Goal: Task Accomplishment & Management: Complete application form

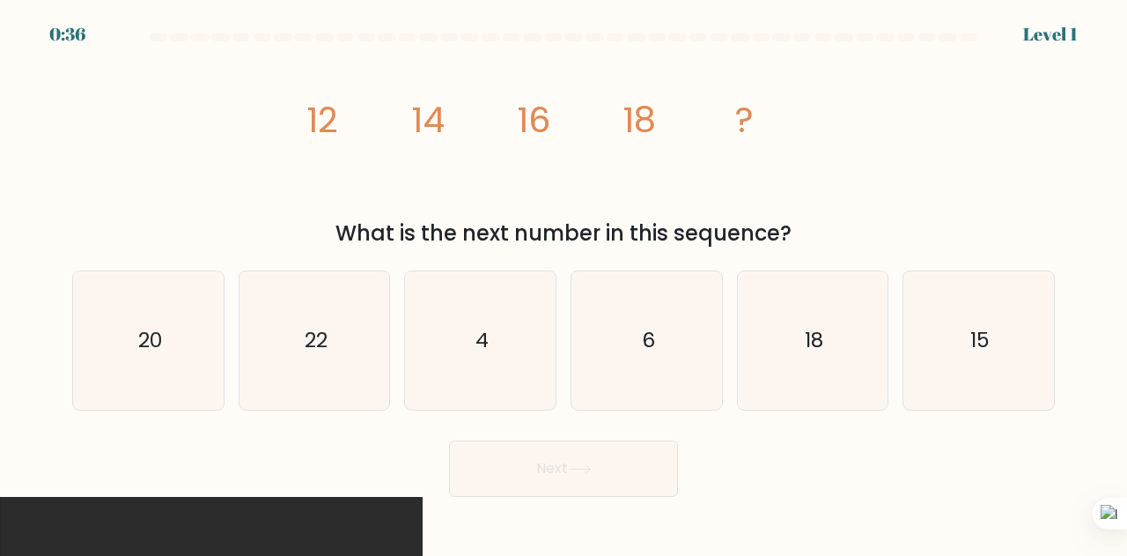
click at [129, 115] on div "image/svg+xml 12 14 16 18 ? What is the next number in this sequence?" at bounding box center [564, 148] width 1004 height 201
click at [157, 355] on icon "20" at bounding box center [148, 340] width 138 height 138
click at [564, 283] on input "a. 20" at bounding box center [564, 280] width 1 height 4
radio input "true"
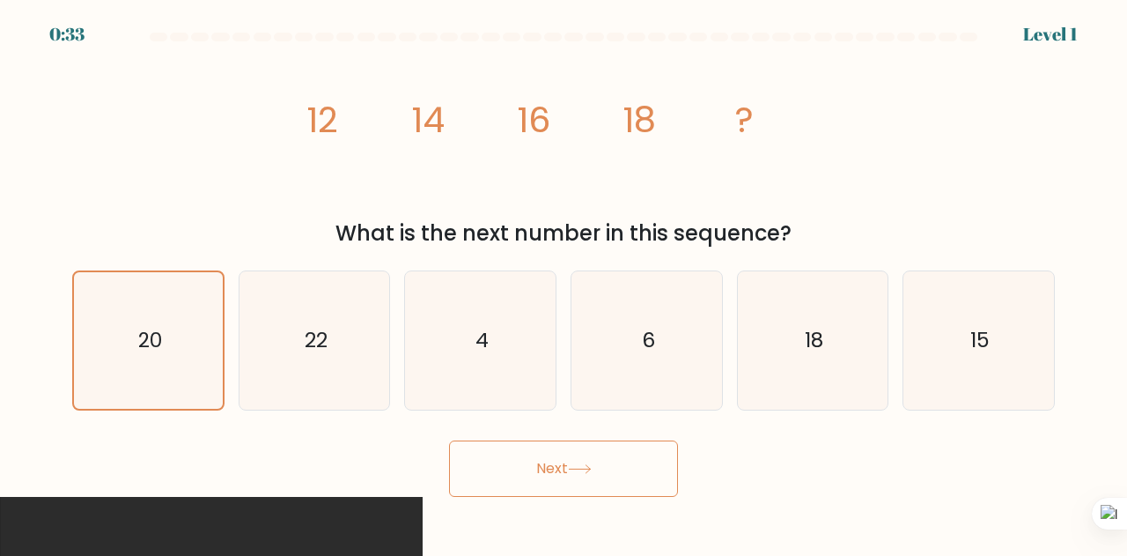
click at [520, 470] on button "Next" at bounding box center [563, 468] width 229 height 56
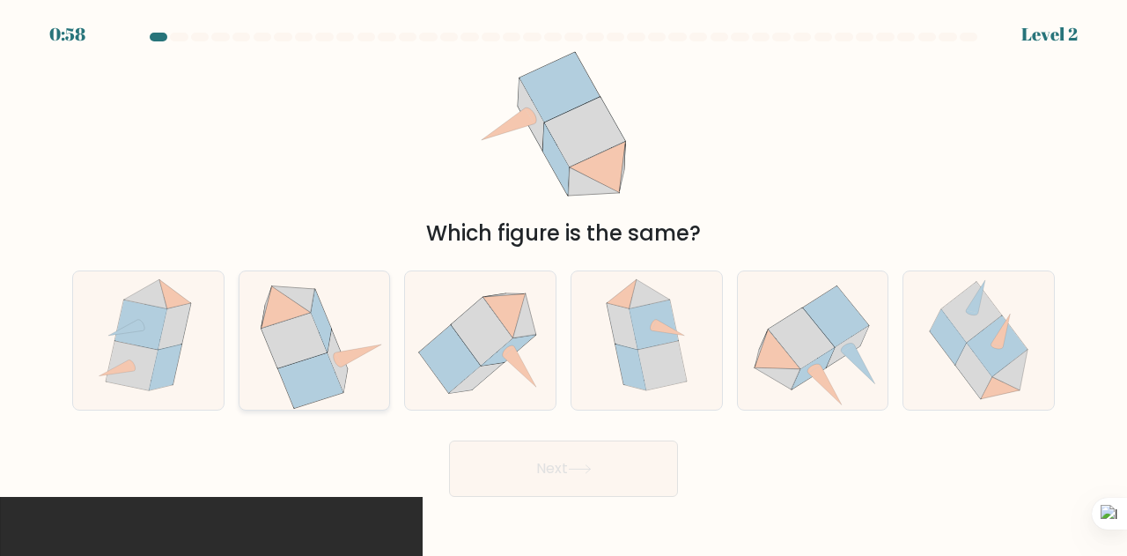
click at [321, 323] on icon at bounding box center [321, 322] width 20 height 63
click at [564, 283] on input "b." at bounding box center [564, 280] width 1 height 4
radio input "true"
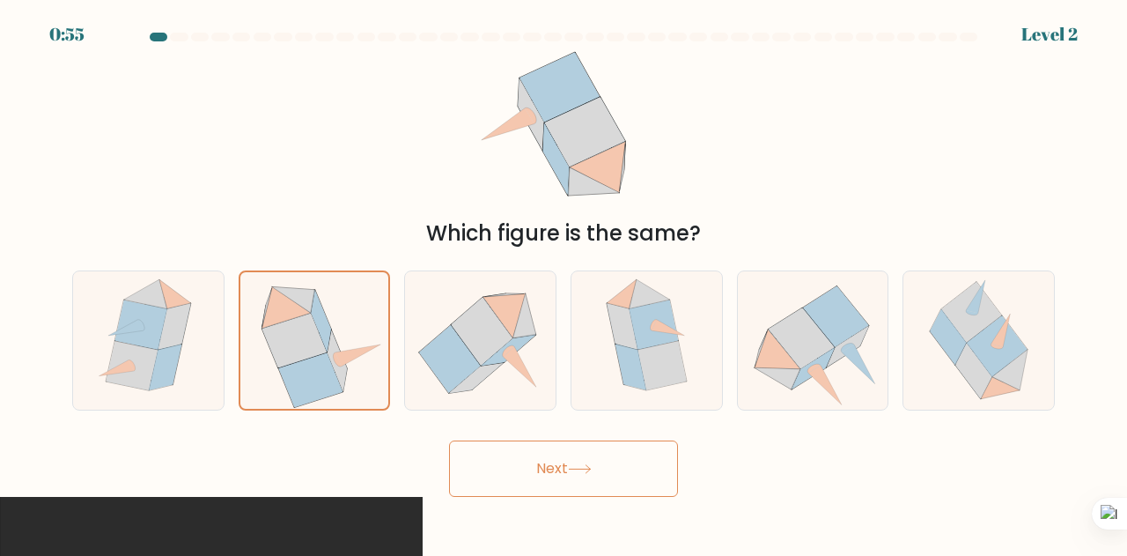
click at [551, 475] on button "Next" at bounding box center [563, 468] width 229 height 56
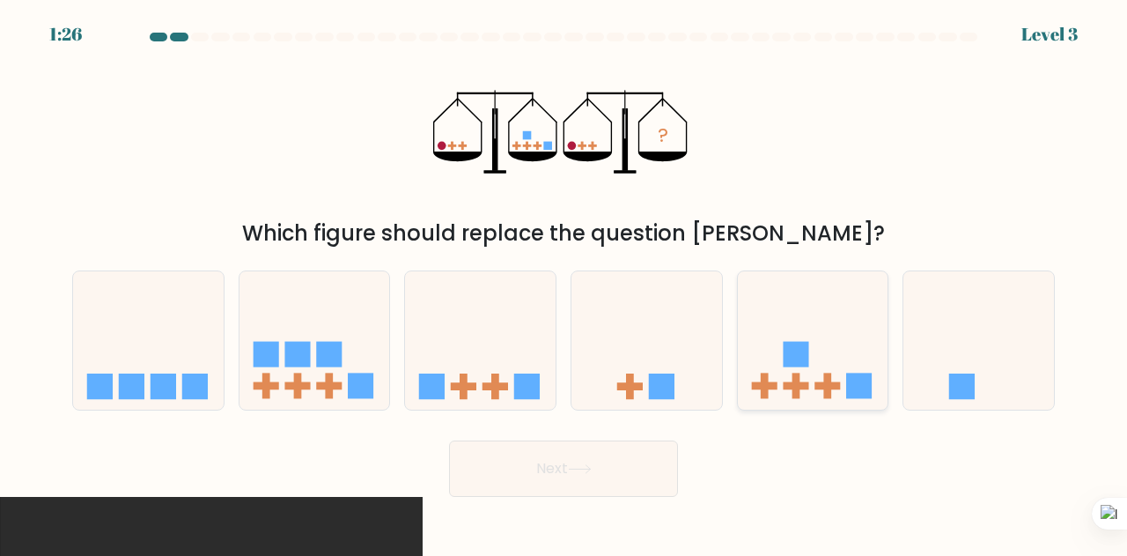
click at [812, 351] on icon at bounding box center [813, 340] width 151 height 124
click at [565, 283] on input "e." at bounding box center [564, 280] width 1 height 4
radio input "true"
click at [620, 477] on button "Next" at bounding box center [563, 468] width 229 height 56
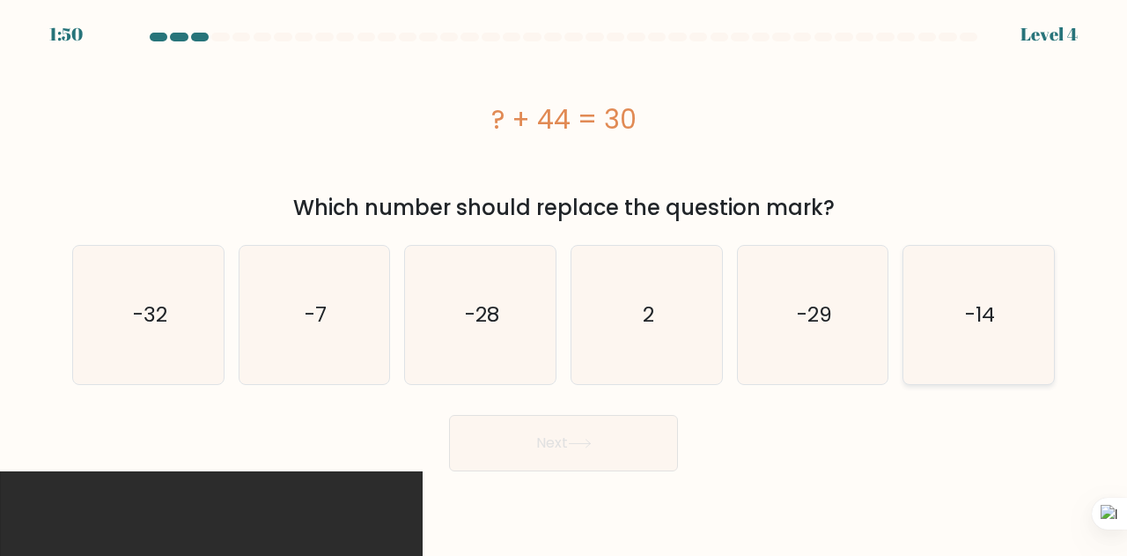
click at [980, 292] on icon "-14" at bounding box center [979, 315] width 138 height 138
click at [565, 283] on input "f. -14" at bounding box center [564, 280] width 1 height 4
radio input "true"
click at [536, 431] on button "Next" at bounding box center [563, 443] width 229 height 56
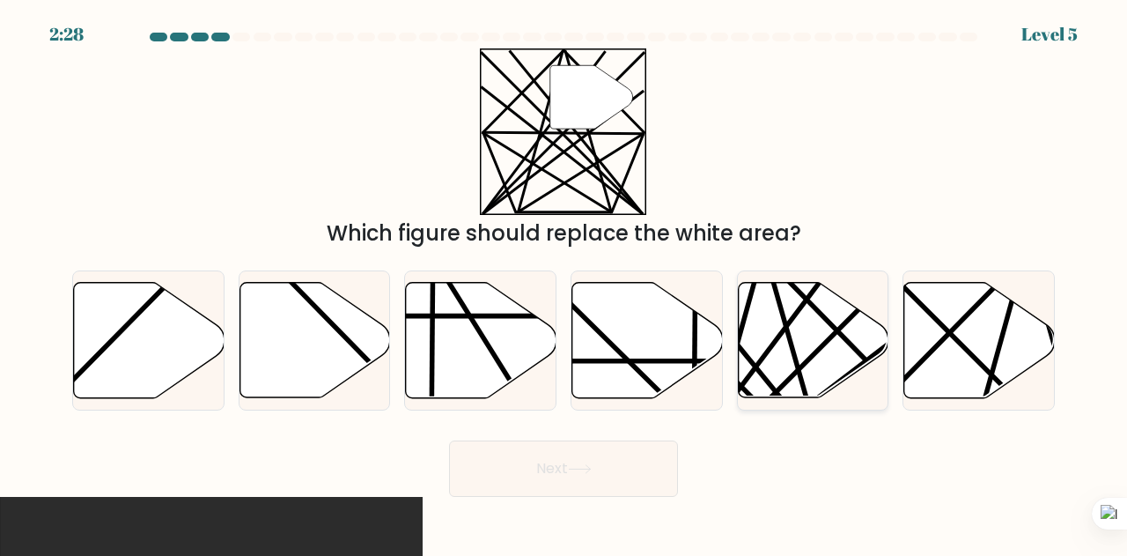
click at [793, 313] on icon at bounding box center [813, 340] width 151 height 115
click at [565, 283] on input "e." at bounding box center [564, 280] width 1 height 4
radio input "true"
click at [615, 461] on button "Next" at bounding box center [563, 468] width 229 height 56
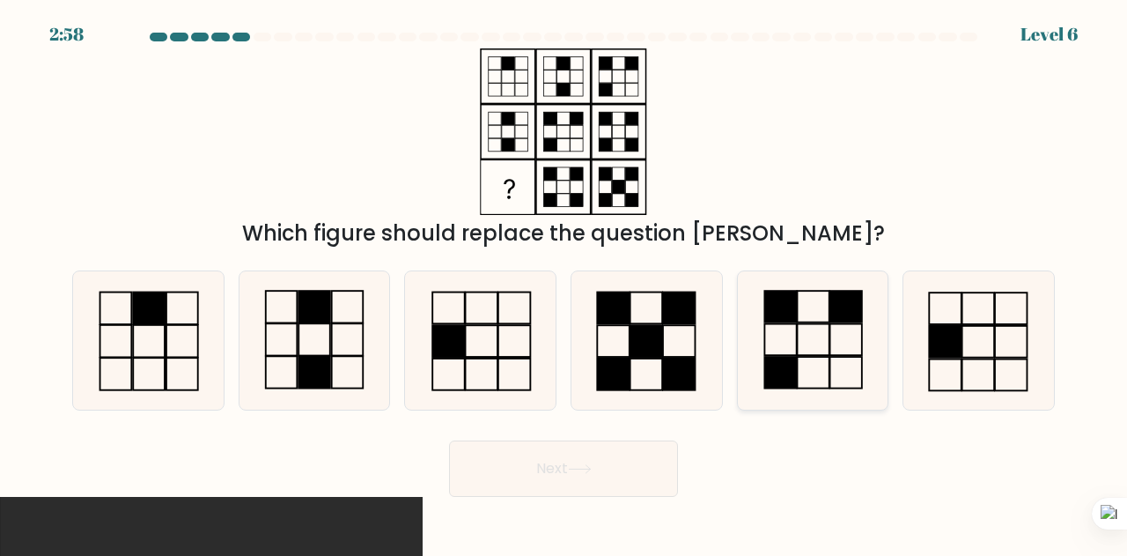
click at [831, 329] on rect at bounding box center [847, 340] width 32 height 32
click at [565, 283] on input "e." at bounding box center [564, 280] width 1 height 4
radio input "true"
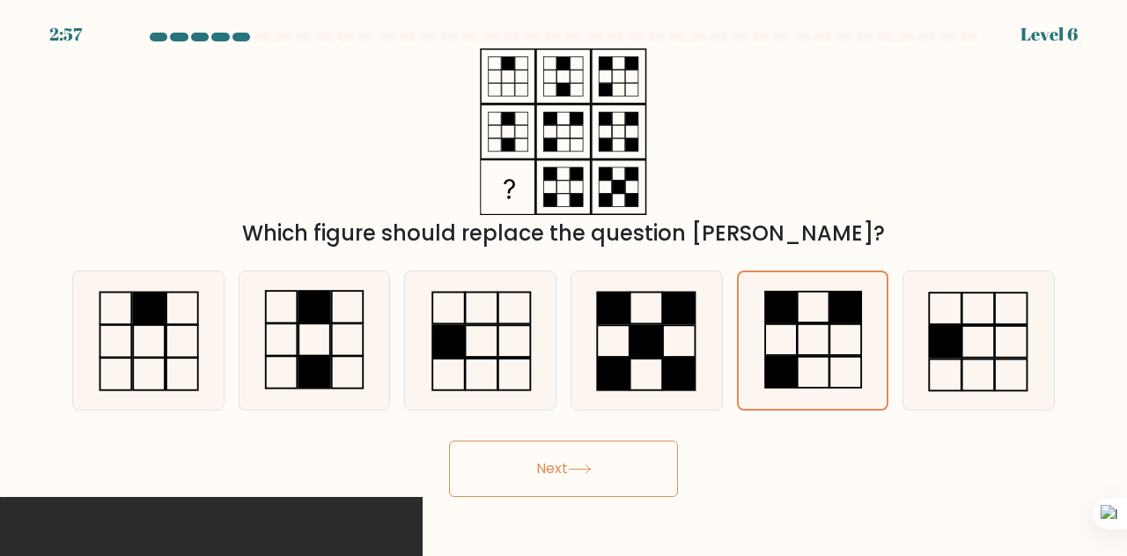
click at [610, 480] on button "Next" at bounding box center [563, 468] width 229 height 56
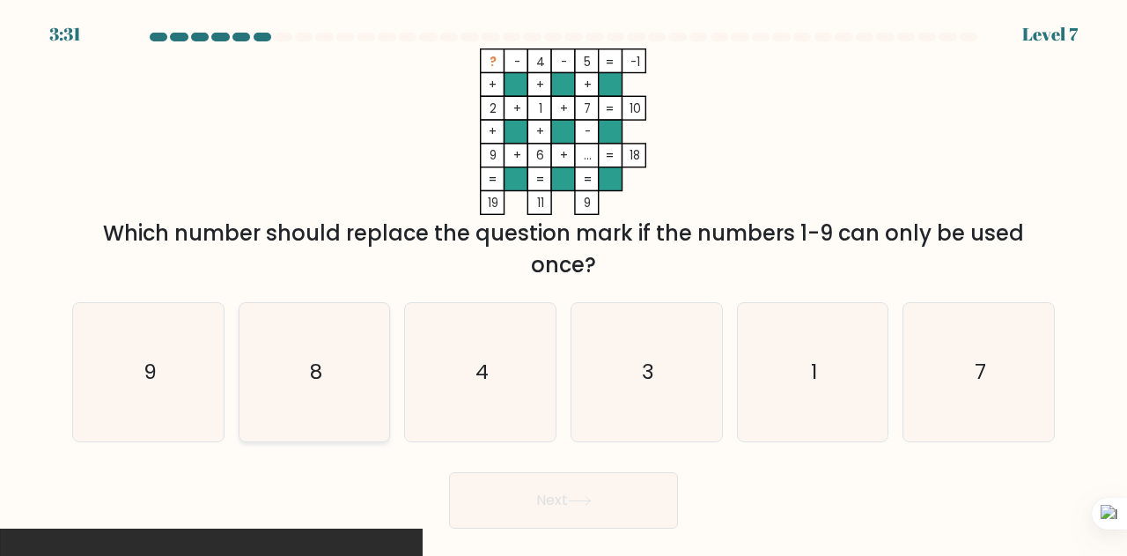
click at [288, 366] on icon "8" at bounding box center [315, 372] width 138 height 138
click at [564, 283] on input "b. 8" at bounding box center [564, 280] width 1 height 4
radio input "true"
click at [505, 491] on button "Next" at bounding box center [563, 500] width 229 height 56
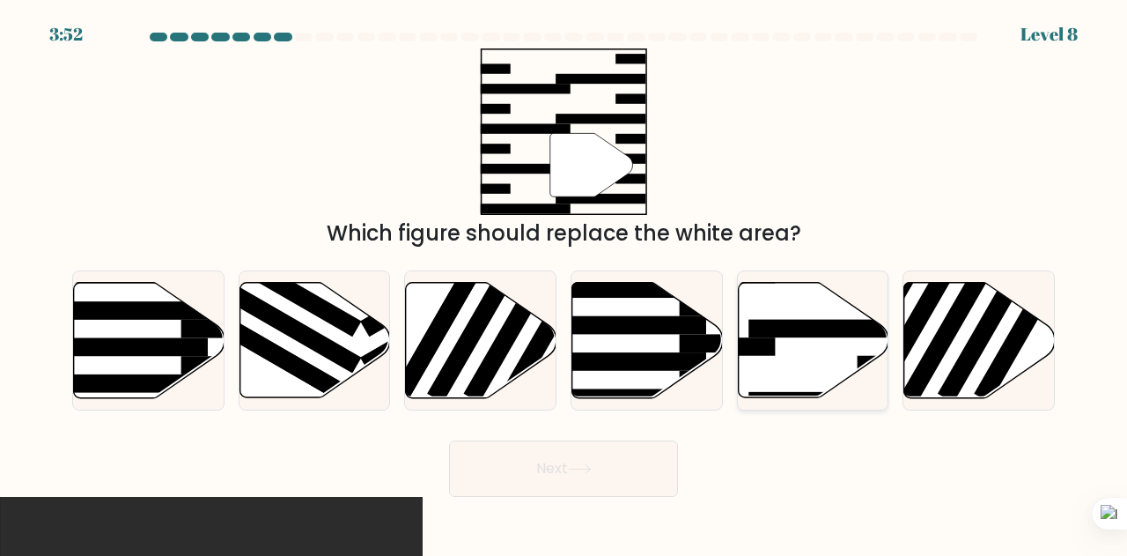
click at [833, 351] on icon at bounding box center [813, 340] width 151 height 115
click at [565, 283] on input "e." at bounding box center [564, 280] width 1 height 4
radio input "true"
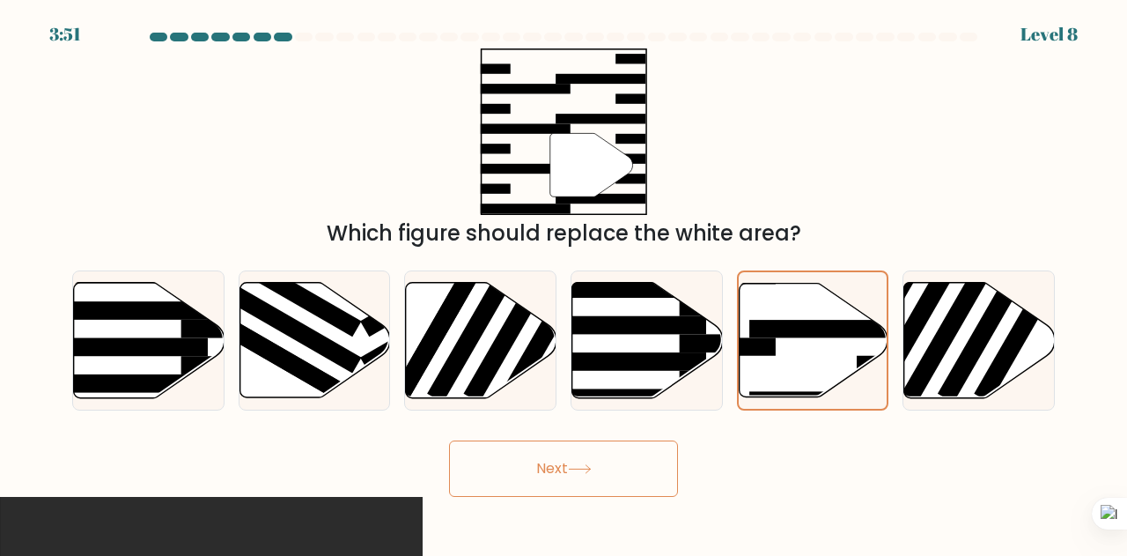
click at [639, 462] on button "Next" at bounding box center [563, 468] width 229 height 56
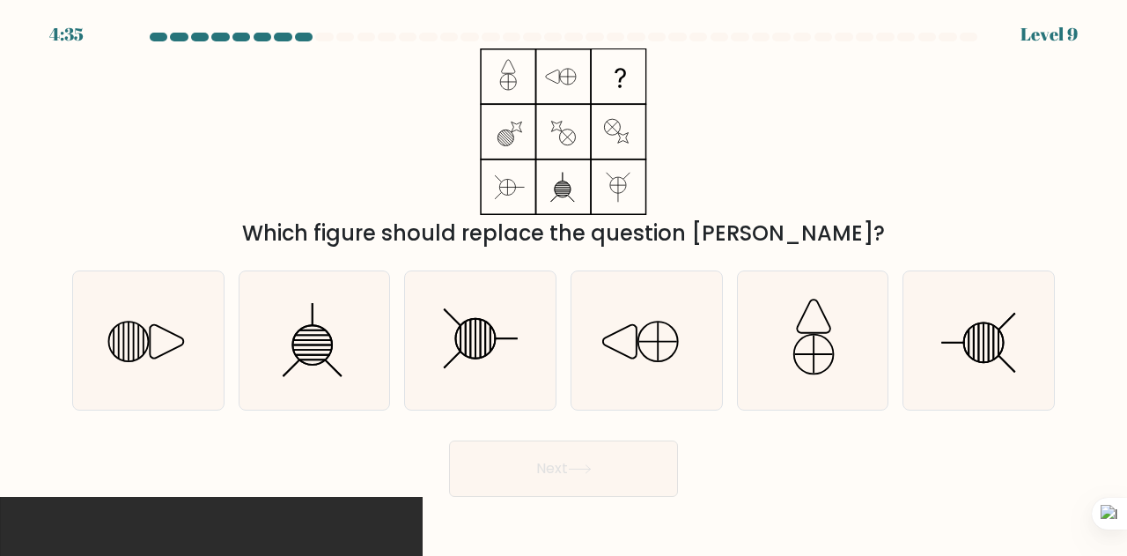
click at [840, 172] on div "Which figure should replace the question [PERSON_NAME]?" at bounding box center [564, 148] width 1004 height 201
click at [129, 336] on line at bounding box center [129, 341] width 0 height 38
click at [564, 283] on input "a." at bounding box center [564, 280] width 1 height 4
radio input "true"
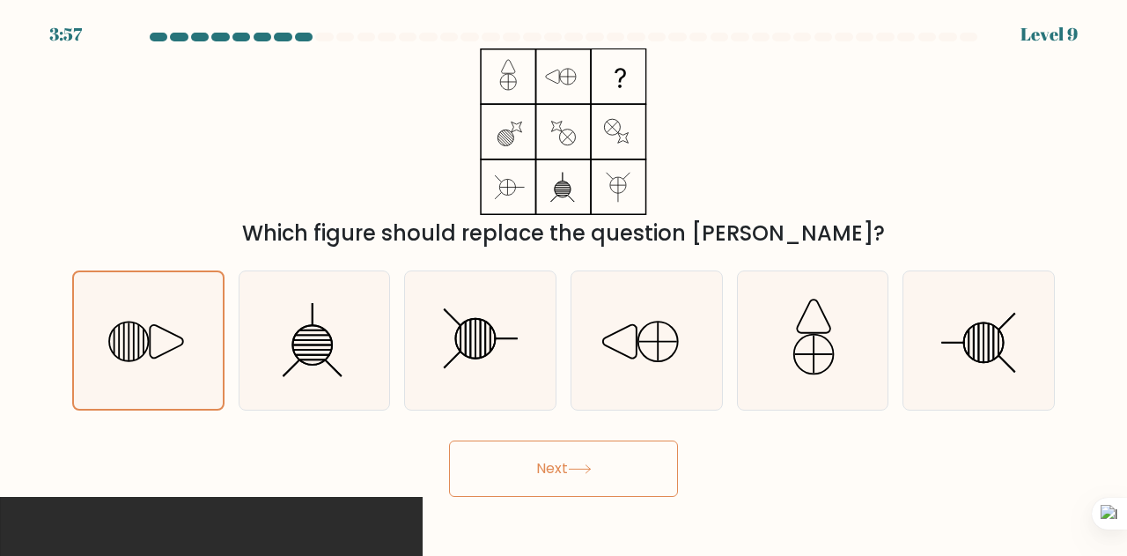
click at [578, 472] on icon at bounding box center [580, 469] width 24 height 10
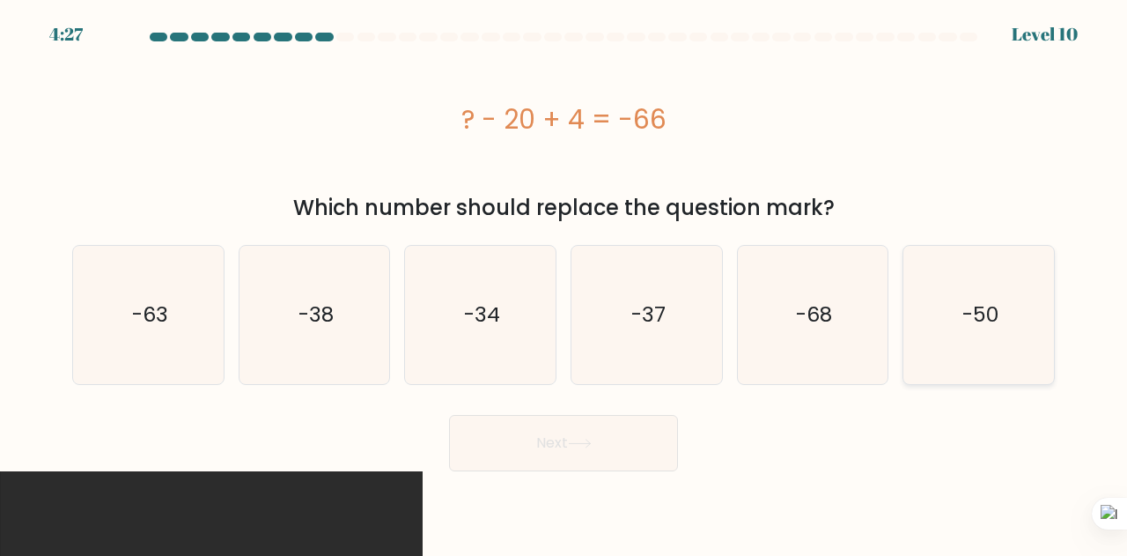
click at [1009, 308] on icon "-50" at bounding box center [979, 315] width 138 height 138
click at [565, 283] on input "f. -50" at bounding box center [564, 280] width 1 height 4
radio input "true"
click at [649, 429] on button "Next" at bounding box center [563, 443] width 229 height 56
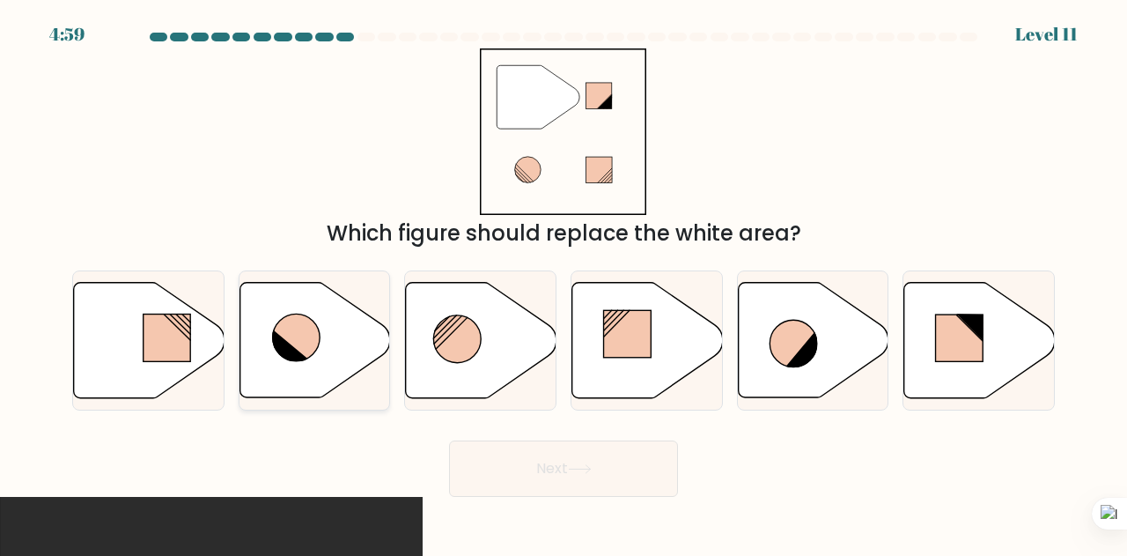
click at [297, 310] on icon at bounding box center [315, 340] width 151 height 115
click at [564, 283] on input "b." at bounding box center [564, 280] width 1 height 4
radio input "true"
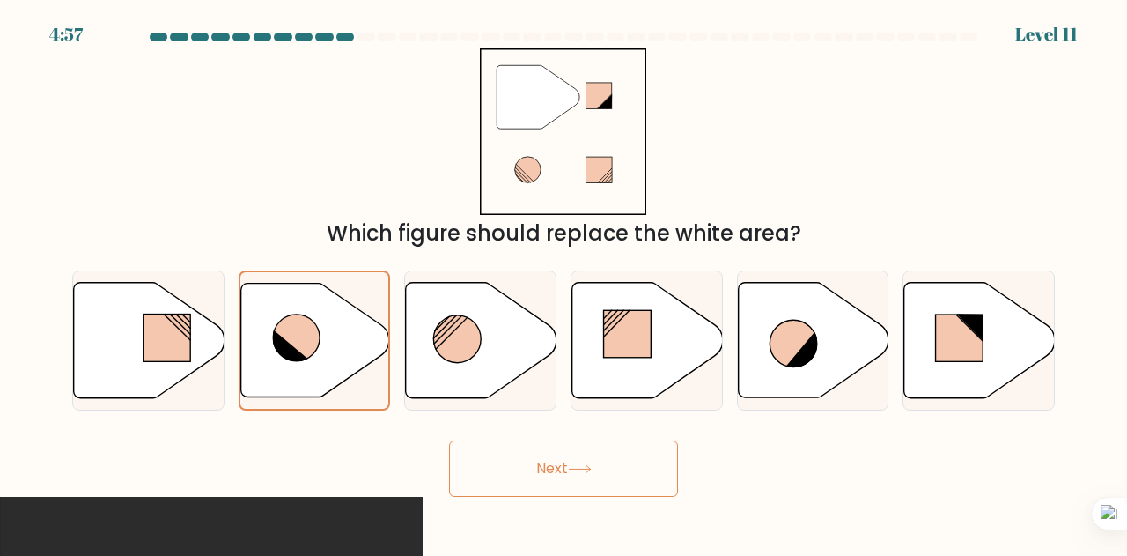
click at [477, 454] on button "Next" at bounding box center [563, 468] width 229 height 56
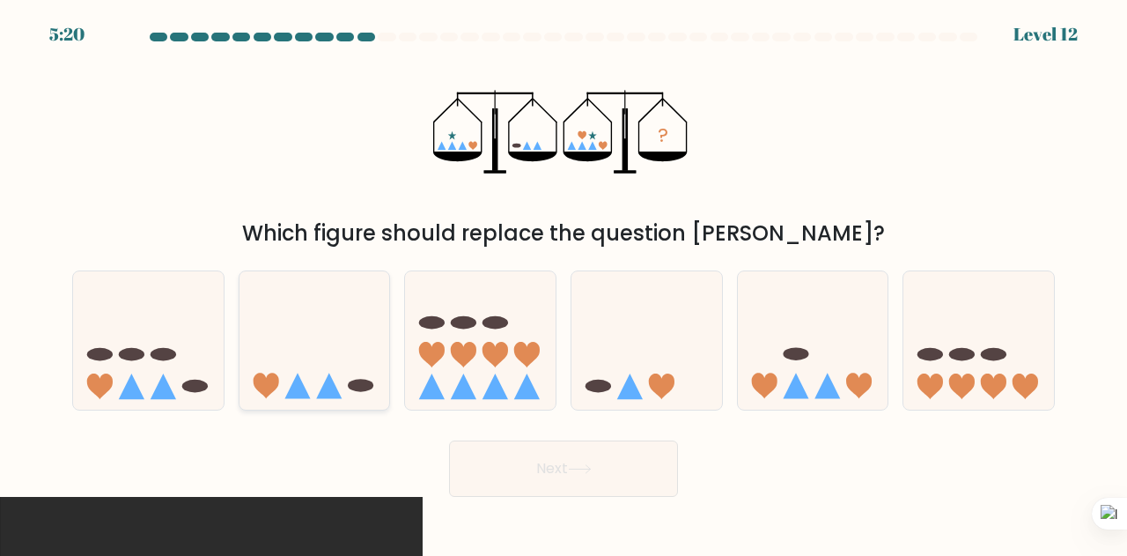
click at [282, 376] on icon at bounding box center [315, 340] width 151 height 124
click at [564, 283] on input "b." at bounding box center [564, 280] width 1 height 4
radio input "true"
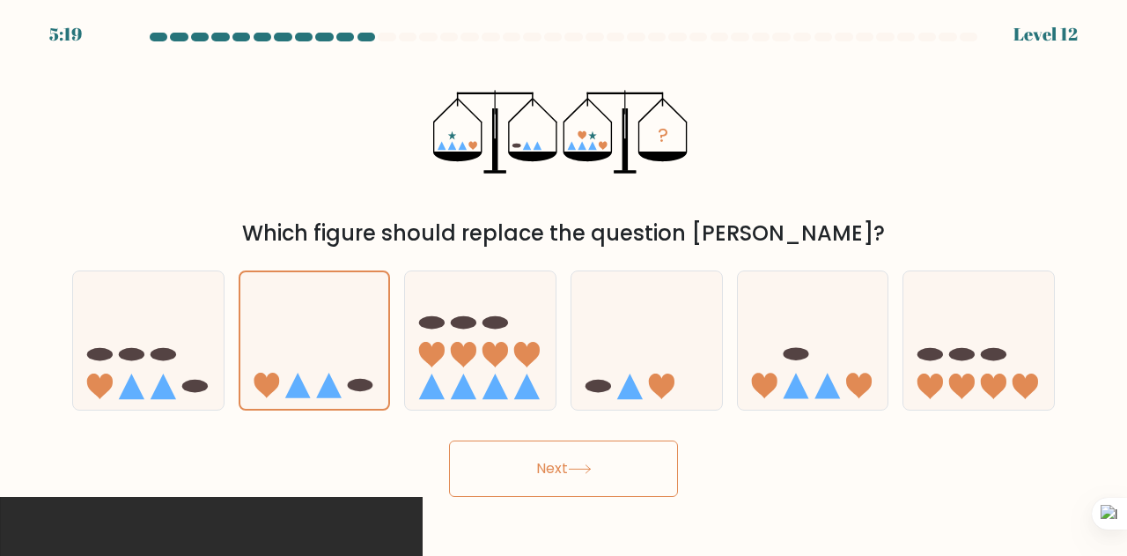
click at [551, 478] on button "Next" at bounding box center [563, 468] width 229 height 56
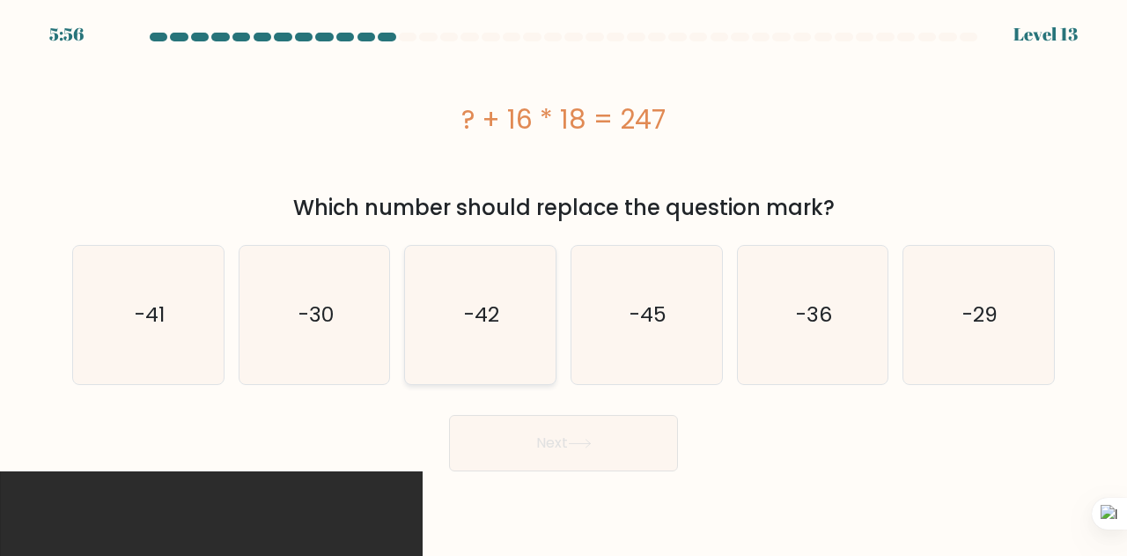
click at [484, 302] on text "-42" at bounding box center [481, 314] width 35 height 29
click at [564, 283] on input "c. -42" at bounding box center [564, 280] width 1 height 4
radio input "true"
click at [521, 440] on button "Next" at bounding box center [563, 443] width 229 height 56
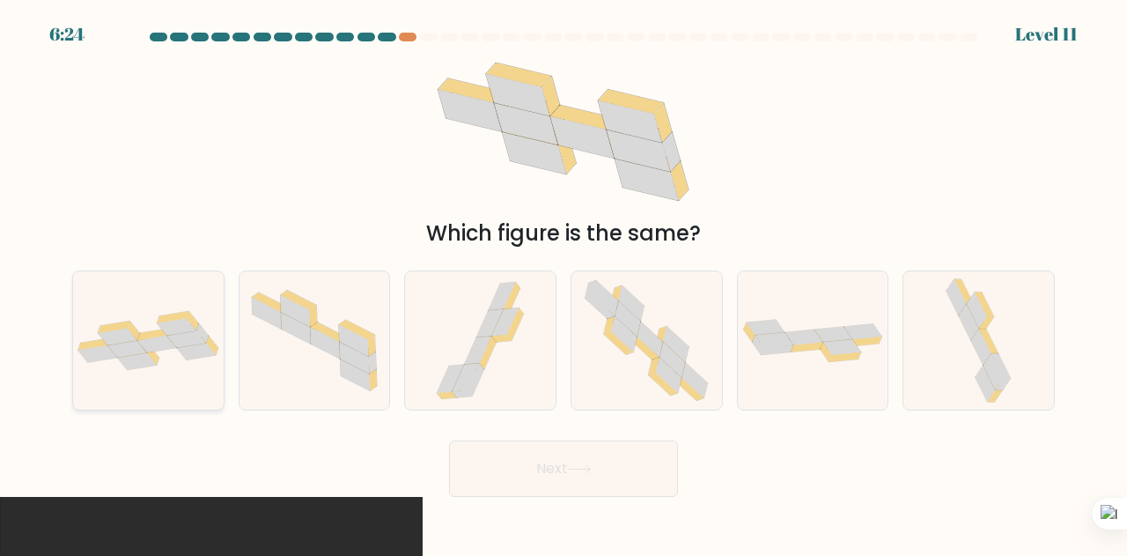
click at [125, 325] on icon at bounding box center [114, 327] width 32 height 12
click at [564, 283] on input "a." at bounding box center [564, 280] width 1 height 4
radio input "true"
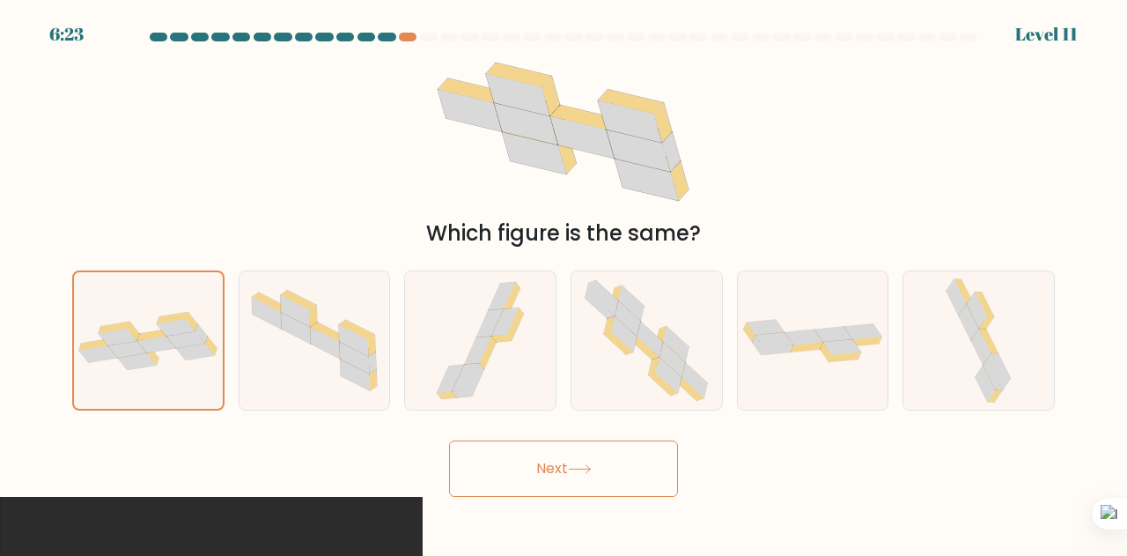
click at [564, 457] on button "Next" at bounding box center [563, 468] width 229 height 56
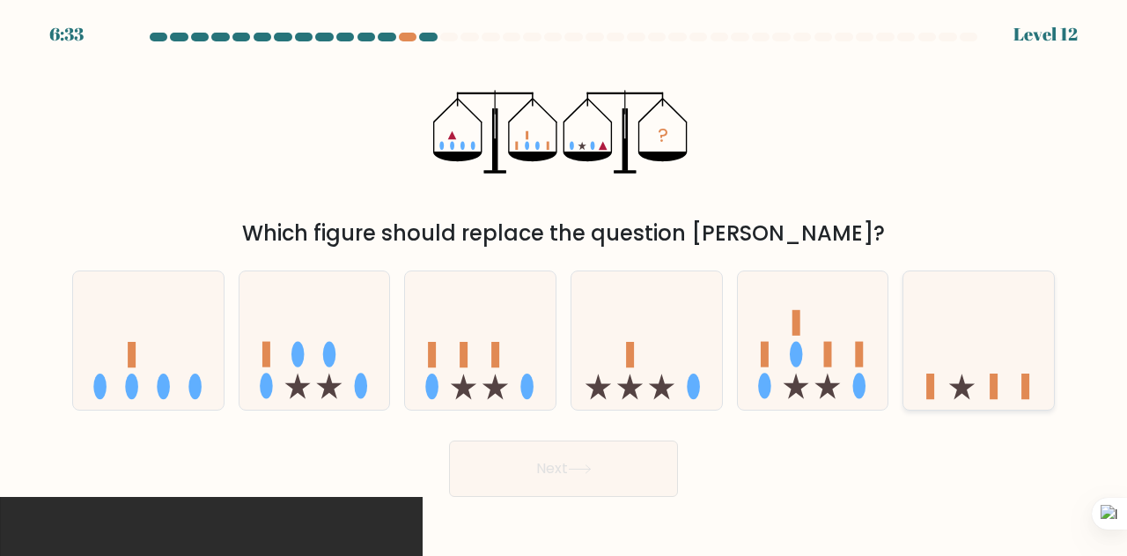
click at [1050, 320] on icon at bounding box center [979, 340] width 151 height 124
click at [565, 283] on input "f." at bounding box center [564, 280] width 1 height 4
radio input "true"
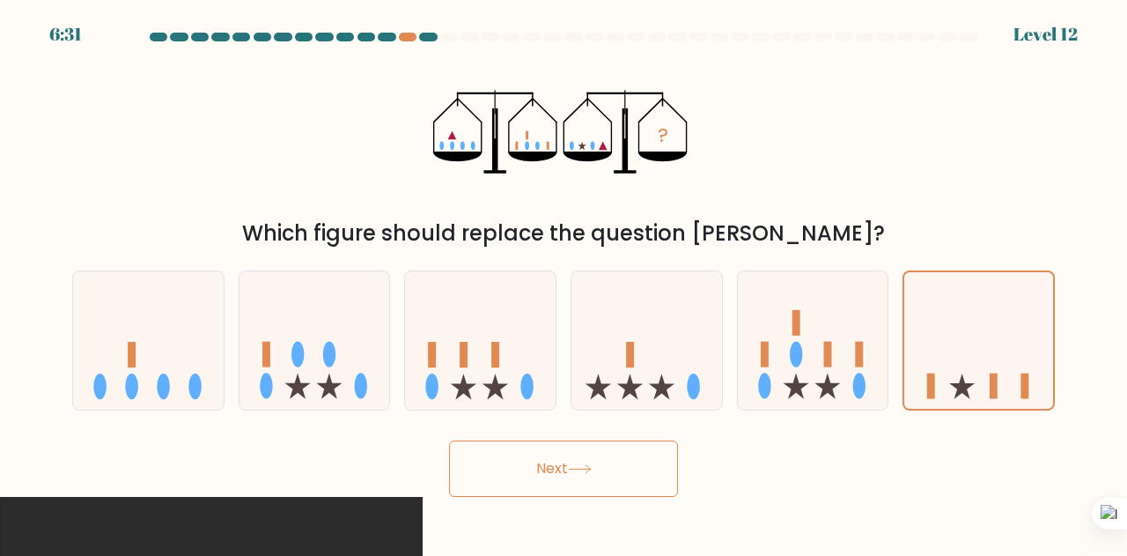
click at [582, 451] on button "Next" at bounding box center [563, 468] width 229 height 56
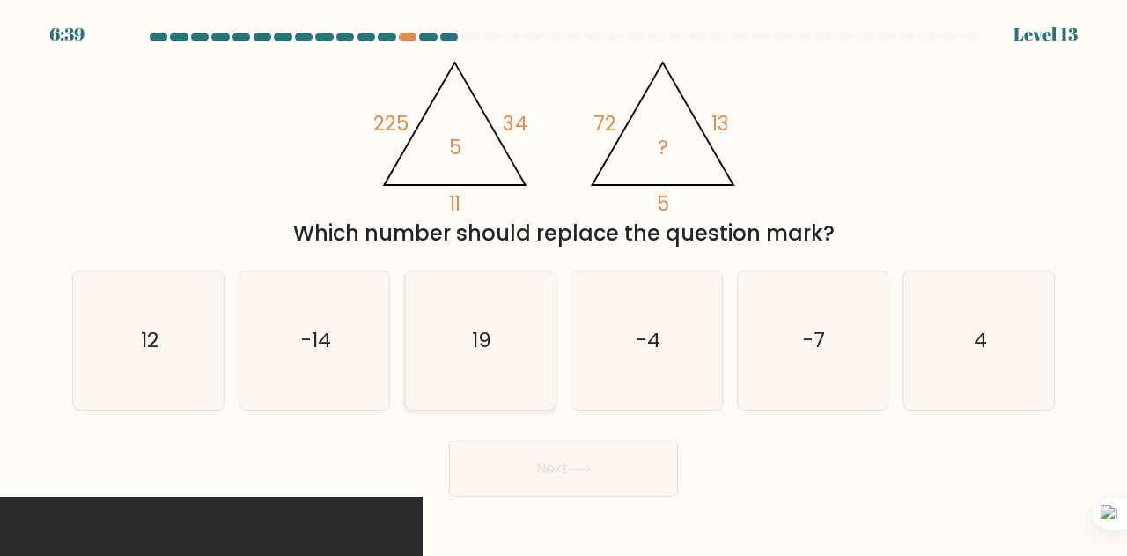
click at [506, 334] on icon "19" at bounding box center [480, 340] width 138 height 138
click at [564, 283] on input "c. 19" at bounding box center [564, 280] width 1 height 4
radio input "true"
click at [516, 487] on button "Next" at bounding box center [563, 468] width 229 height 56
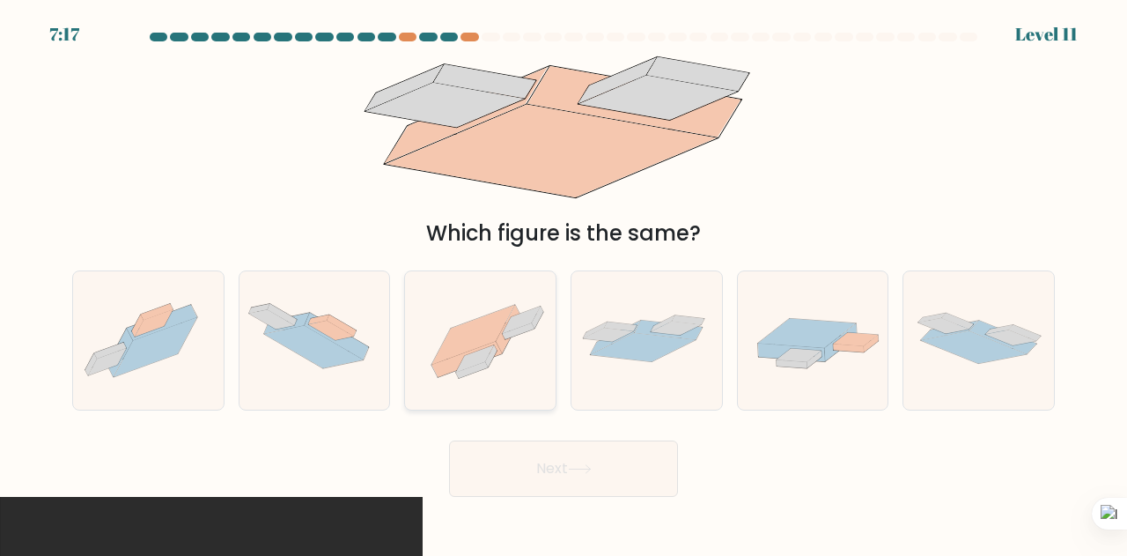
click at [509, 343] on icon at bounding box center [480, 340] width 151 height 113
click at [564, 283] on input "c." at bounding box center [564, 280] width 1 height 4
radio input "true"
click at [583, 473] on icon at bounding box center [580, 469] width 24 height 10
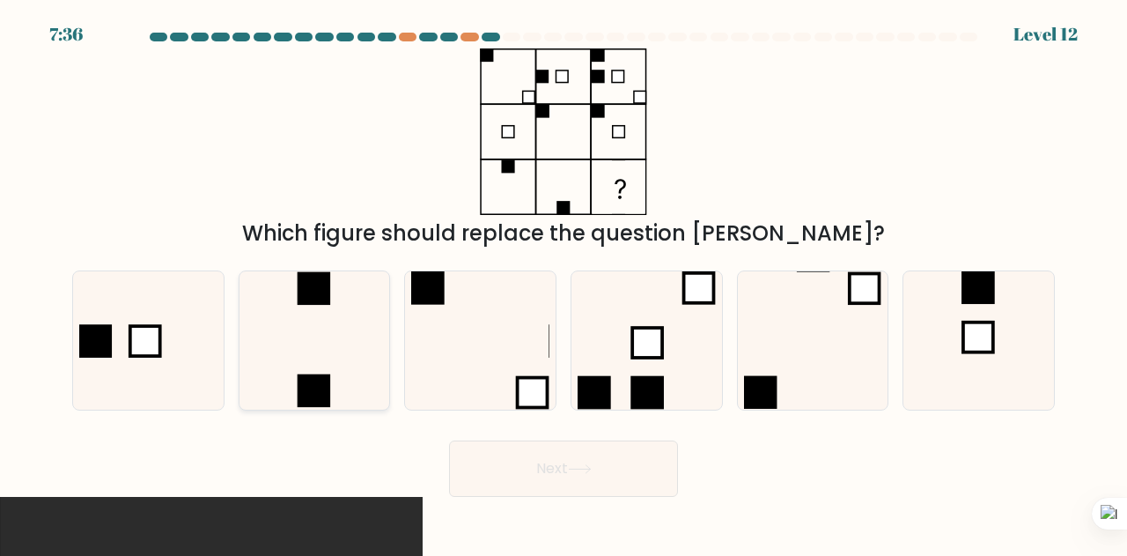
click at [331, 355] on icon at bounding box center [315, 340] width 138 height 138
click at [564, 283] on input "b." at bounding box center [564, 280] width 1 height 4
radio input "true"
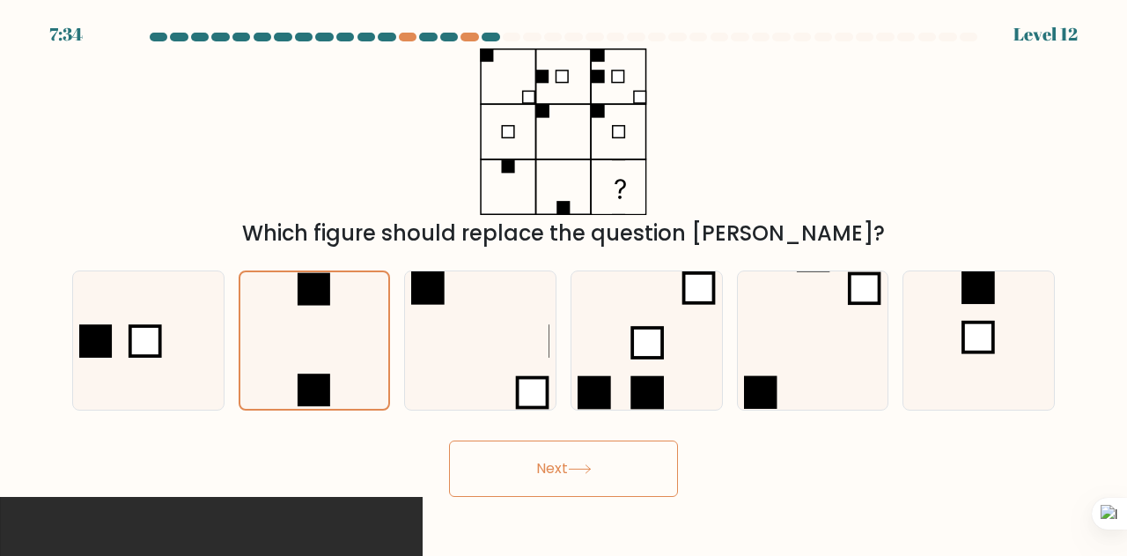
click at [630, 454] on button "Next" at bounding box center [563, 468] width 229 height 56
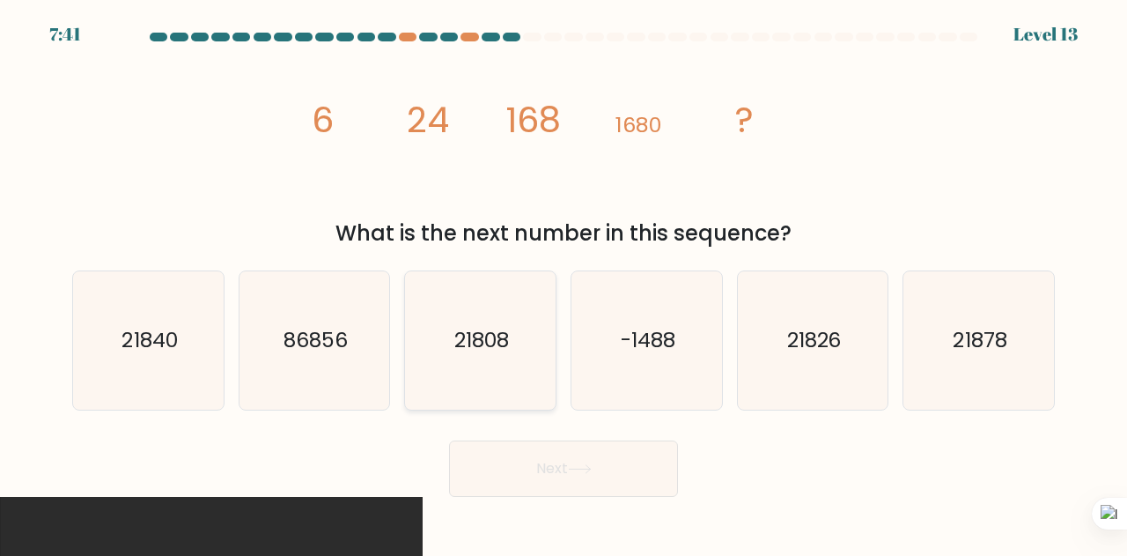
click at [462, 352] on text "21808" at bounding box center [481, 340] width 55 height 29
click at [564, 283] on input "c. 21808" at bounding box center [564, 280] width 1 height 4
radio input "true"
click at [569, 455] on button "Next" at bounding box center [563, 468] width 229 height 56
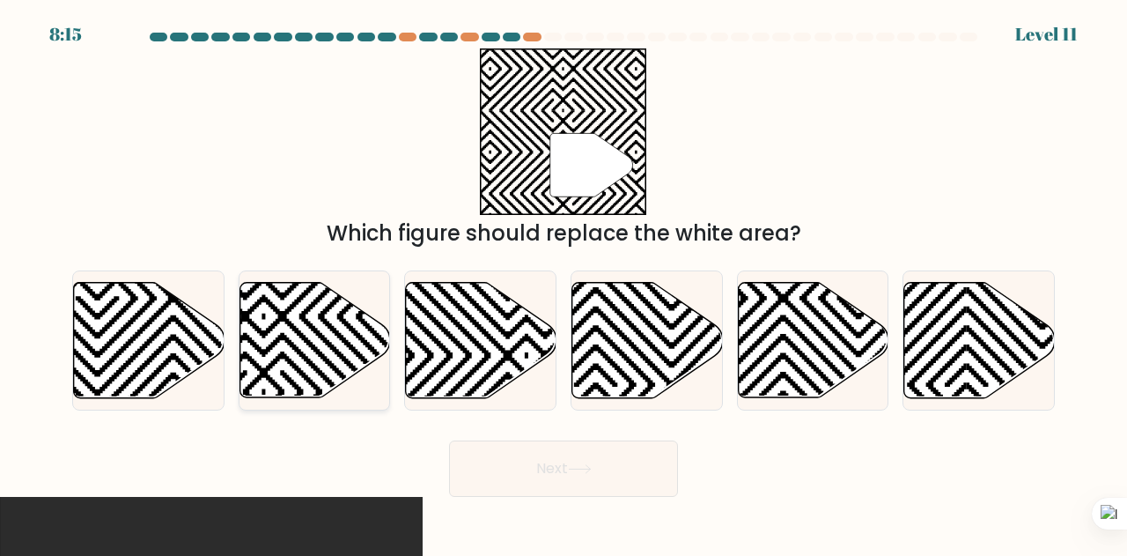
click at [326, 317] on icon at bounding box center [315, 340] width 151 height 115
click at [564, 283] on input "b." at bounding box center [564, 280] width 1 height 4
radio input "true"
click at [502, 461] on button "Next" at bounding box center [563, 468] width 229 height 56
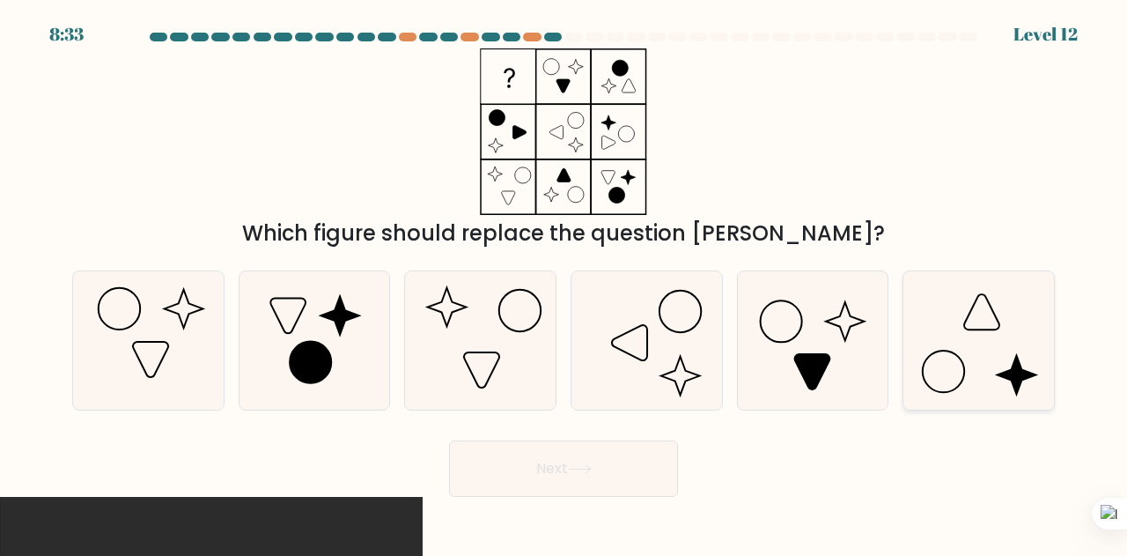
click at [1020, 306] on icon at bounding box center [979, 340] width 138 height 138
click at [565, 283] on input "f." at bounding box center [564, 280] width 1 height 4
radio input "true"
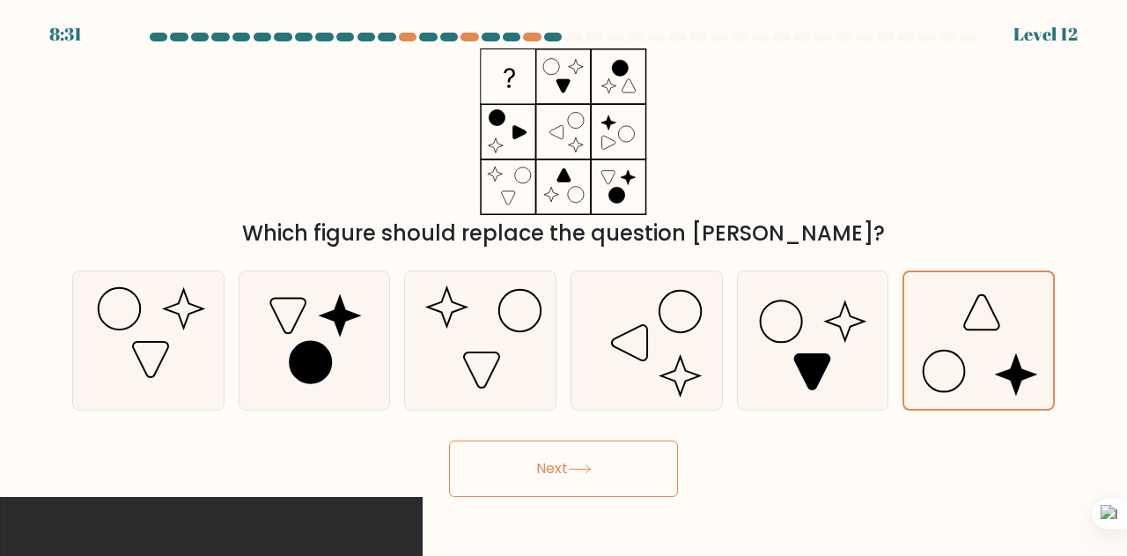
click at [608, 462] on button "Next" at bounding box center [563, 468] width 229 height 56
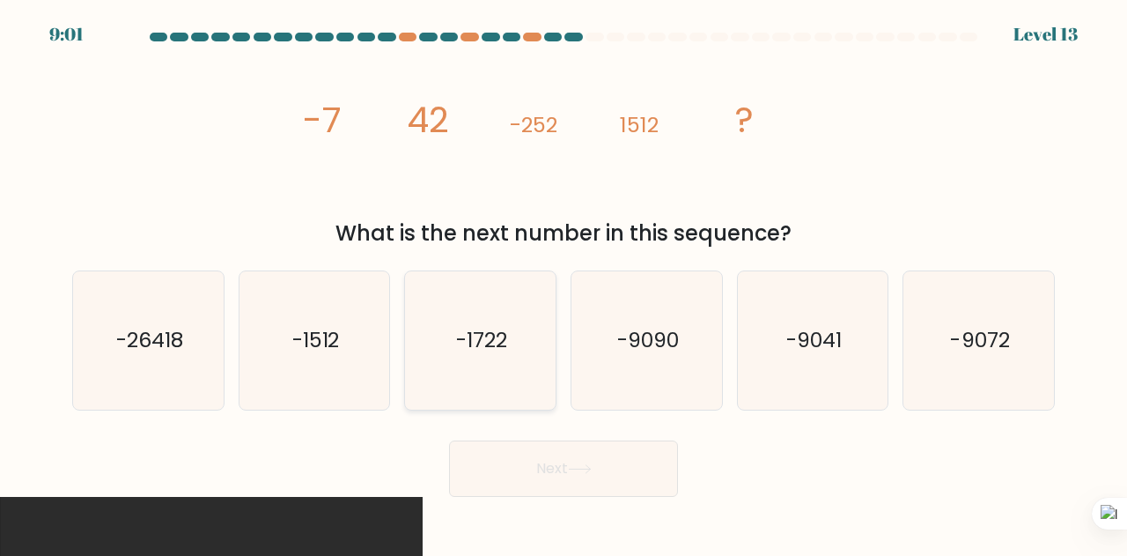
click at [521, 364] on icon "-1722" at bounding box center [480, 340] width 138 height 138
click at [564, 283] on input "c. -1722" at bounding box center [564, 280] width 1 height 4
radio input "true"
click at [577, 453] on button "Next" at bounding box center [563, 468] width 229 height 56
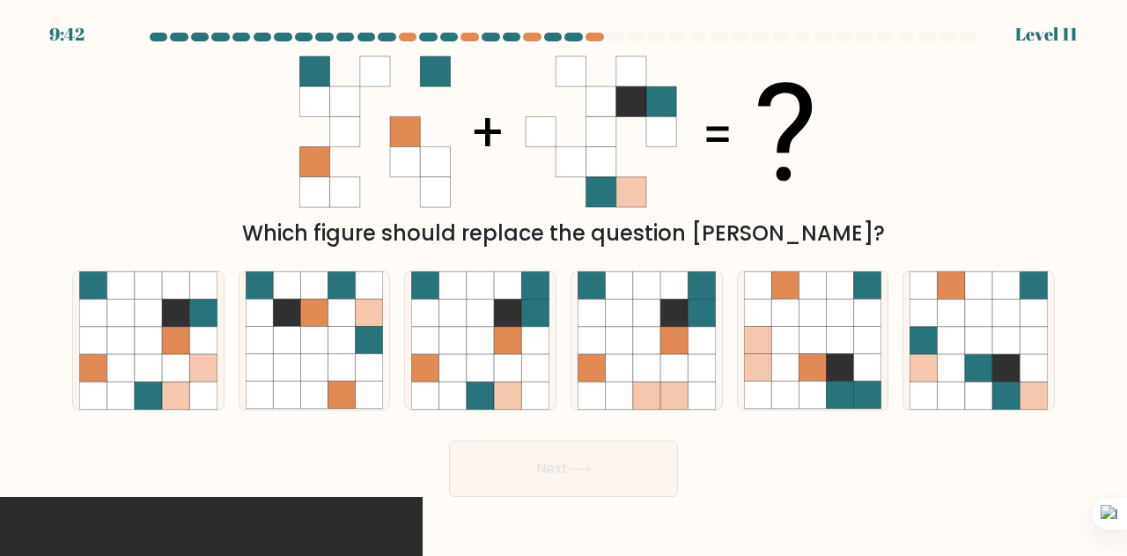
click at [919, 136] on div "Which figure should replace the question [PERSON_NAME]?" at bounding box center [564, 148] width 1004 height 201
click at [474, 366] on icon at bounding box center [480, 367] width 27 height 27
click at [564, 283] on input "c." at bounding box center [564, 280] width 1 height 4
radio input "true"
click at [523, 476] on button "Next" at bounding box center [563, 468] width 229 height 56
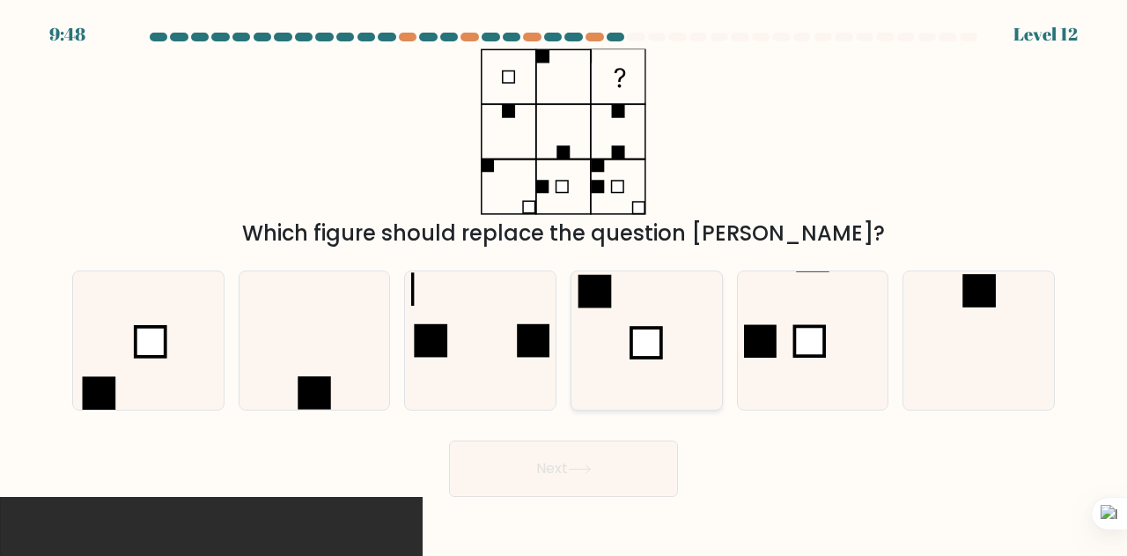
click at [673, 341] on icon at bounding box center [647, 340] width 138 height 138
click at [565, 283] on input "d." at bounding box center [564, 280] width 1 height 4
radio input "true"
click at [556, 473] on button "Next" at bounding box center [563, 468] width 229 height 56
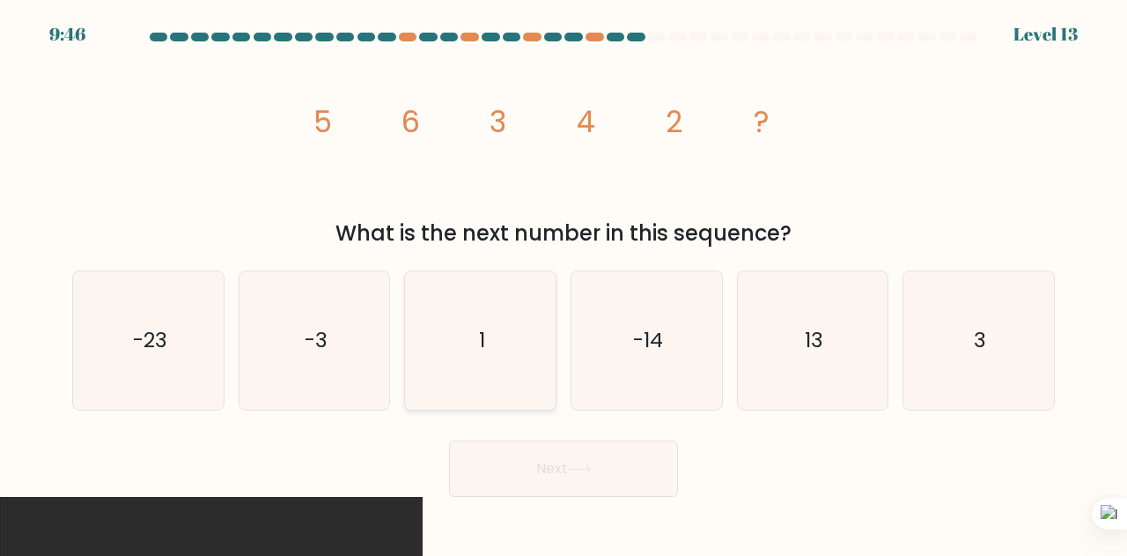
click at [522, 307] on icon "1" at bounding box center [480, 340] width 138 height 138
click at [564, 283] on input "c. 1" at bounding box center [564, 280] width 1 height 4
radio input "true"
click at [588, 474] on icon at bounding box center [580, 469] width 24 height 10
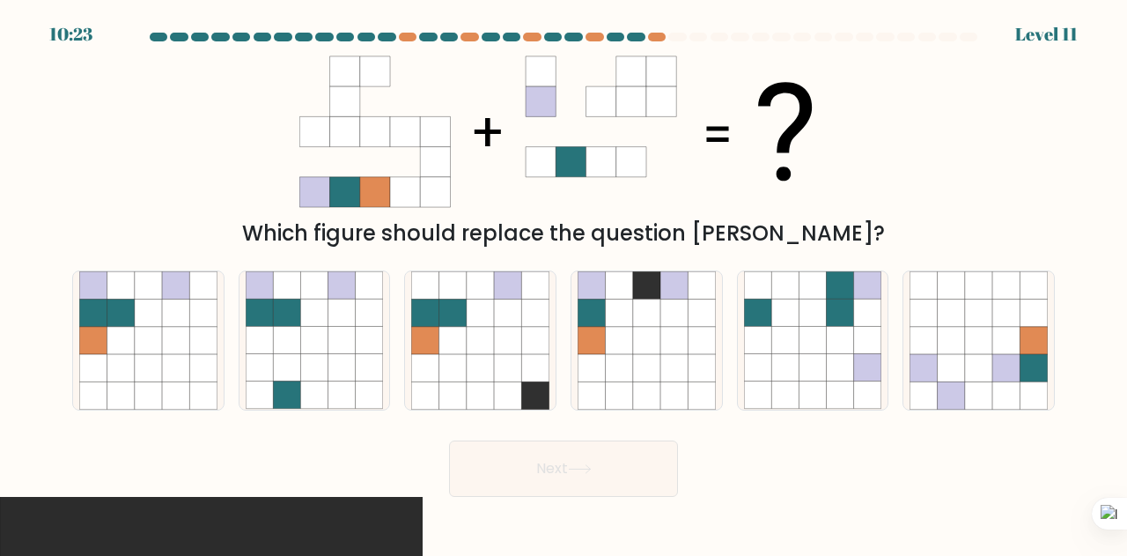
click at [341, 208] on icon at bounding box center [563, 131] width 528 height 166
click at [185, 323] on icon at bounding box center [175, 312] width 27 height 27
click at [564, 283] on input "a." at bounding box center [564, 280] width 1 height 4
radio input "true"
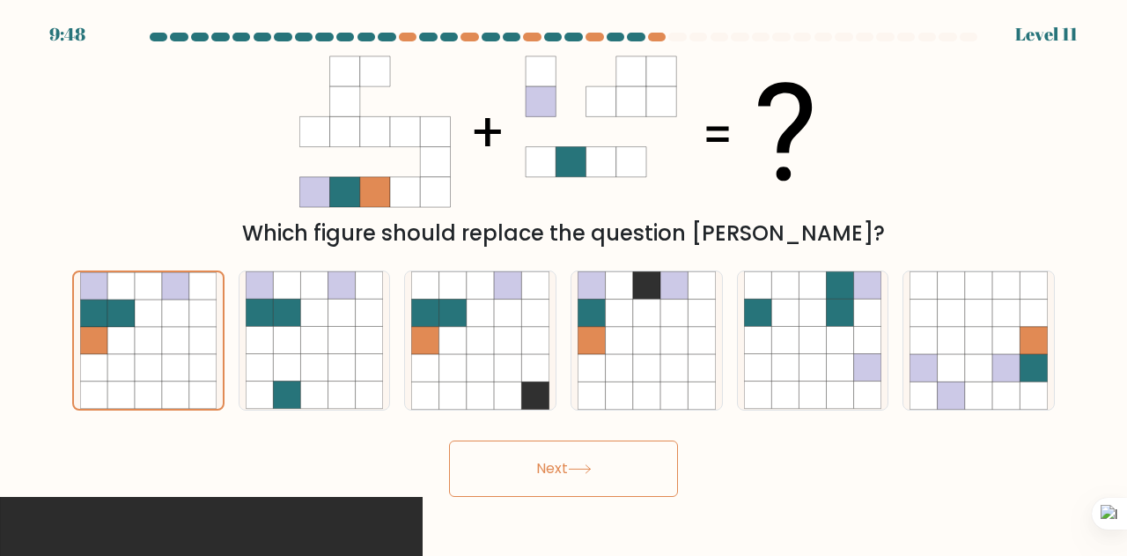
click at [578, 458] on button "Next" at bounding box center [563, 468] width 229 height 56
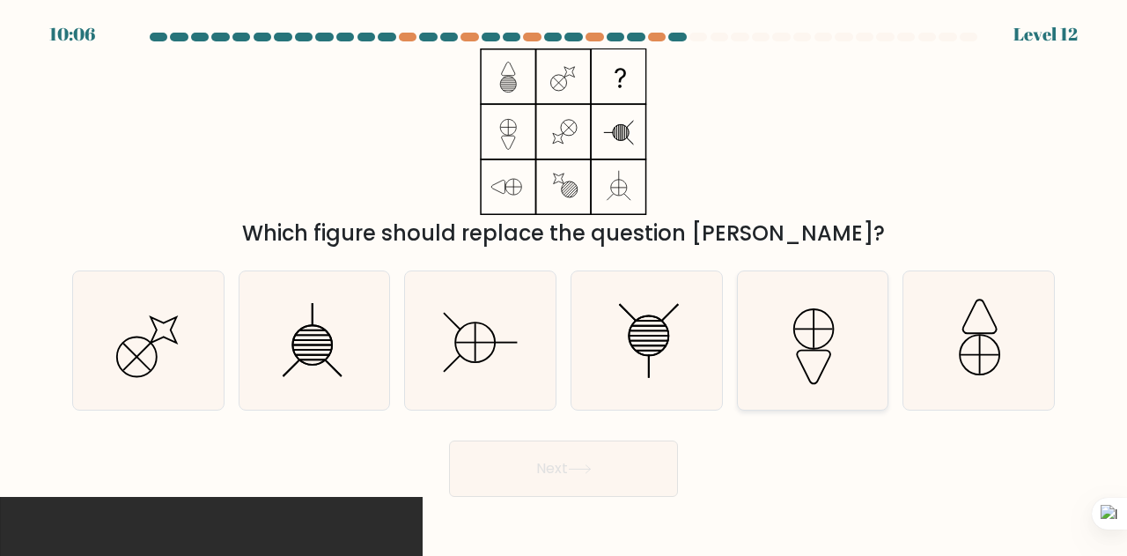
click at [846, 352] on icon at bounding box center [813, 340] width 138 height 138
click at [565, 283] on input "e." at bounding box center [564, 280] width 1 height 4
radio input "true"
click at [596, 467] on button "Next" at bounding box center [563, 468] width 229 height 56
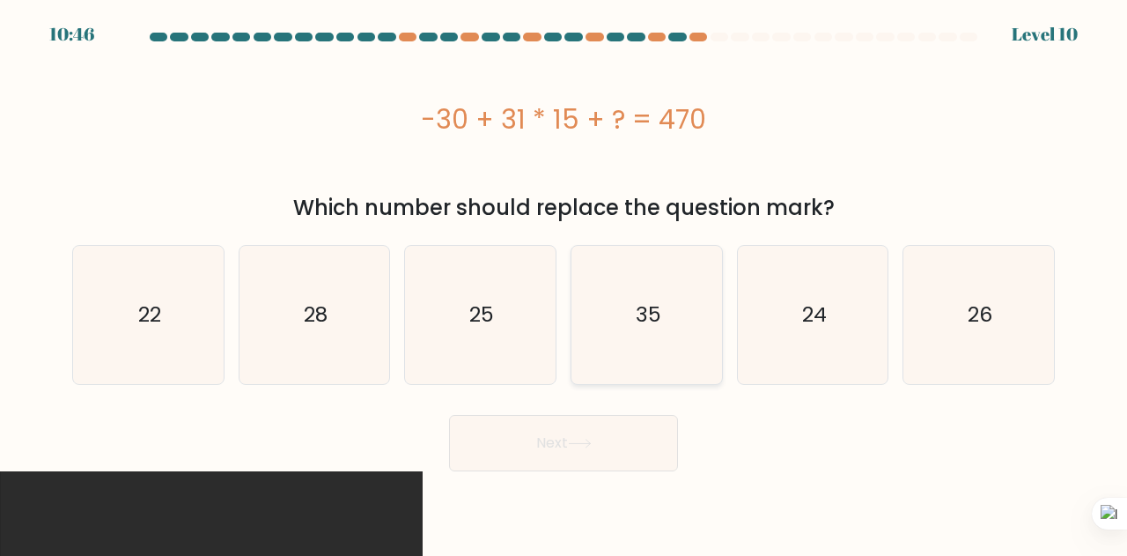
click at [593, 331] on icon "35" at bounding box center [647, 315] width 138 height 138
click at [565, 283] on input "d. 35" at bounding box center [564, 280] width 1 height 4
radio input "true"
click at [559, 426] on button "Next" at bounding box center [563, 443] width 229 height 56
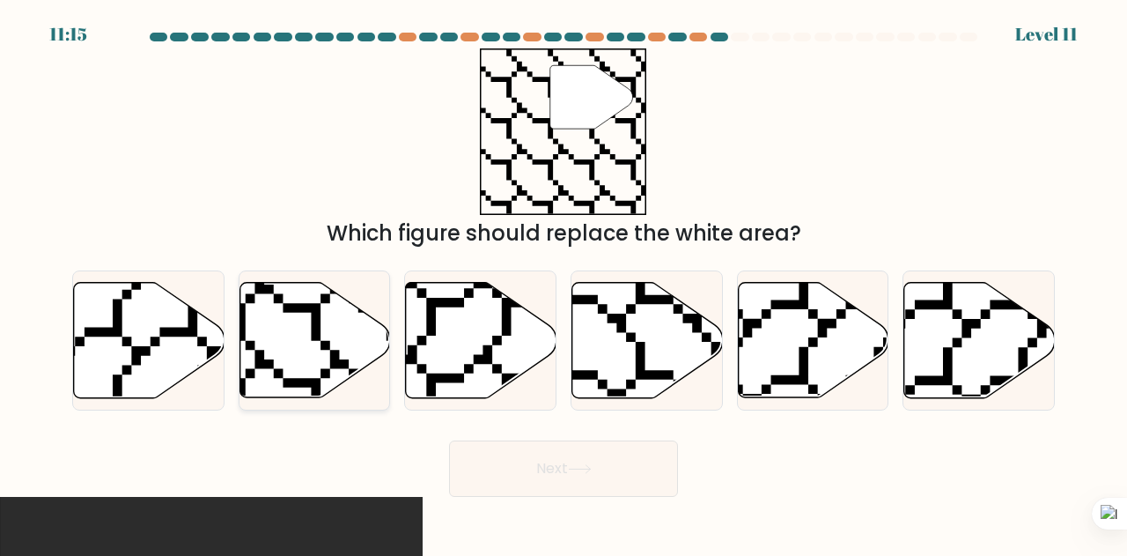
click at [360, 355] on icon at bounding box center [315, 340] width 151 height 115
click at [564, 283] on input "b." at bounding box center [564, 280] width 1 height 4
radio input "true"
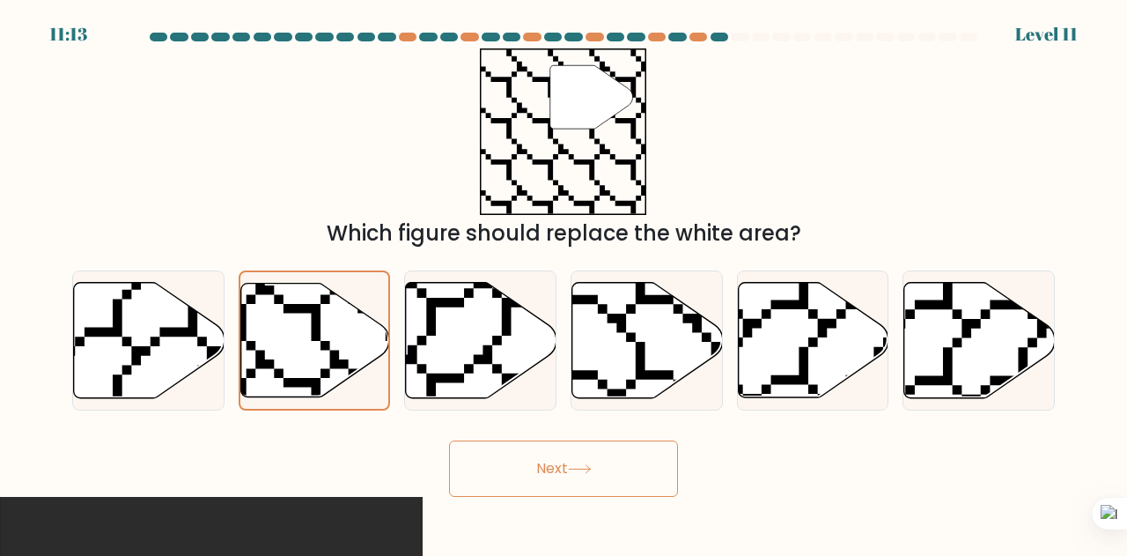
click at [537, 459] on button "Next" at bounding box center [563, 468] width 229 height 56
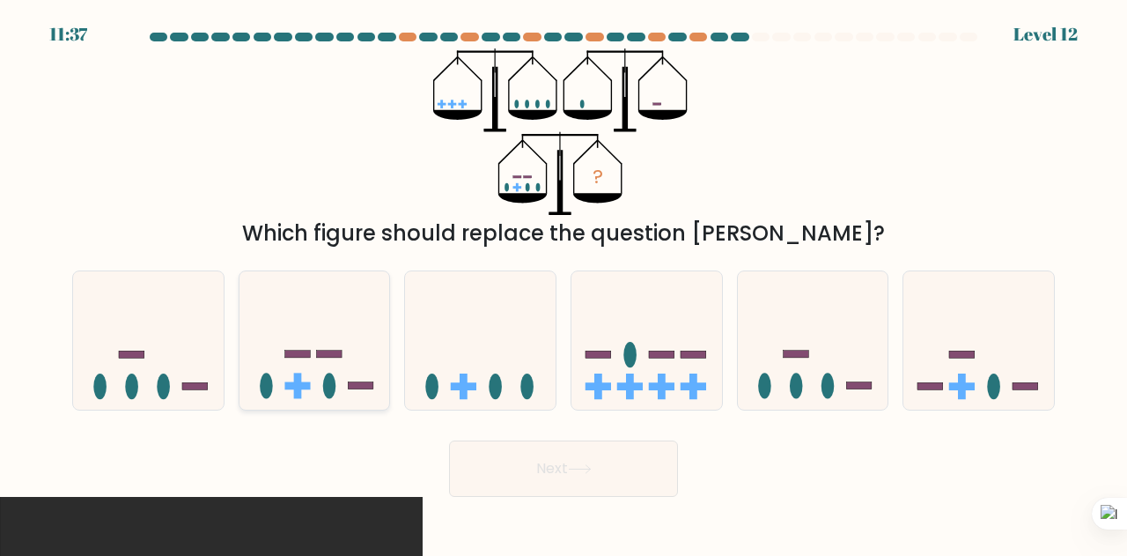
click at [294, 355] on rect at bounding box center [298, 354] width 26 height 7
click at [564, 283] on input "b." at bounding box center [564, 280] width 1 height 4
radio input "true"
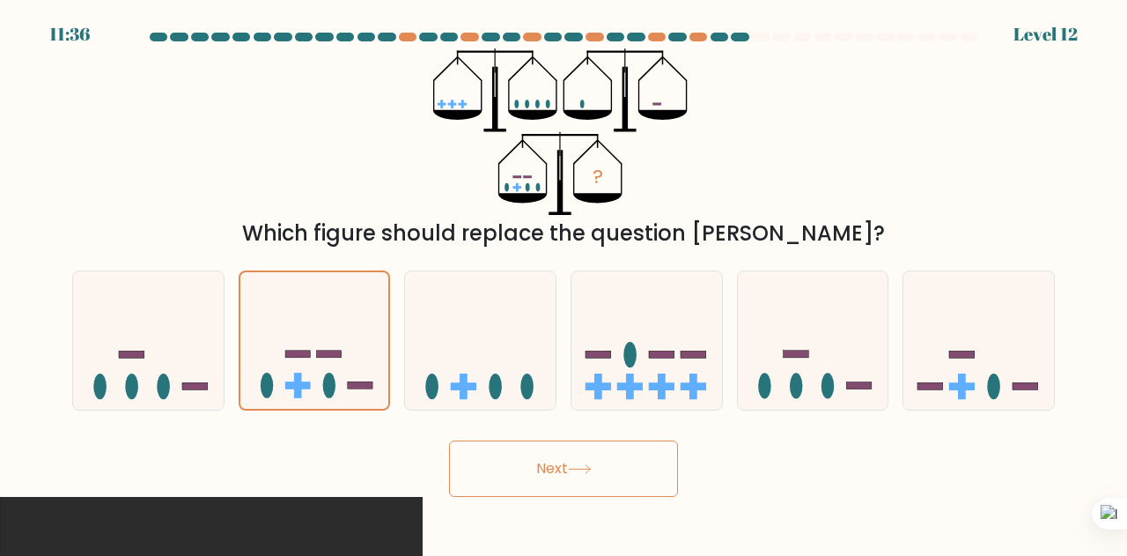
click at [506, 473] on button "Next" at bounding box center [563, 468] width 229 height 56
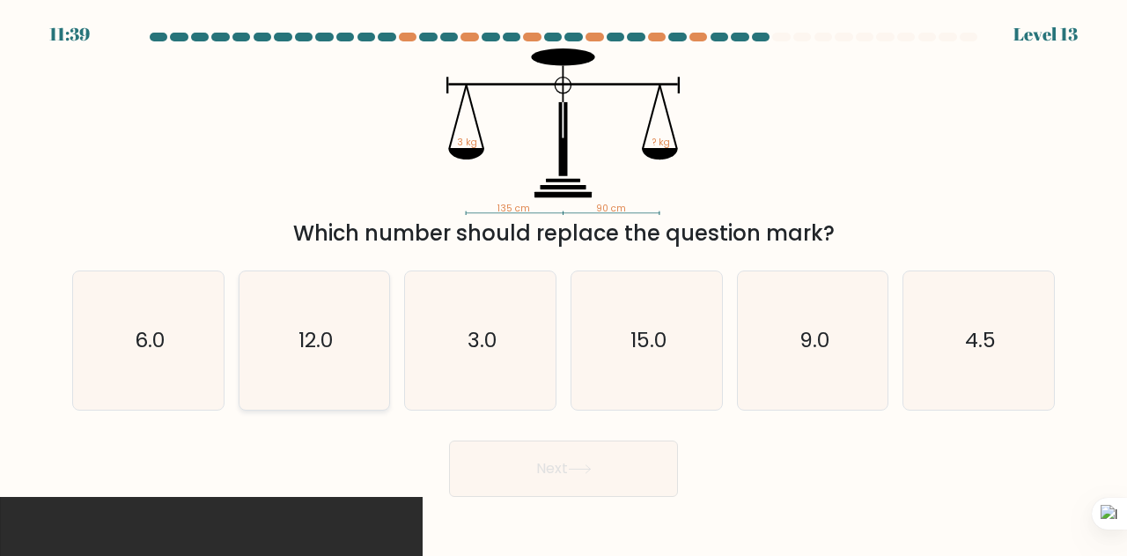
click at [375, 357] on icon "12.0" at bounding box center [315, 340] width 138 height 138
click at [564, 283] on input "b. 12.0" at bounding box center [564, 280] width 1 height 4
radio input "true"
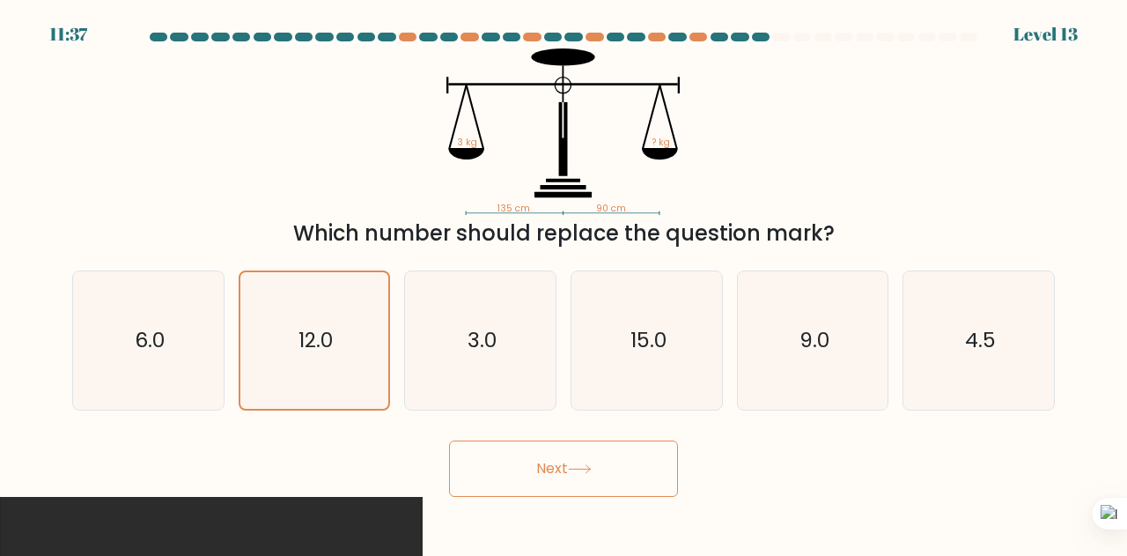
click at [524, 475] on button "Next" at bounding box center [563, 468] width 229 height 56
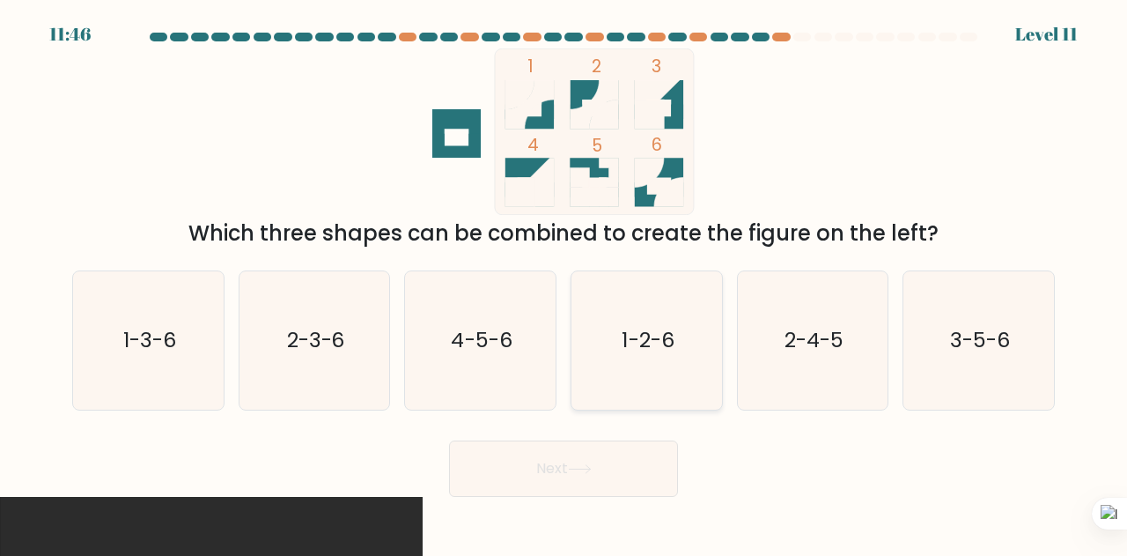
click at [692, 295] on icon "1-2-6" at bounding box center [647, 340] width 138 height 138
click at [565, 283] on input "d. 1-2-6" at bounding box center [564, 280] width 1 height 4
radio input "true"
click at [546, 471] on button "Next" at bounding box center [563, 468] width 229 height 56
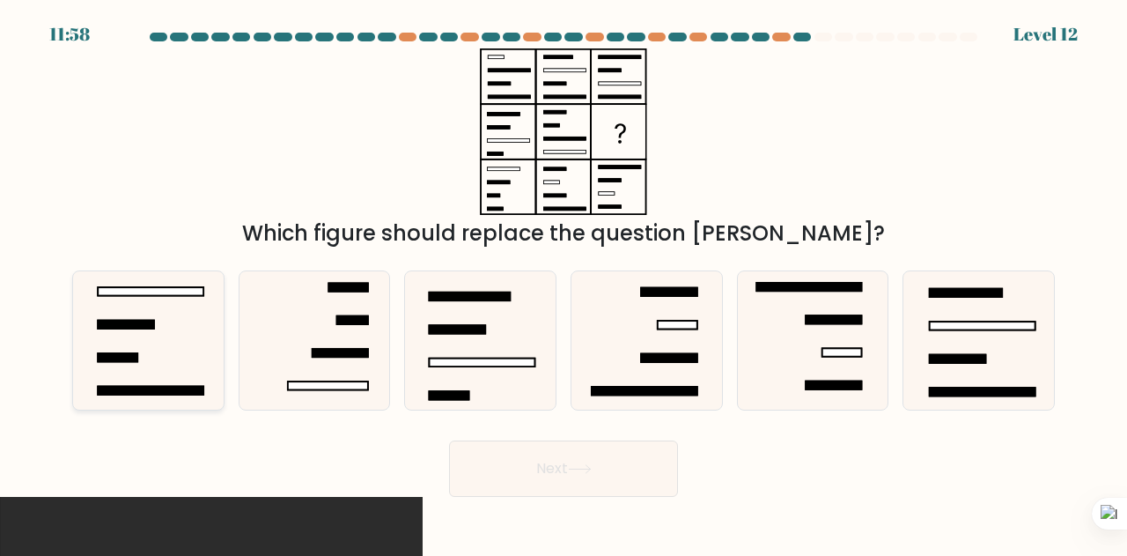
click at [135, 311] on icon at bounding box center [148, 340] width 138 height 138
click at [564, 283] on input "a." at bounding box center [564, 280] width 1 height 4
radio input "true"
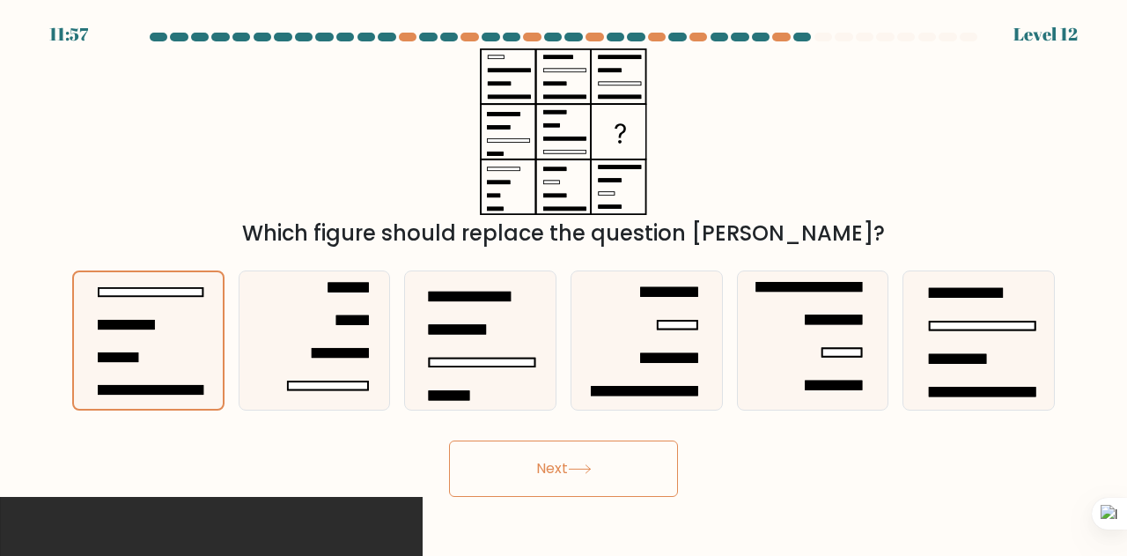
click at [551, 462] on button "Next" at bounding box center [563, 468] width 229 height 56
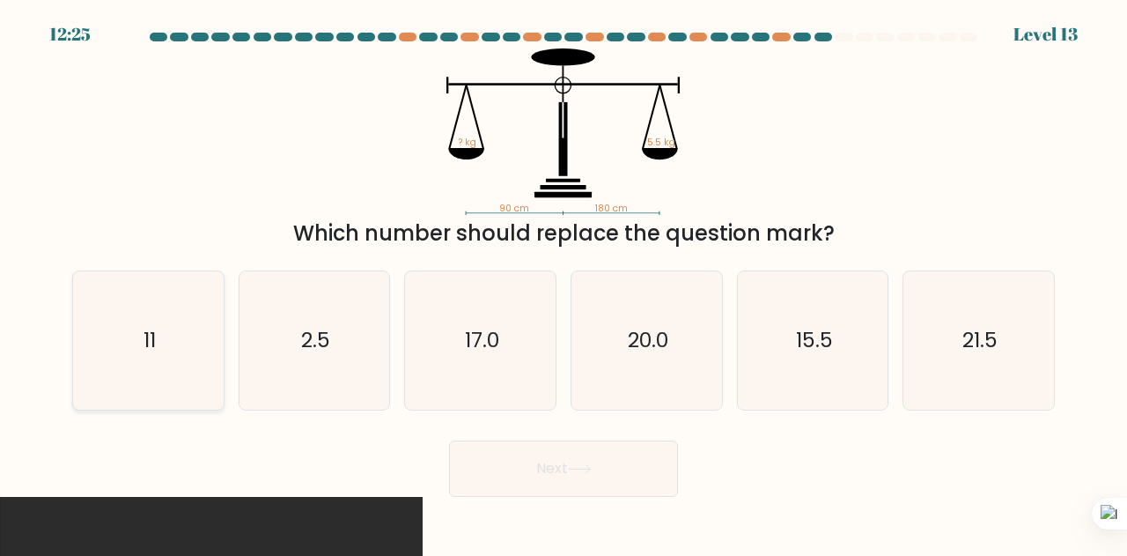
click at [110, 332] on icon "11" at bounding box center [148, 340] width 138 height 138
click at [564, 283] on input "a. 11" at bounding box center [564, 280] width 1 height 4
radio input "true"
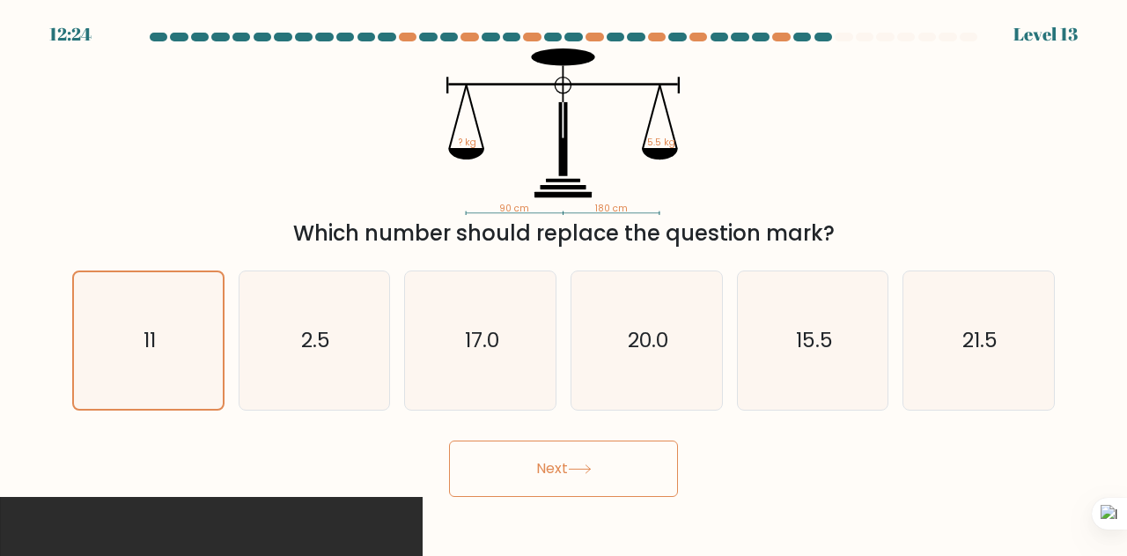
click at [534, 472] on button "Next" at bounding box center [563, 468] width 229 height 56
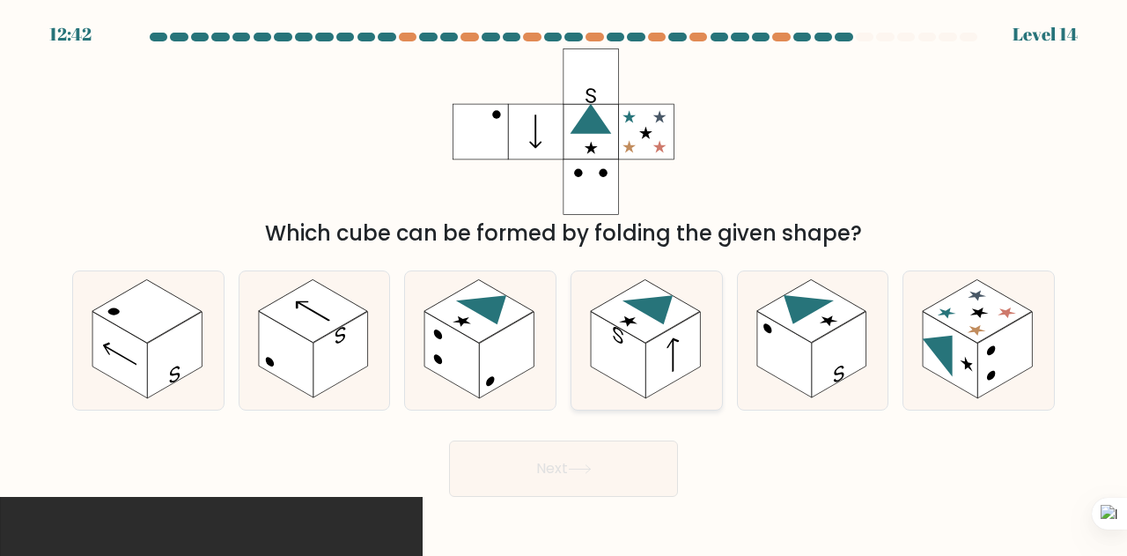
click at [661, 334] on icon at bounding box center [647, 340] width 151 height 138
click at [565, 283] on input "d." at bounding box center [564, 280] width 1 height 4
radio input "true"
click at [590, 461] on button "Next" at bounding box center [563, 468] width 229 height 56
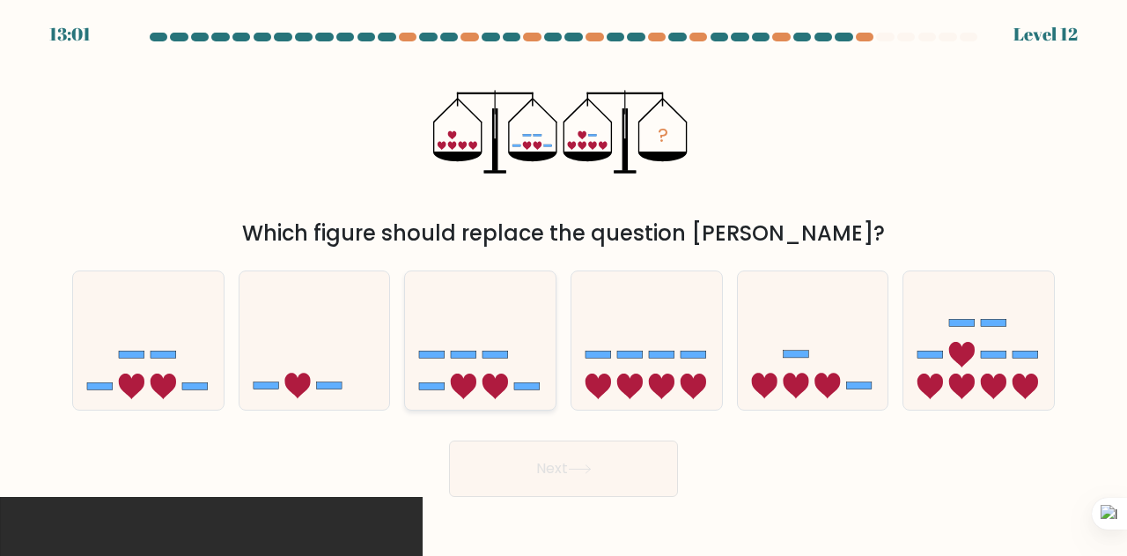
click at [513, 314] on icon at bounding box center [480, 340] width 151 height 124
click at [564, 283] on input "c." at bounding box center [564, 280] width 1 height 4
radio input "true"
click at [564, 473] on button "Next" at bounding box center [563, 468] width 229 height 56
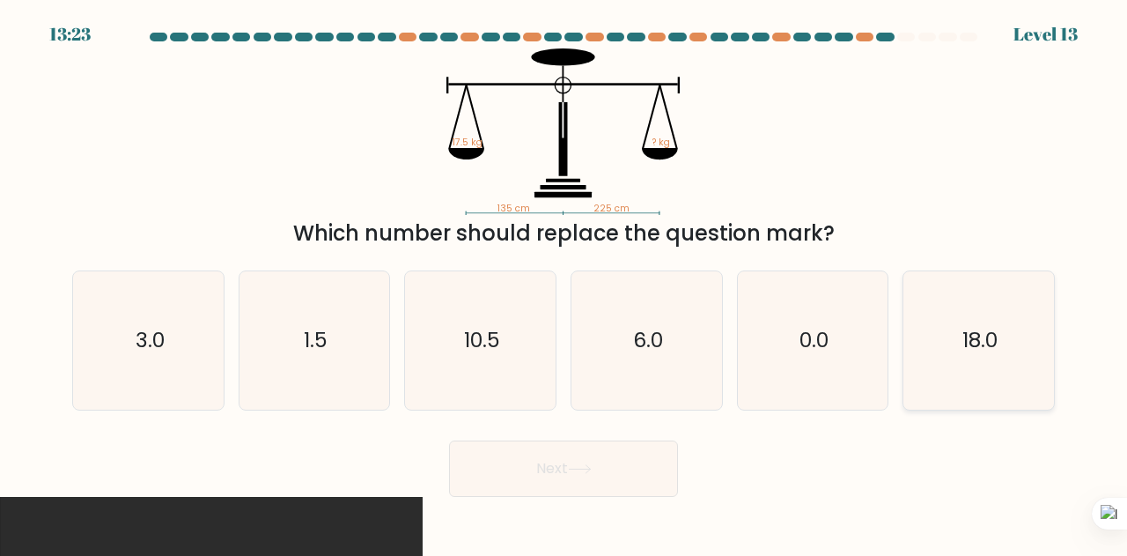
click at [1039, 346] on icon "18.0" at bounding box center [979, 340] width 138 height 138
click at [565, 283] on input "f. 18.0" at bounding box center [564, 280] width 1 height 4
radio input "true"
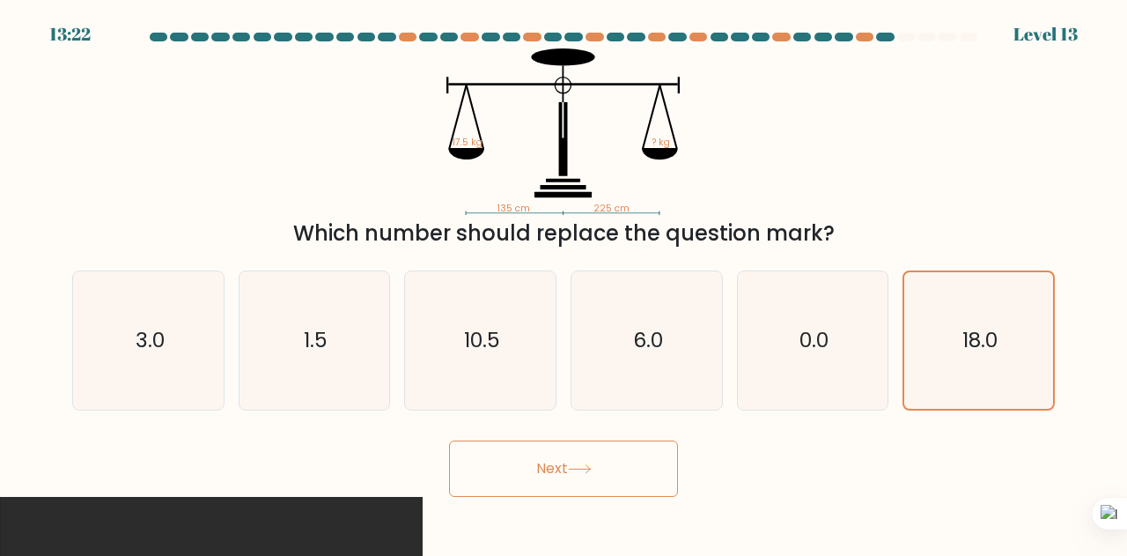
click at [613, 472] on button "Next" at bounding box center [563, 468] width 229 height 56
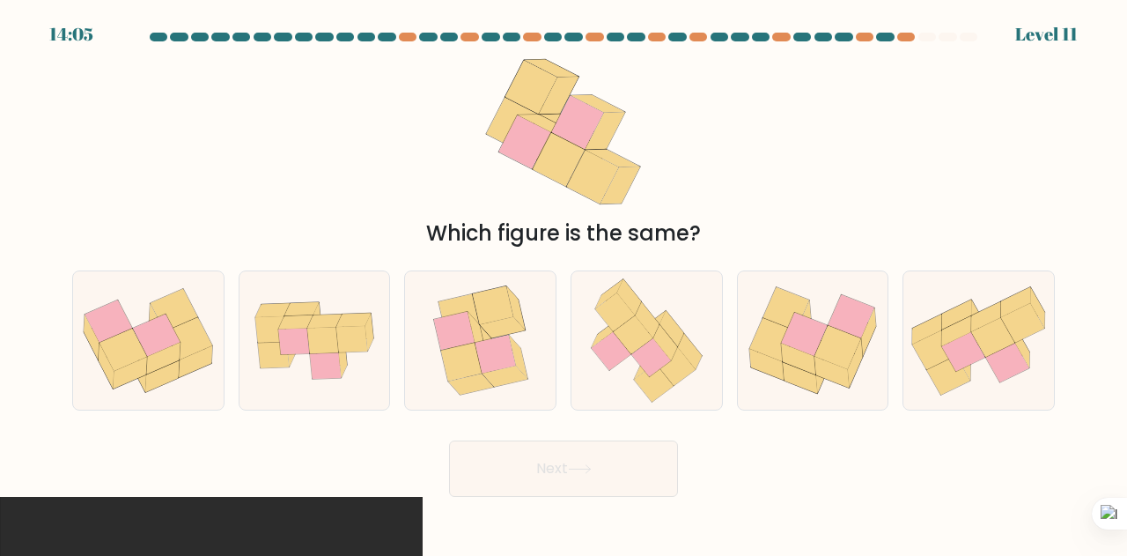
click at [825, 207] on div "Which figure is the same?" at bounding box center [564, 148] width 1004 height 201
click at [347, 348] on icon at bounding box center [351, 339] width 31 height 26
click at [564, 283] on input "b." at bounding box center [564, 280] width 1 height 4
radio input "true"
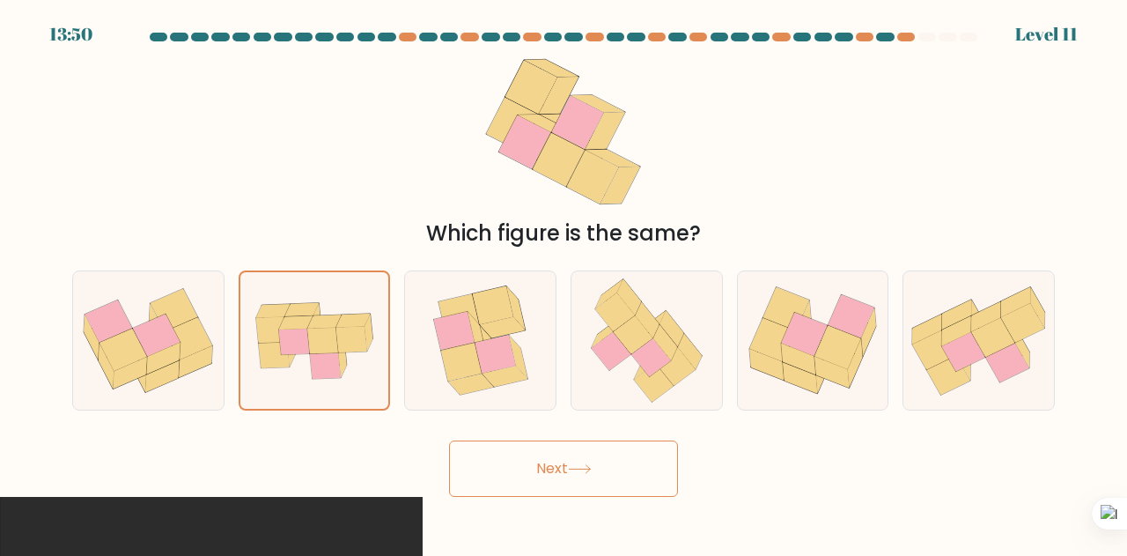
click at [581, 478] on button "Next" at bounding box center [563, 468] width 229 height 56
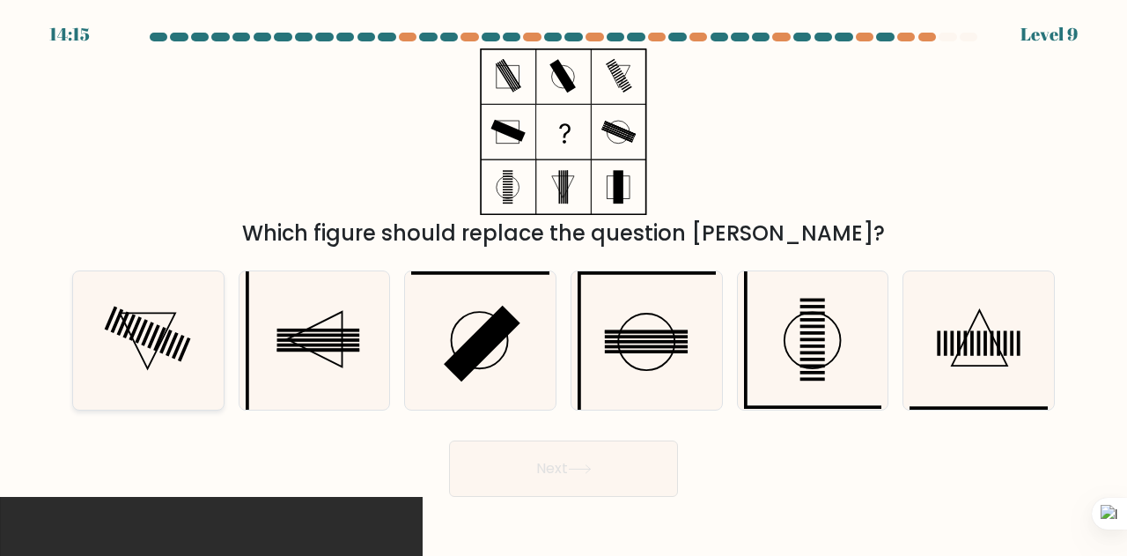
click at [181, 350] on icon at bounding box center [148, 340] width 138 height 138
click at [564, 283] on input "a." at bounding box center [564, 280] width 1 height 4
radio input "true"
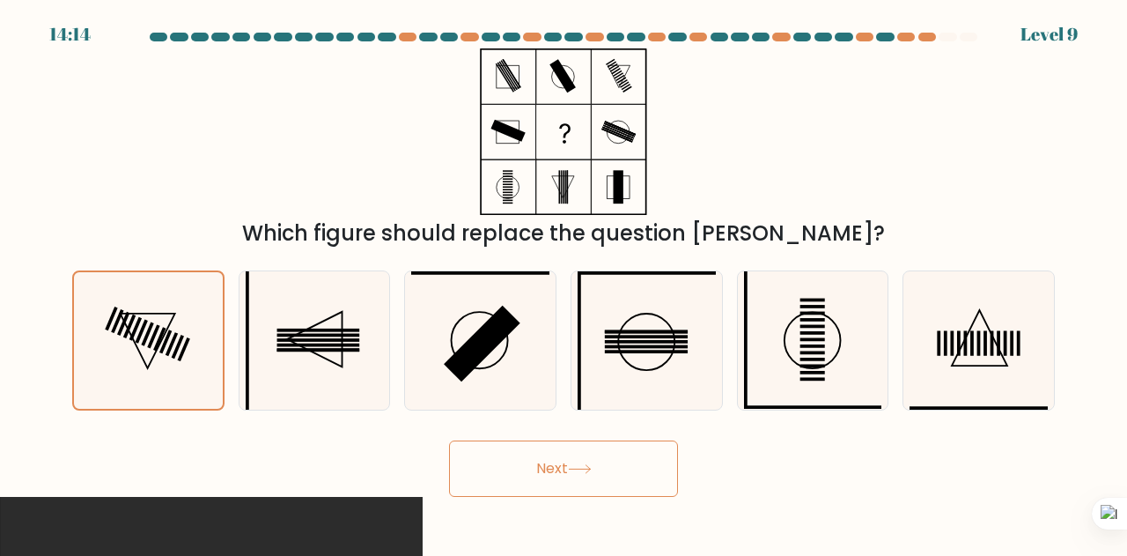
click at [504, 462] on button "Next" at bounding box center [563, 468] width 229 height 56
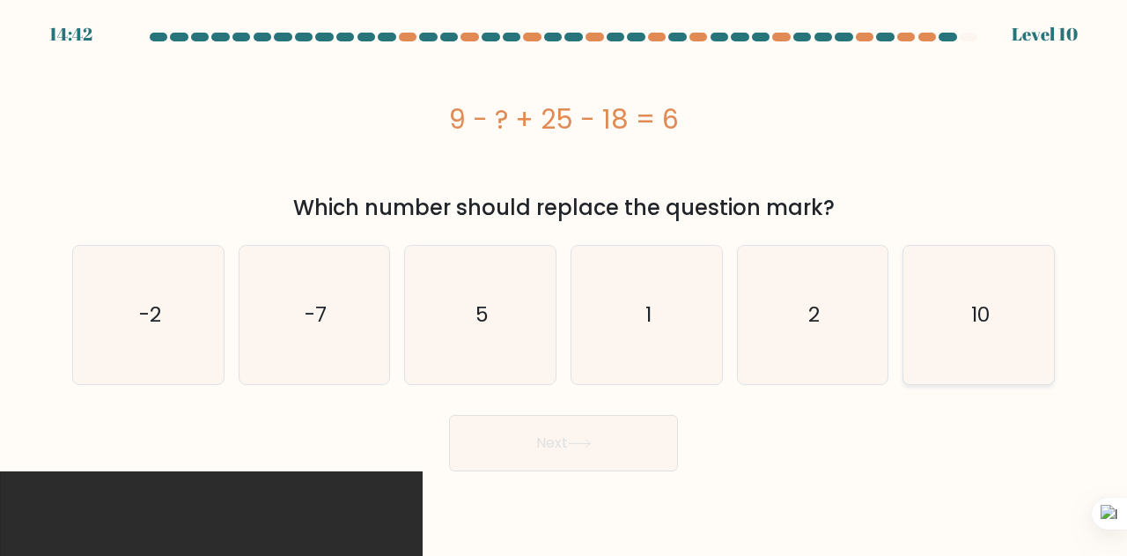
click at [1004, 292] on icon "10" at bounding box center [979, 315] width 138 height 138
click at [565, 283] on input "f. 10" at bounding box center [564, 280] width 1 height 4
radio input "true"
click at [581, 447] on icon at bounding box center [580, 444] width 24 height 10
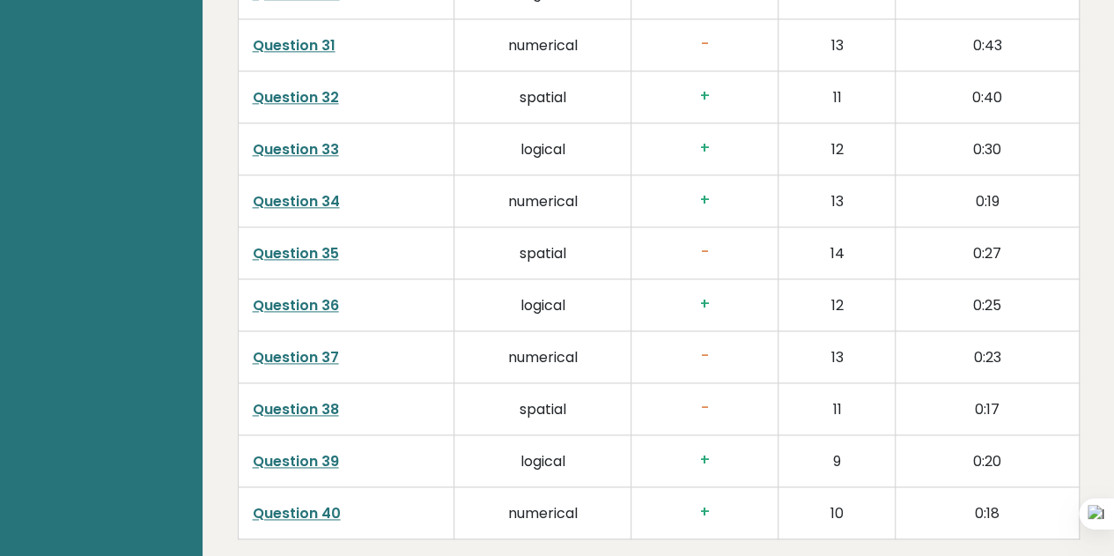
scroll to position [4823, 0]
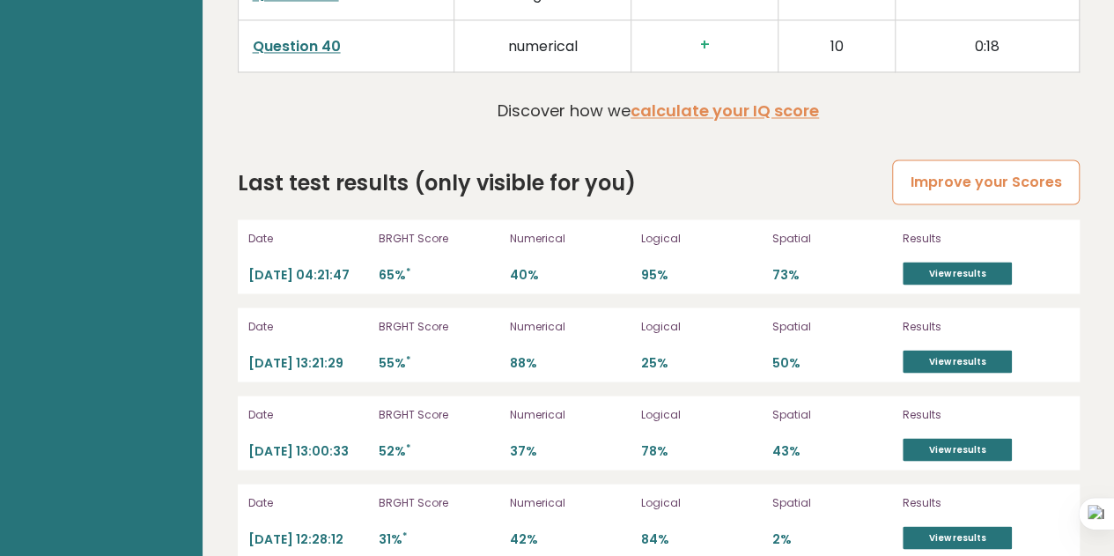
click at [957, 159] on link "Improve your Scores" at bounding box center [985, 181] width 187 height 45
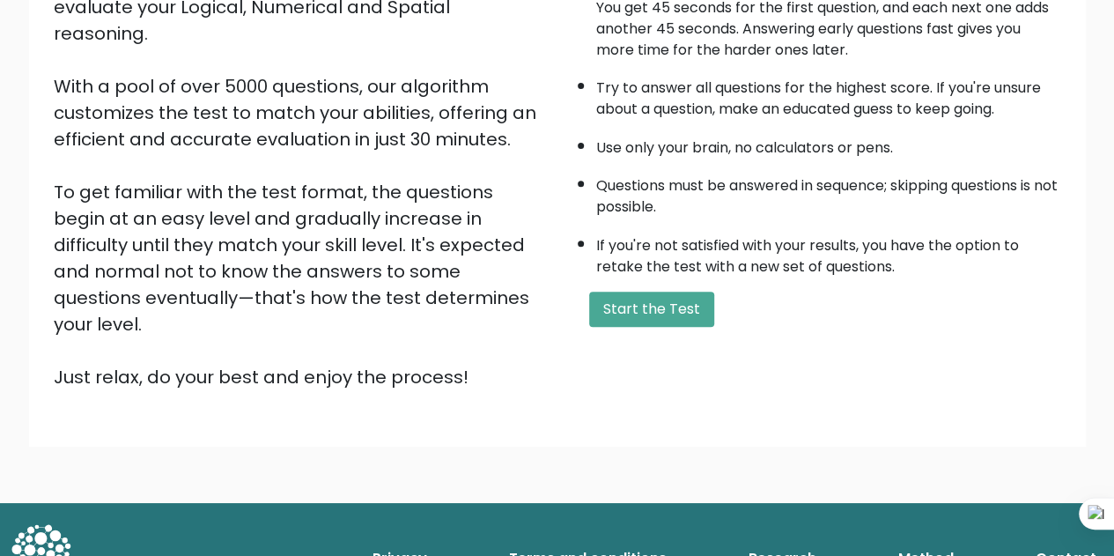
scroll to position [250, 0]
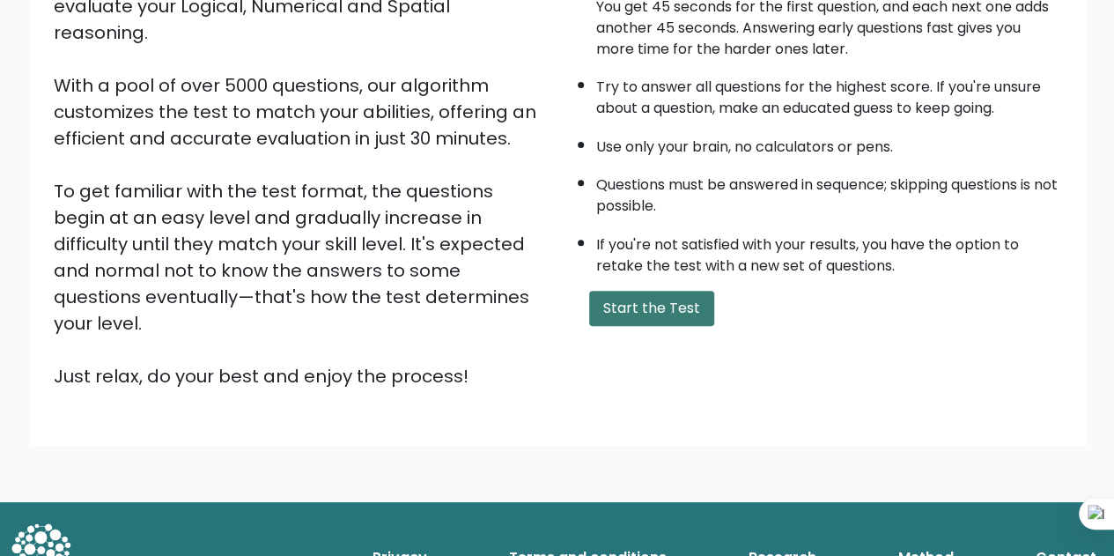
click at [670, 299] on button "Start the Test" at bounding box center [651, 308] width 125 height 35
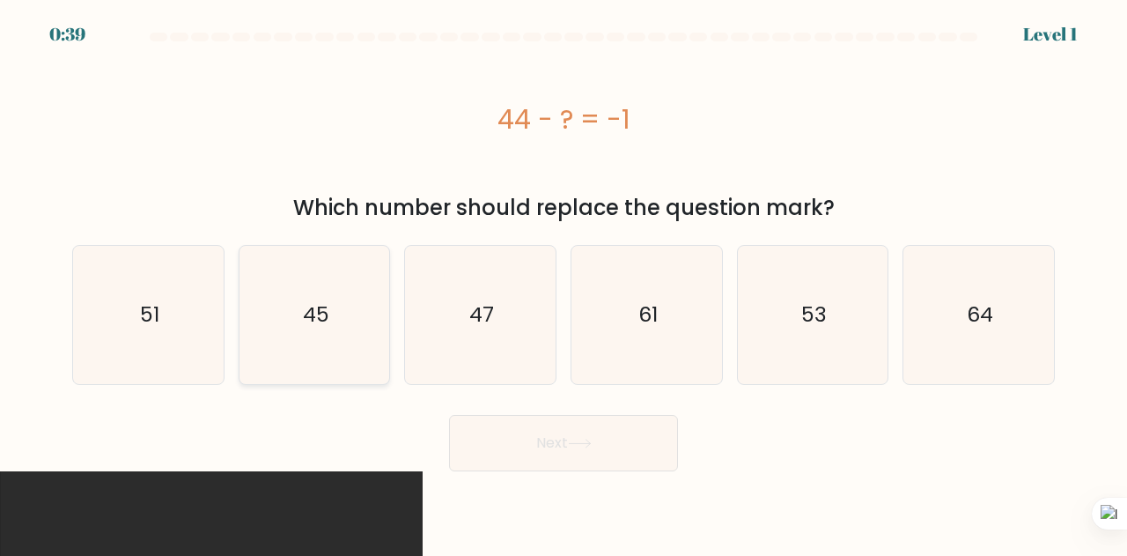
click at [319, 269] on icon "45" at bounding box center [315, 315] width 138 height 138
click at [564, 278] on input "b. 45" at bounding box center [564, 280] width 1 height 4
radio input "true"
click at [602, 430] on button "Next" at bounding box center [563, 443] width 229 height 56
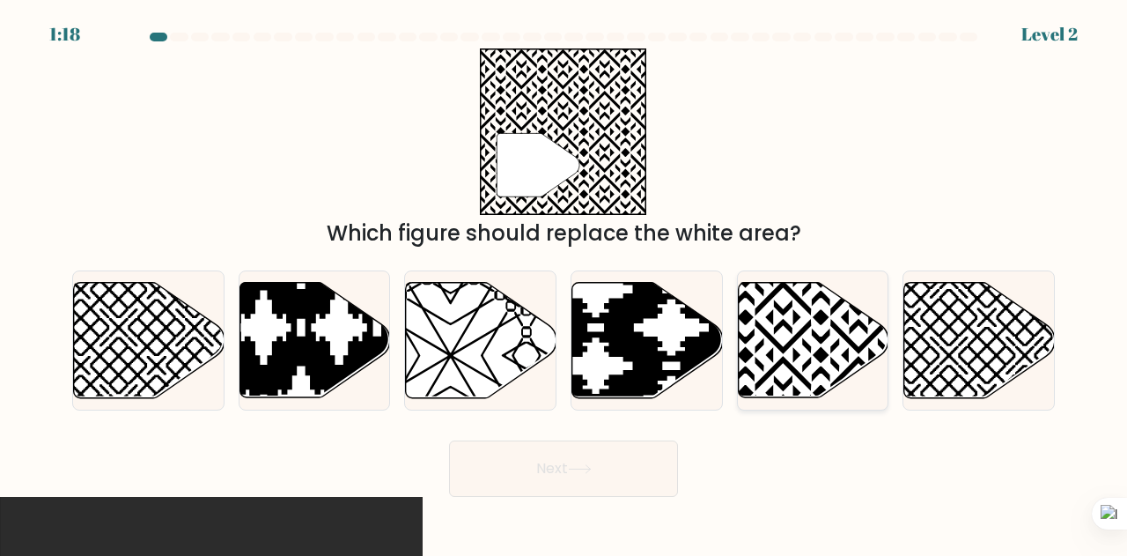
click at [839, 336] on icon at bounding box center [813, 340] width 151 height 115
click at [565, 283] on input "e." at bounding box center [564, 280] width 1 height 4
radio input "true"
click at [565, 463] on button "Next" at bounding box center [563, 468] width 229 height 56
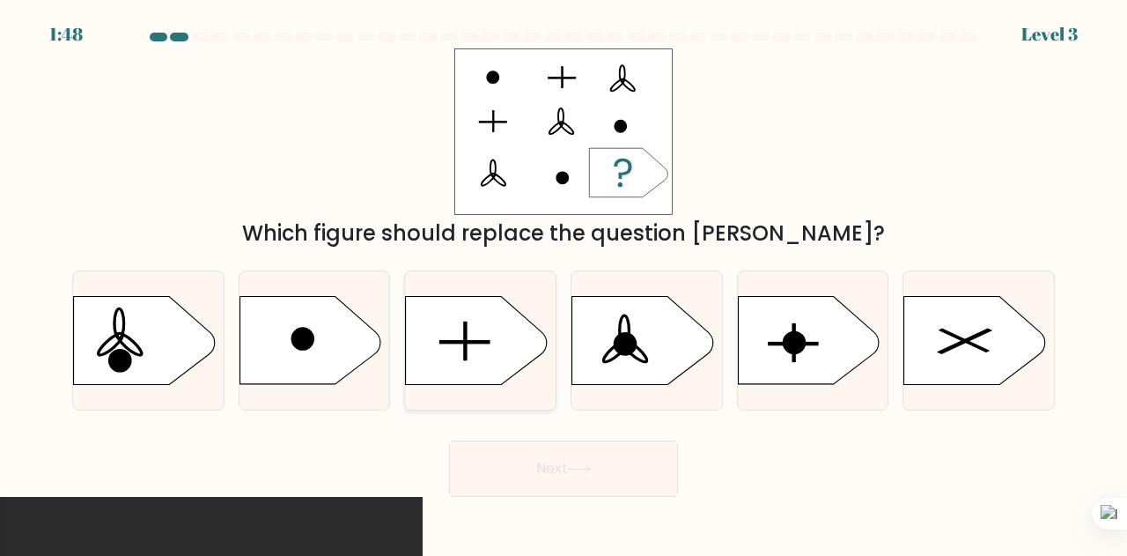
click at [499, 332] on icon at bounding box center [476, 341] width 141 height 88
click at [564, 283] on input "c." at bounding box center [564, 280] width 1 height 4
radio input "true"
click at [532, 462] on button "Next" at bounding box center [563, 468] width 229 height 56
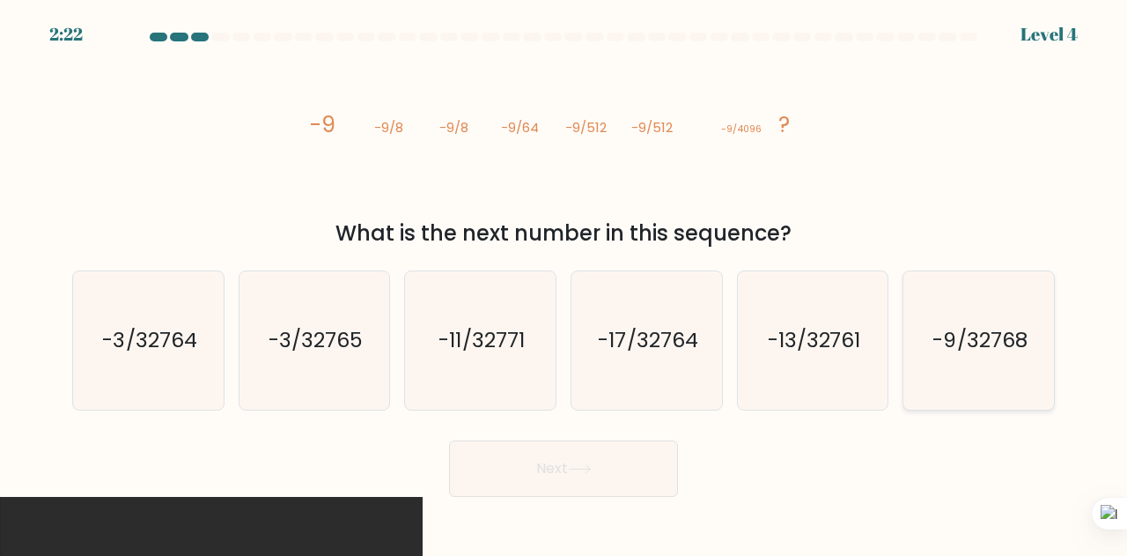
click at [1003, 328] on text "-9/32768" at bounding box center [981, 340] width 94 height 29
click at [565, 283] on input "f. -9/32768" at bounding box center [564, 280] width 1 height 4
radio input "true"
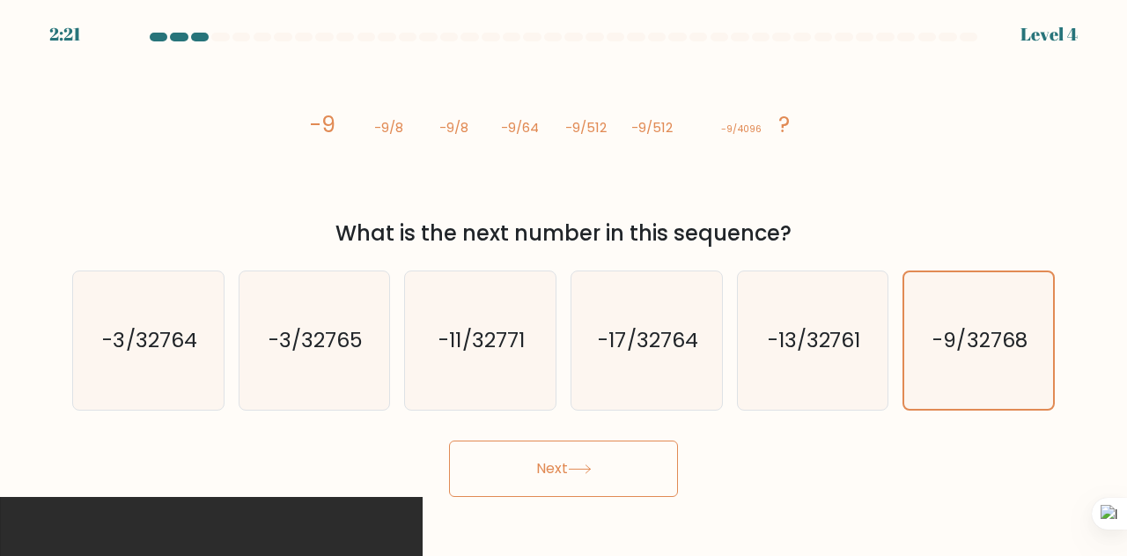
click at [661, 454] on button "Next" at bounding box center [563, 468] width 229 height 56
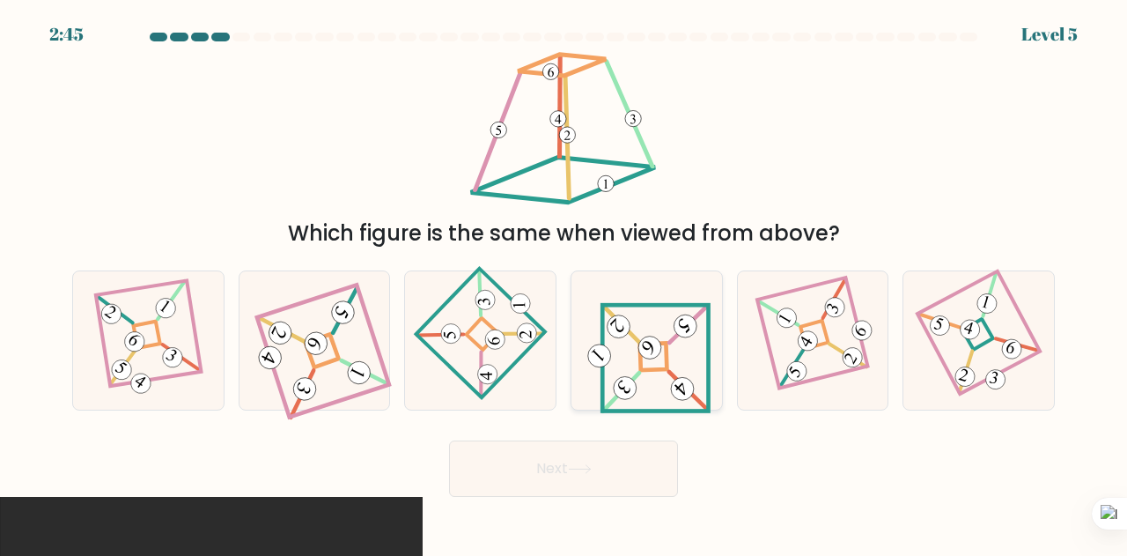
click at [674, 362] on icon at bounding box center [647, 340] width 128 height 110
click at [565, 283] on input "d." at bounding box center [564, 280] width 1 height 4
radio input "true"
click at [592, 466] on icon at bounding box center [580, 469] width 24 height 10
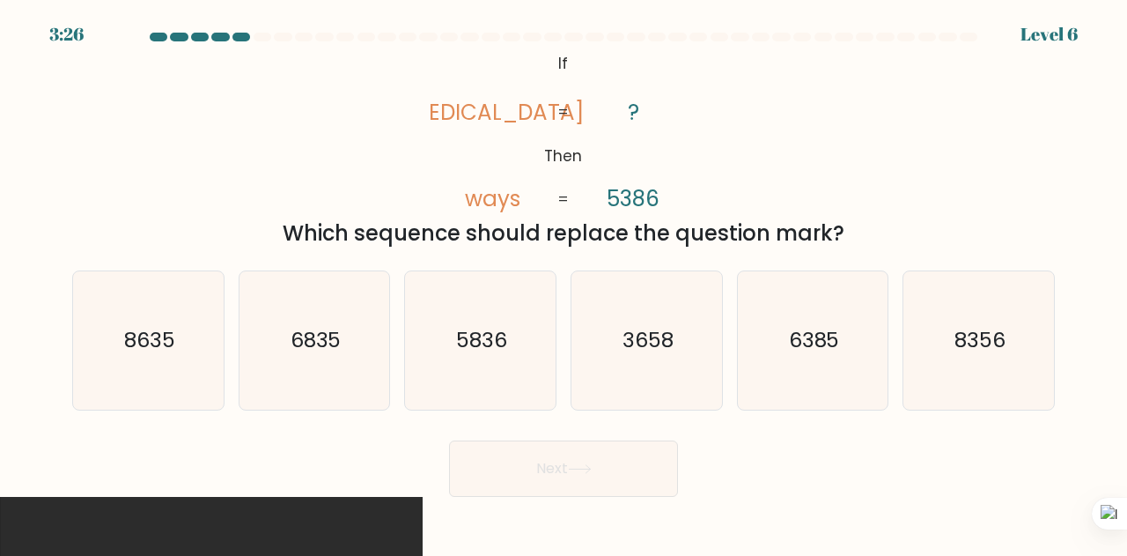
click at [839, 158] on div "@import url('https://fonts.googleapis.com/css?family=Abril+Fatface:400,100,100i…" at bounding box center [564, 148] width 1004 height 201
click at [982, 343] on text "8356" at bounding box center [980, 340] width 51 height 29
click at [565, 283] on input "f. 8356" at bounding box center [564, 280] width 1 height 4
radio input "true"
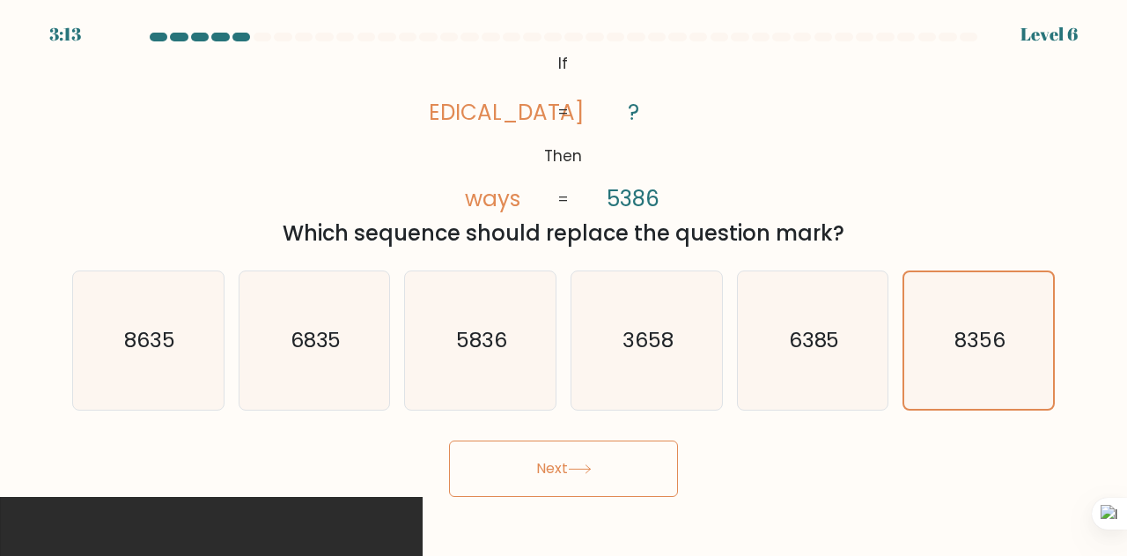
click at [634, 452] on button "Next" at bounding box center [563, 468] width 229 height 56
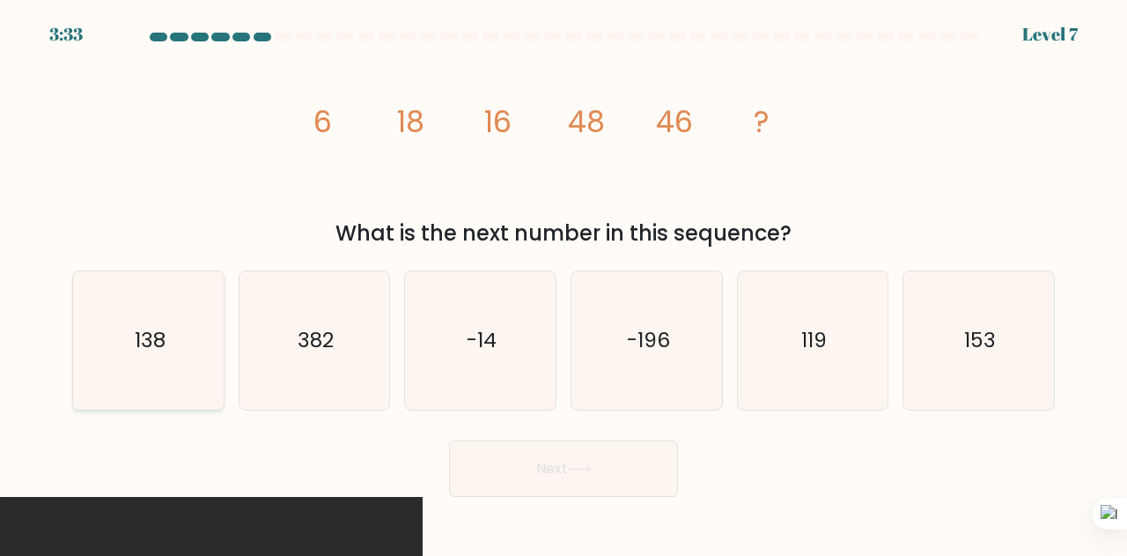
click at [155, 364] on icon "138" at bounding box center [148, 340] width 138 height 138
click at [564, 283] on input "a. 138" at bounding box center [564, 280] width 1 height 4
radio input "true"
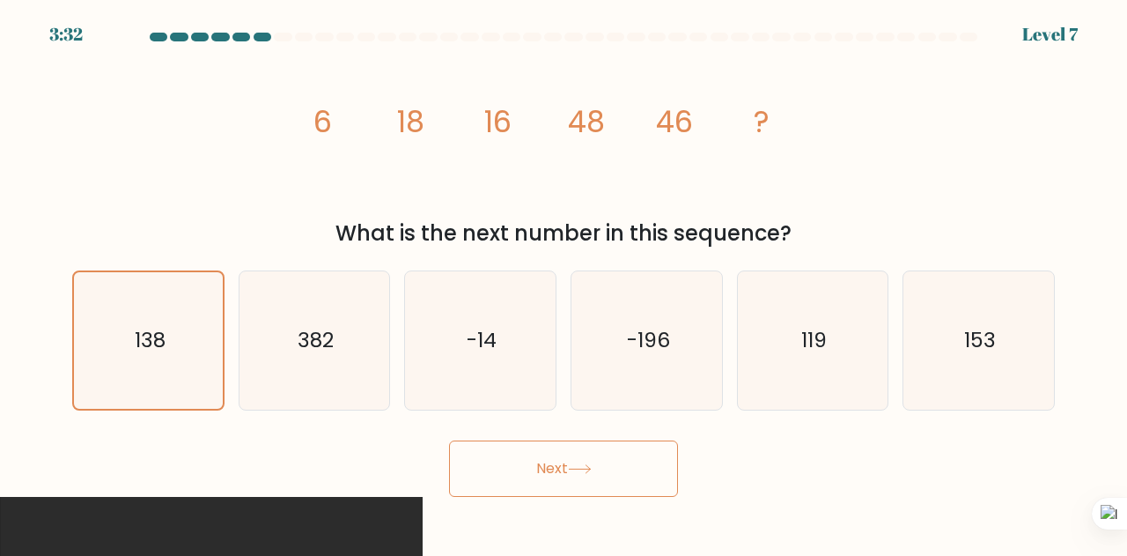
click at [587, 469] on icon at bounding box center [579, 469] width 21 height 8
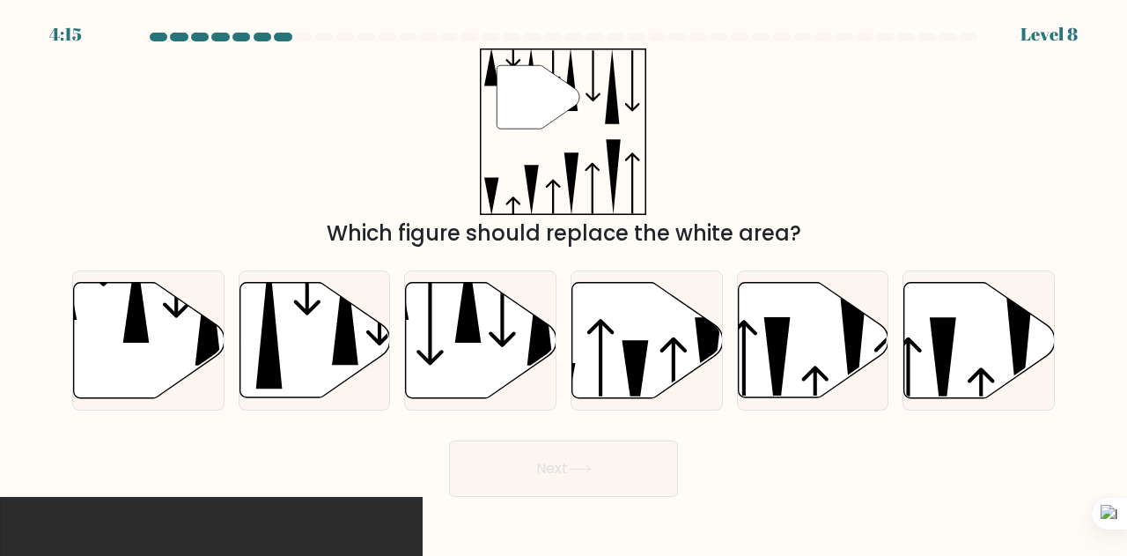
click at [812, 119] on div "" Which figure should replace the white area?" at bounding box center [564, 148] width 1004 height 201
click at [146, 344] on icon at bounding box center [149, 340] width 151 height 115
click at [564, 283] on input "a." at bounding box center [564, 280] width 1 height 4
radio input "true"
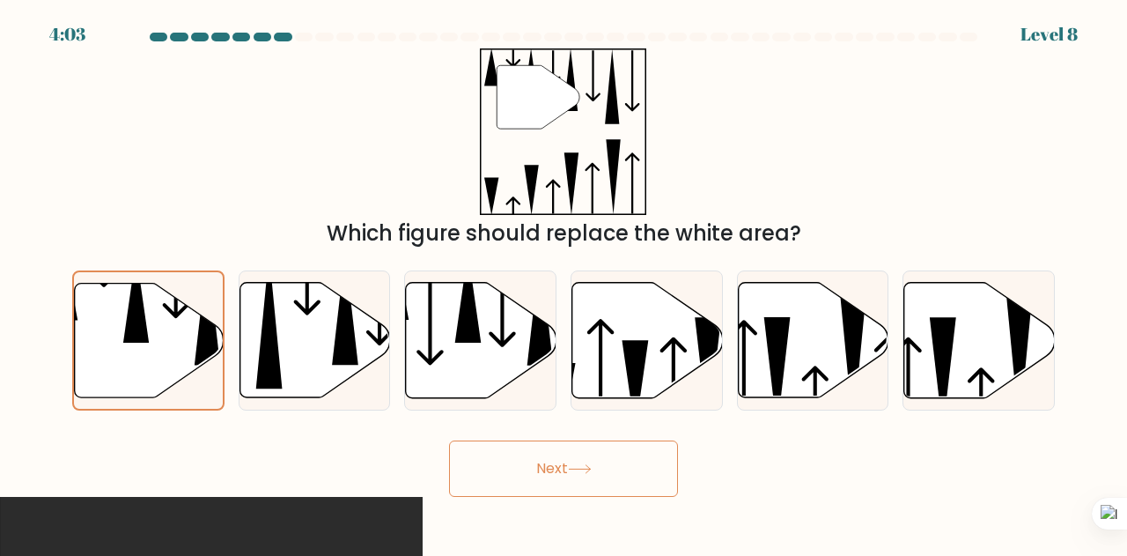
click at [543, 459] on button "Next" at bounding box center [563, 468] width 229 height 56
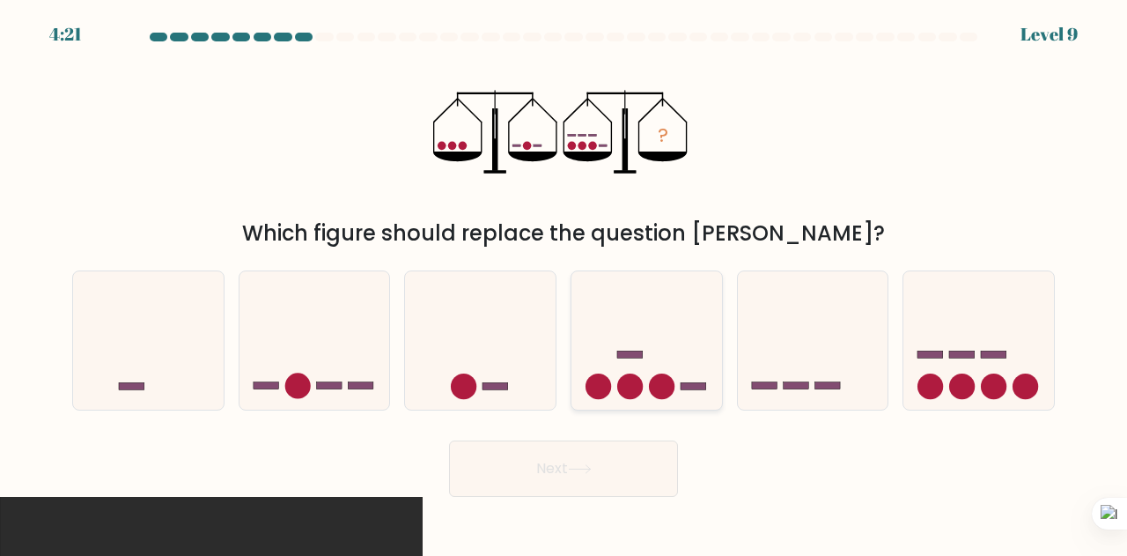
click at [615, 365] on icon at bounding box center [647, 340] width 151 height 124
click at [565, 283] on input "d." at bounding box center [564, 280] width 1 height 4
radio input "true"
click at [609, 469] on button "Next" at bounding box center [563, 468] width 229 height 56
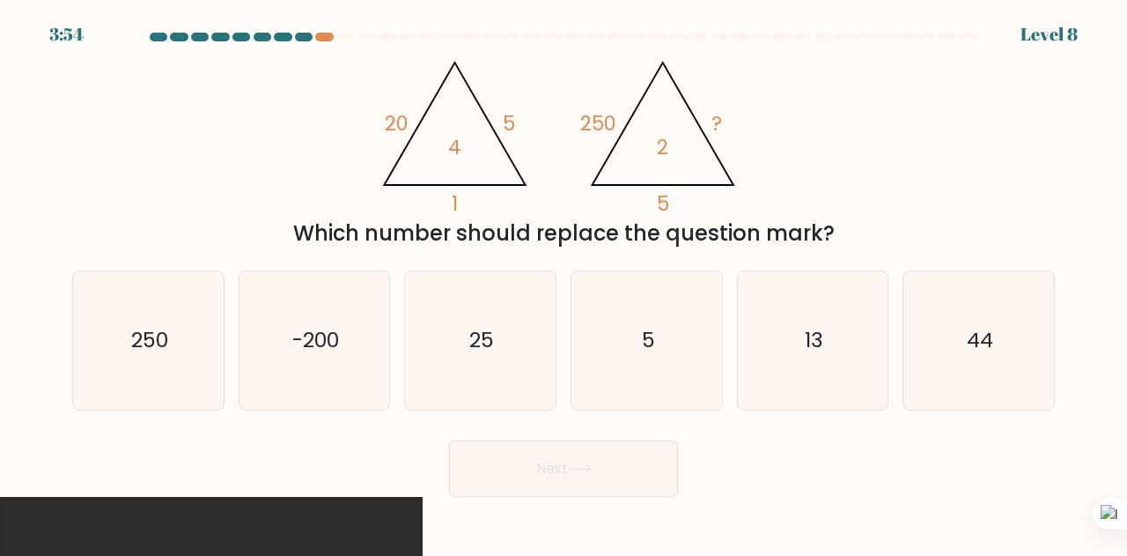
click at [609, 469] on button "Next" at bounding box center [563, 468] width 229 height 56
click at [898, 165] on div "@import url('https://fonts.googleapis.com/css?family=Abril+Fatface:400,100,100i…" at bounding box center [564, 148] width 1004 height 201
click at [511, 337] on icon "25" at bounding box center [480, 340] width 138 height 138
click at [564, 283] on input "c. 25" at bounding box center [564, 280] width 1 height 4
radio input "true"
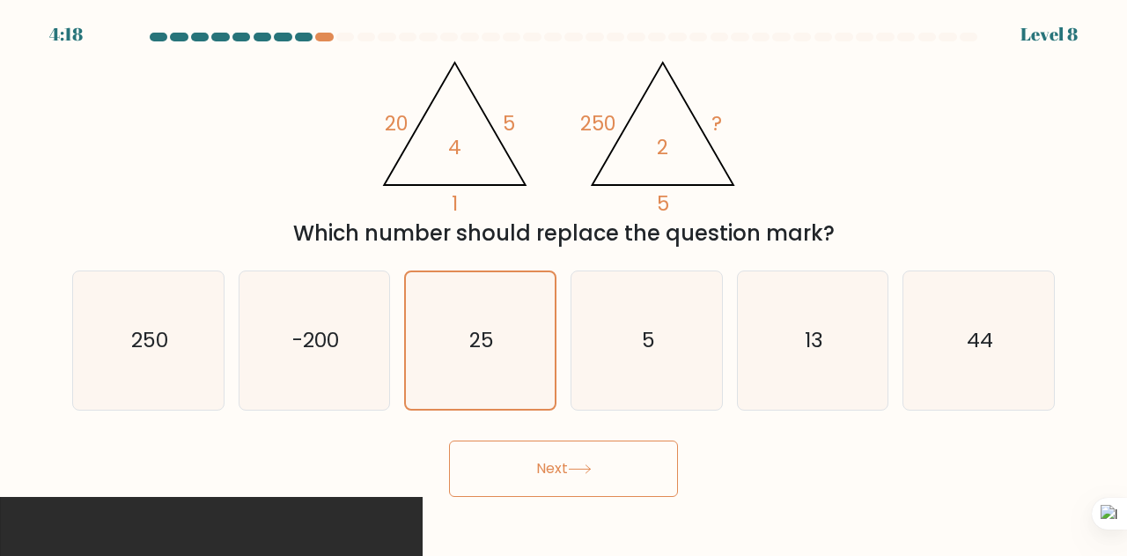
click at [547, 454] on button "Next" at bounding box center [563, 468] width 229 height 56
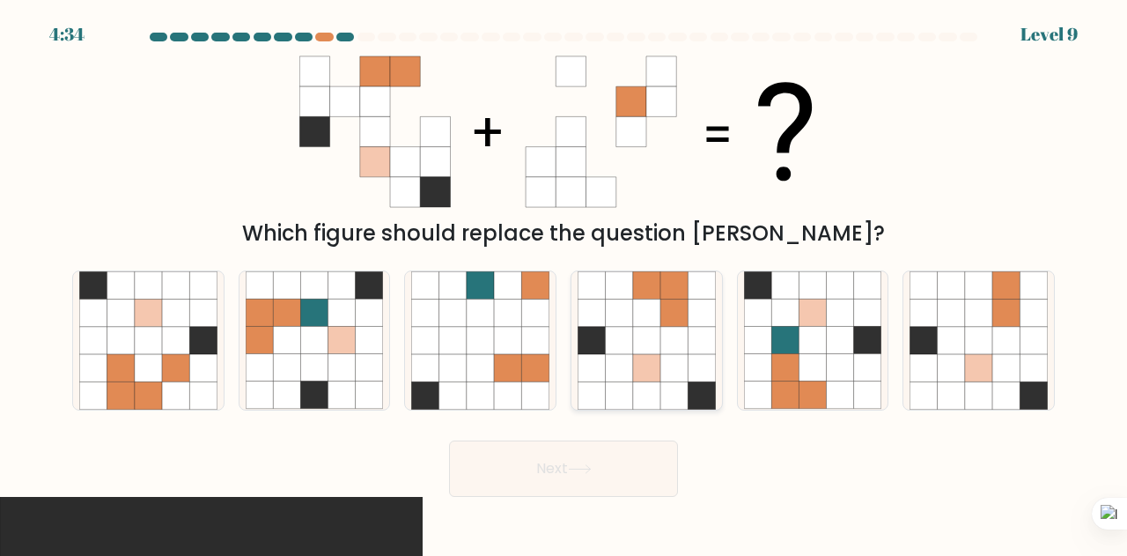
click at [668, 332] on icon at bounding box center [674, 340] width 27 height 27
click at [565, 283] on input "d." at bounding box center [564, 280] width 1 height 4
radio input "true"
click at [583, 454] on button "Next" at bounding box center [563, 468] width 229 height 56
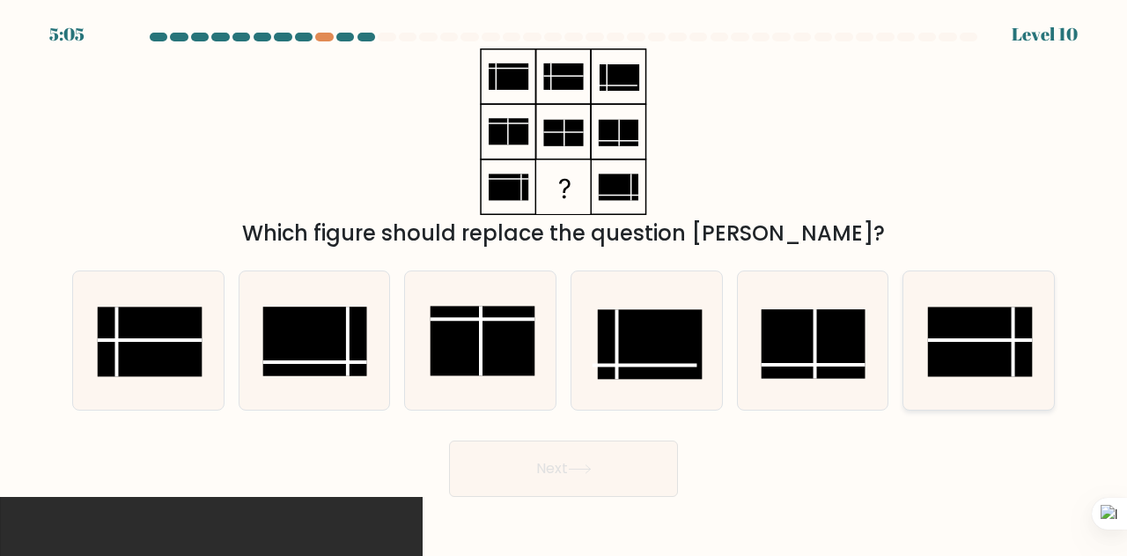
click at [978, 344] on rect at bounding box center [980, 342] width 104 height 70
click at [565, 283] on input "f." at bounding box center [564, 280] width 1 height 4
radio input "true"
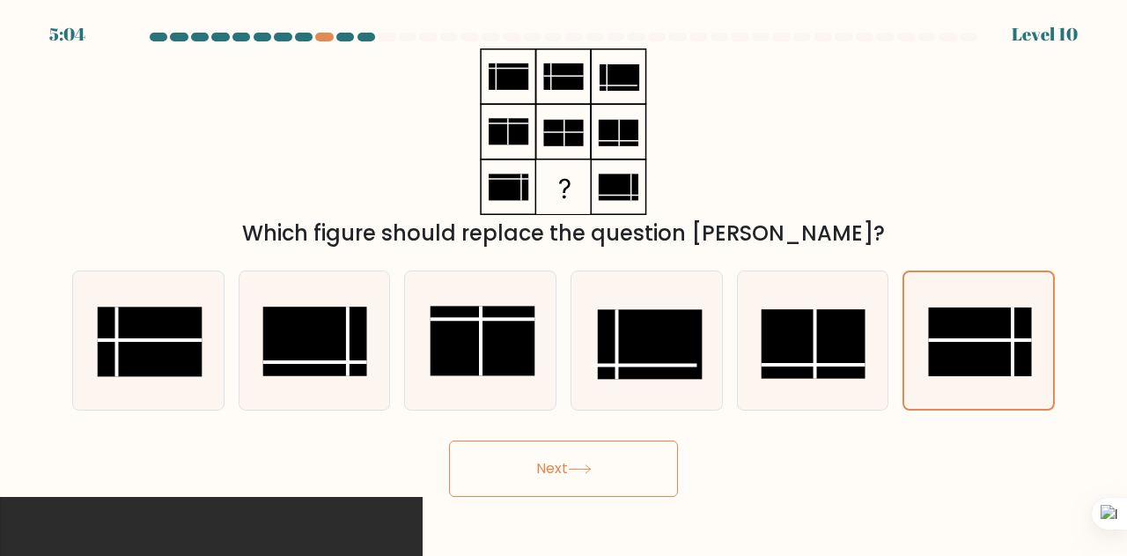
click at [605, 478] on button "Next" at bounding box center [563, 468] width 229 height 56
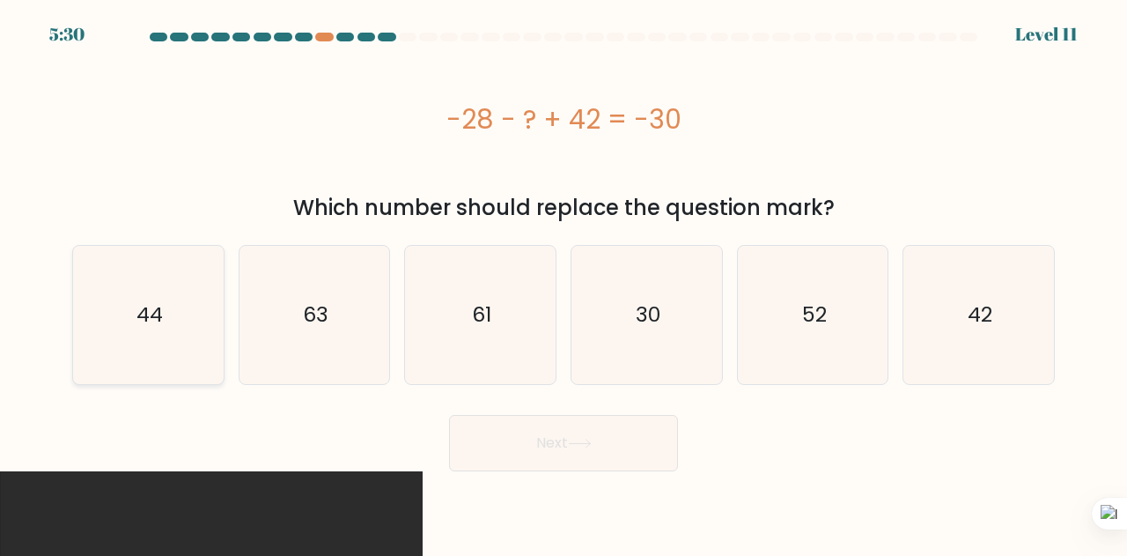
click at [148, 336] on icon "44" at bounding box center [148, 315] width 138 height 138
click at [564, 283] on input "a. 44" at bounding box center [564, 280] width 1 height 4
radio input "true"
click at [547, 452] on button "Next" at bounding box center [563, 443] width 229 height 56
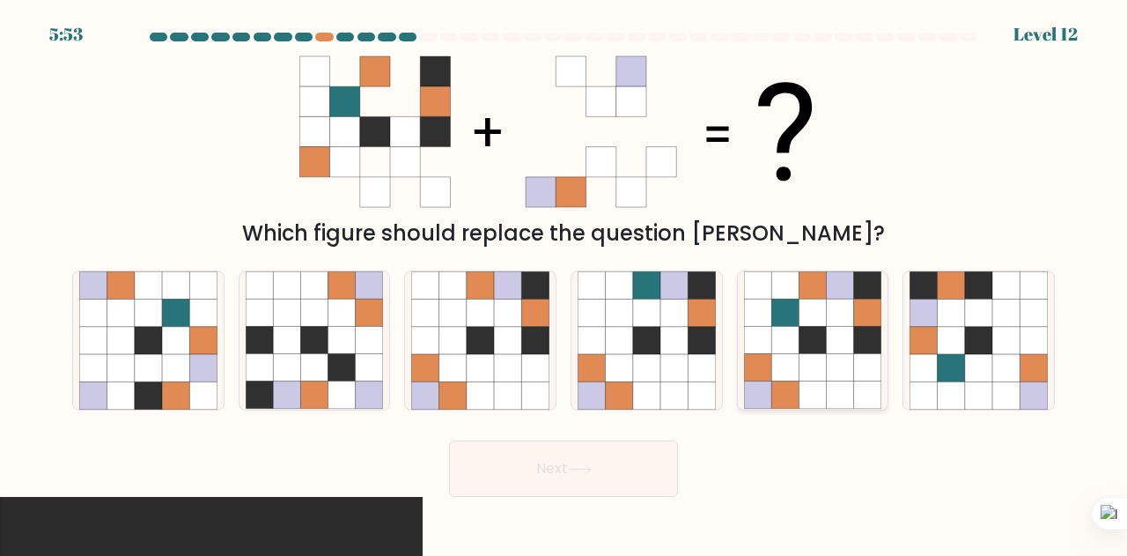
click at [800, 322] on icon at bounding box center [812, 312] width 27 height 27
click at [565, 283] on input "e." at bounding box center [564, 280] width 1 height 4
radio input "true"
click at [632, 468] on button "Next" at bounding box center [563, 468] width 229 height 56
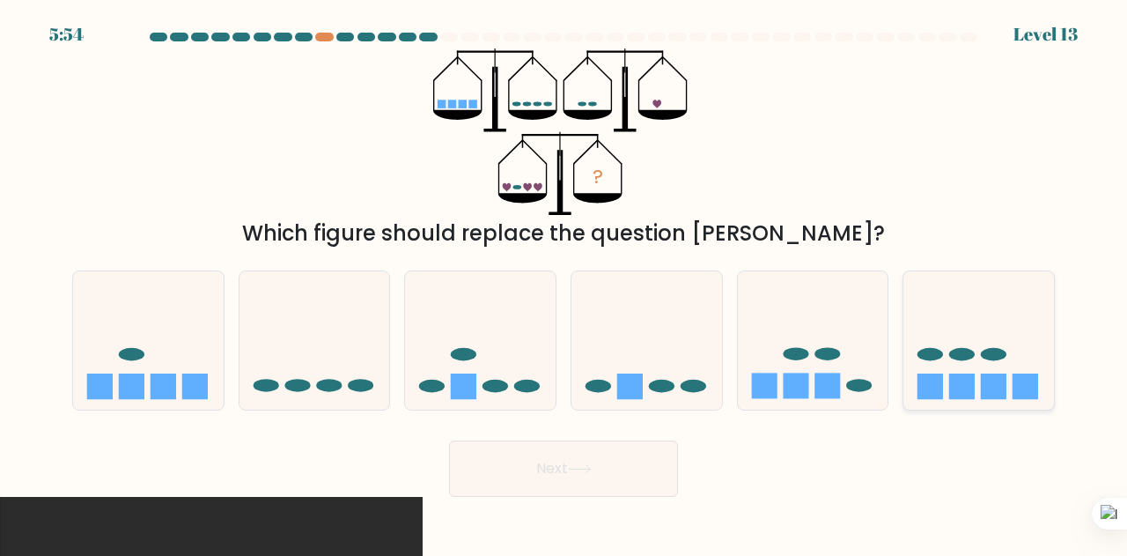
click at [939, 292] on icon at bounding box center [979, 340] width 151 height 124
click at [565, 283] on input "f." at bounding box center [564, 280] width 1 height 4
radio input "true"
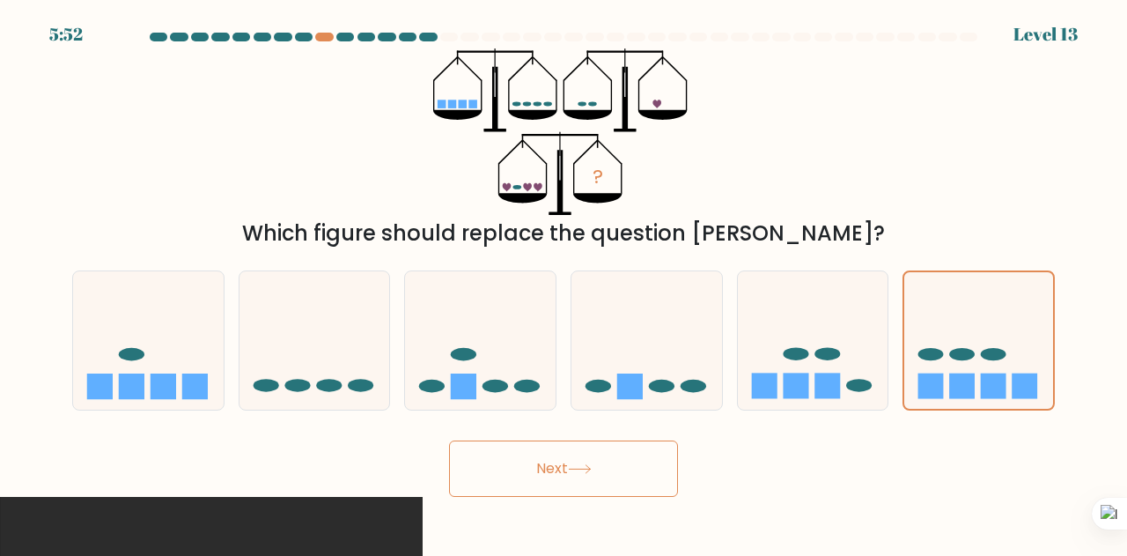
click at [610, 469] on button "Next" at bounding box center [563, 468] width 229 height 56
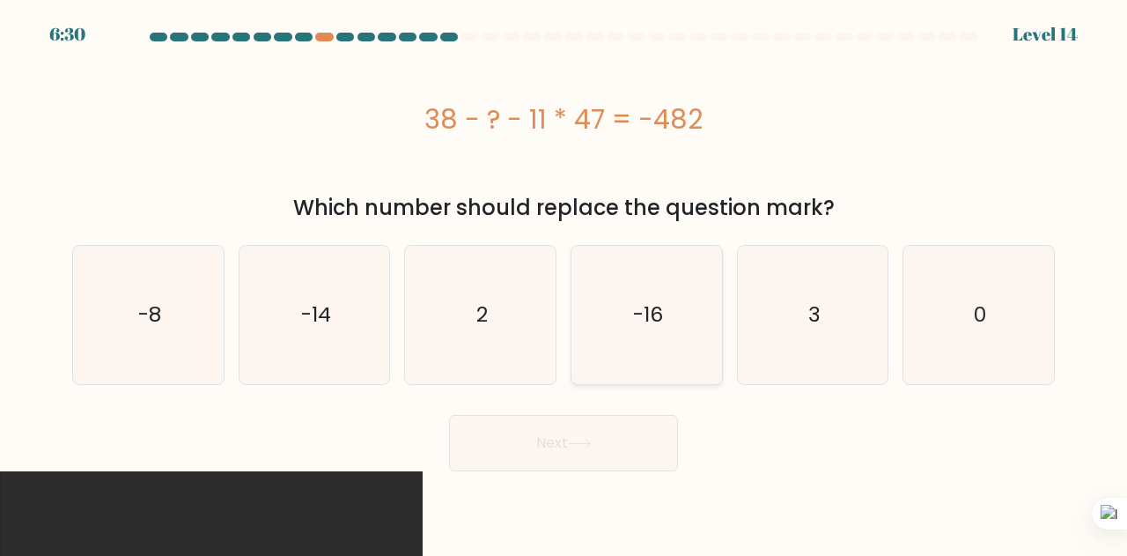
click at [609, 302] on icon "-16" at bounding box center [647, 315] width 138 height 138
click at [565, 283] on input "d. -16" at bounding box center [564, 280] width 1 height 4
radio input "true"
click at [572, 440] on button "Next" at bounding box center [563, 443] width 229 height 56
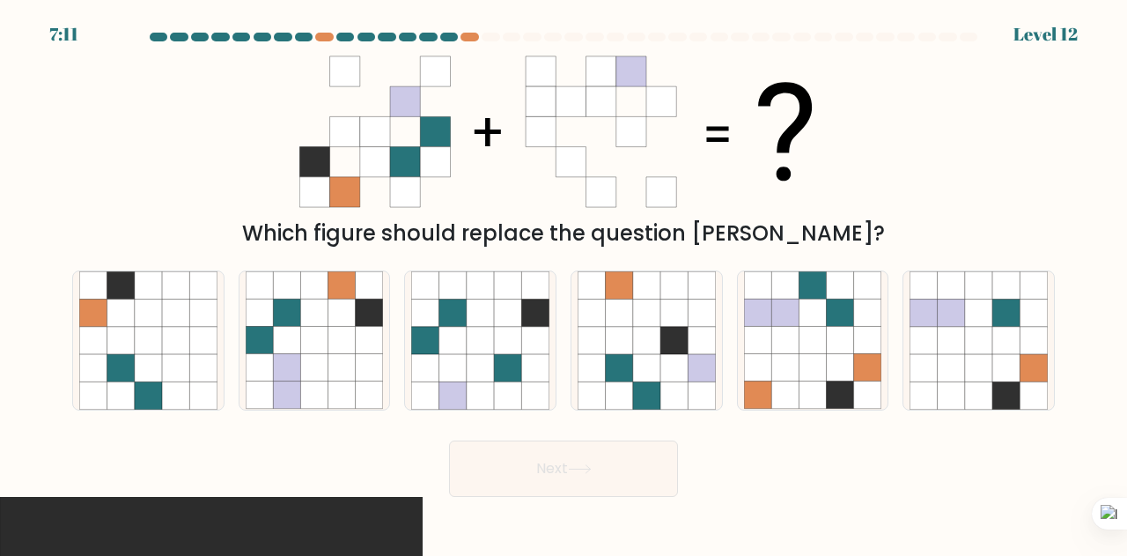
click at [907, 173] on div "Which figure should replace the question [PERSON_NAME]?" at bounding box center [564, 148] width 1004 height 201
click at [821, 276] on icon at bounding box center [812, 285] width 27 height 27
click at [565, 278] on input "e." at bounding box center [564, 280] width 1 height 4
radio input "true"
click at [667, 459] on button "Next" at bounding box center [563, 468] width 229 height 56
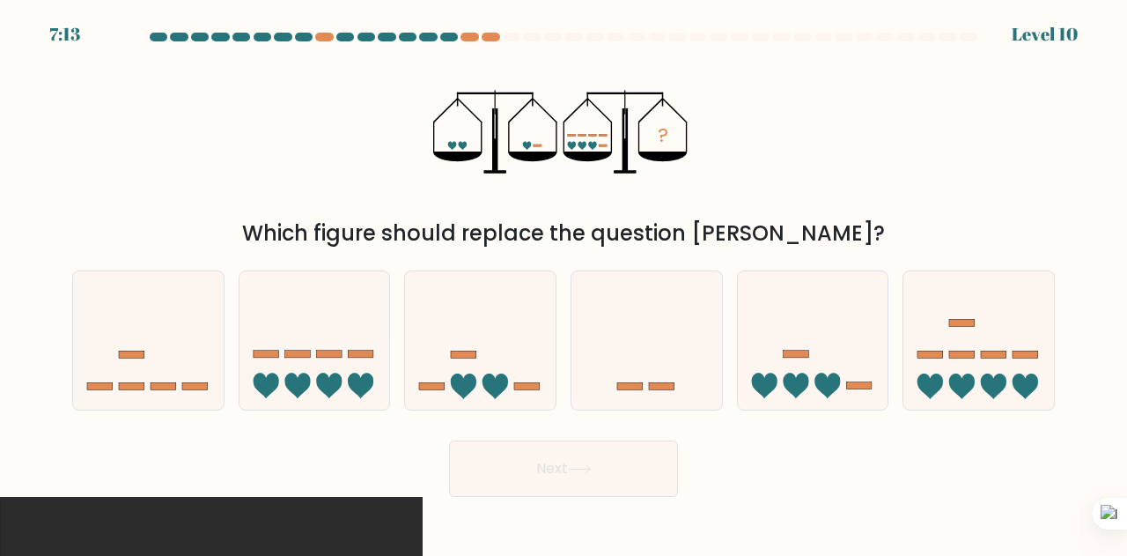
click at [810, 182] on div "? Which figure should replace the question mark?" at bounding box center [564, 148] width 1004 height 201
click at [333, 354] on rect at bounding box center [329, 354] width 26 height 7
click at [564, 283] on input "b." at bounding box center [564, 280] width 1 height 4
radio input "true"
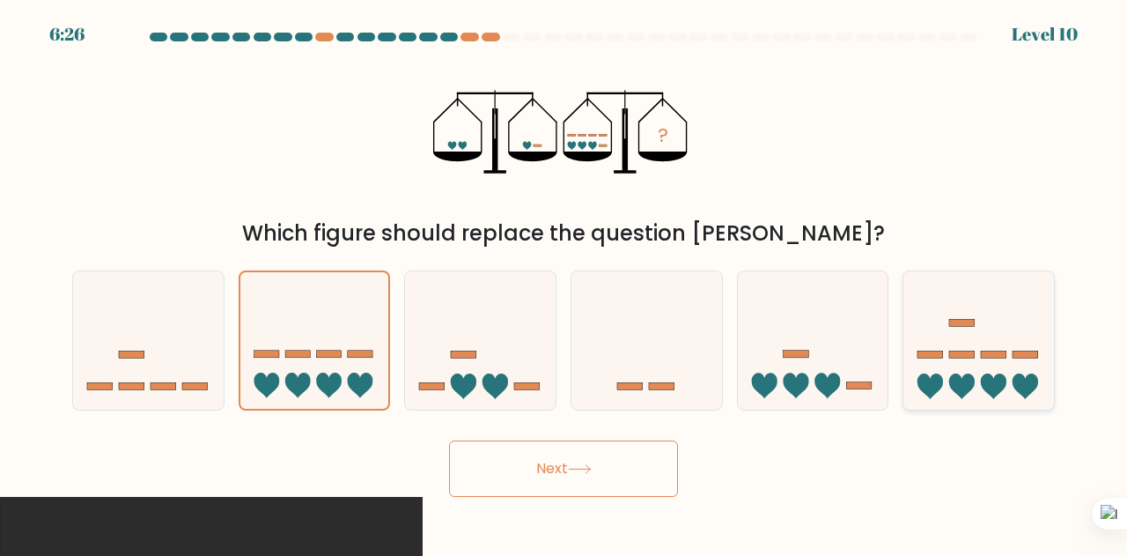
click at [999, 313] on icon at bounding box center [979, 340] width 151 height 124
click at [565, 283] on input "f." at bounding box center [564, 280] width 1 height 4
radio input "true"
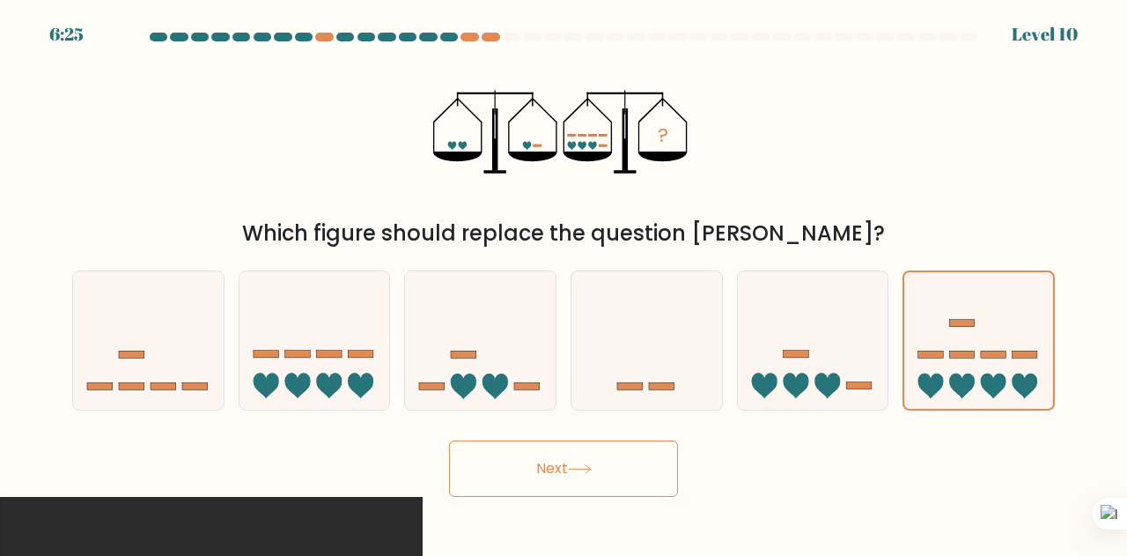
click at [617, 475] on button "Next" at bounding box center [563, 468] width 229 height 56
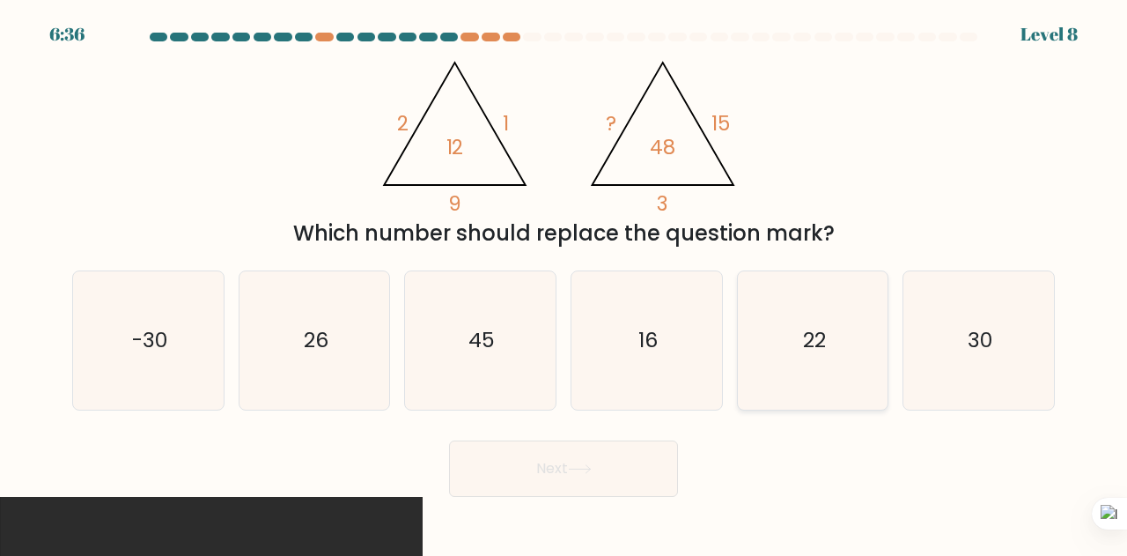
click at [808, 300] on icon "22" at bounding box center [813, 340] width 138 height 138
click at [565, 283] on input "e. 22" at bounding box center [564, 280] width 1 height 4
radio input "true"
click at [1025, 336] on icon "30" at bounding box center [979, 340] width 138 height 138
click at [565, 283] on input "f. 30" at bounding box center [564, 280] width 1 height 4
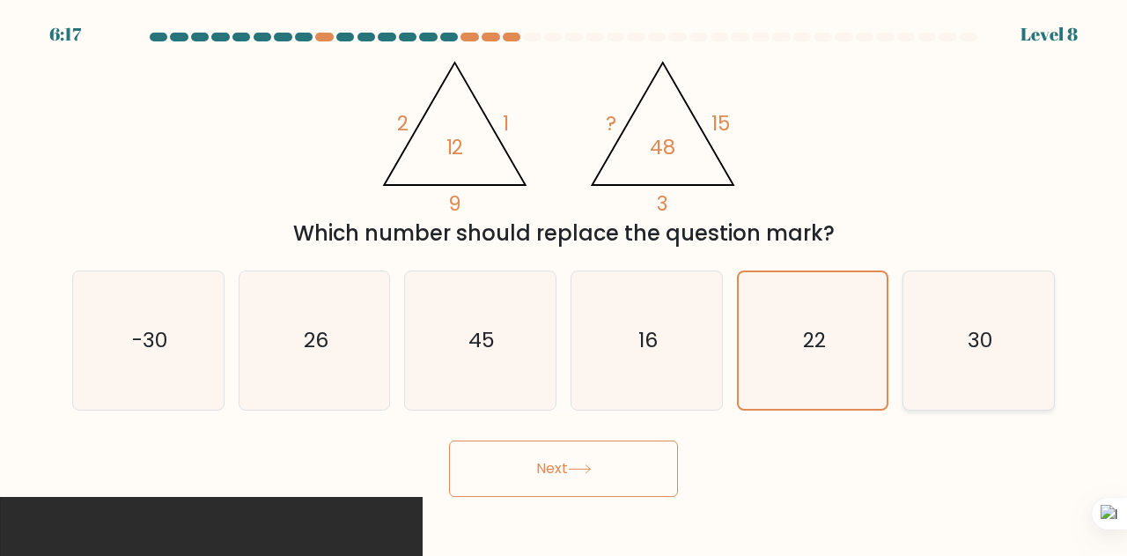
radio input "true"
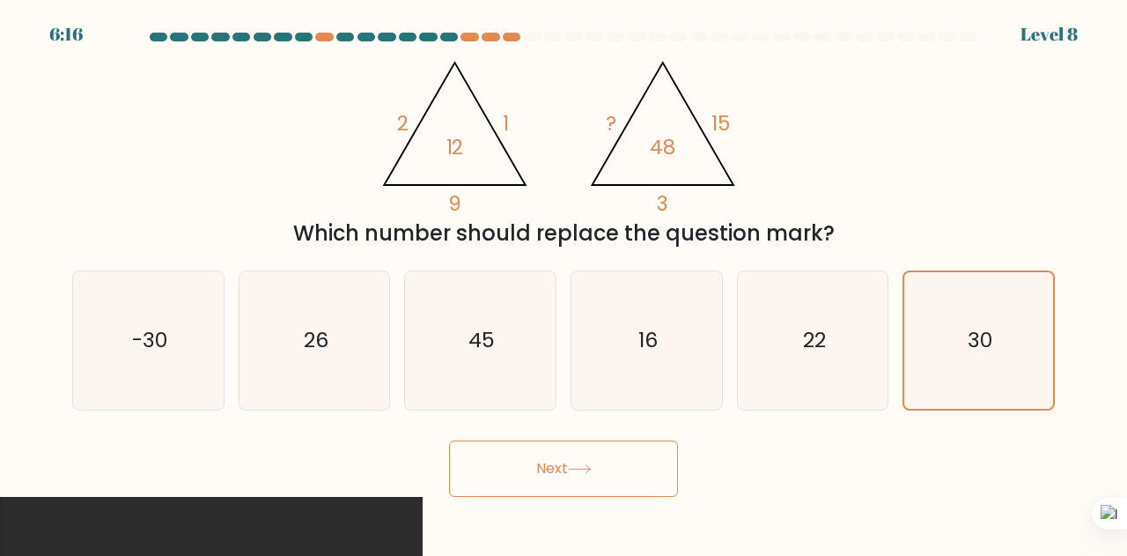
click at [642, 459] on button "Next" at bounding box center [563, 468] width 229 height 56
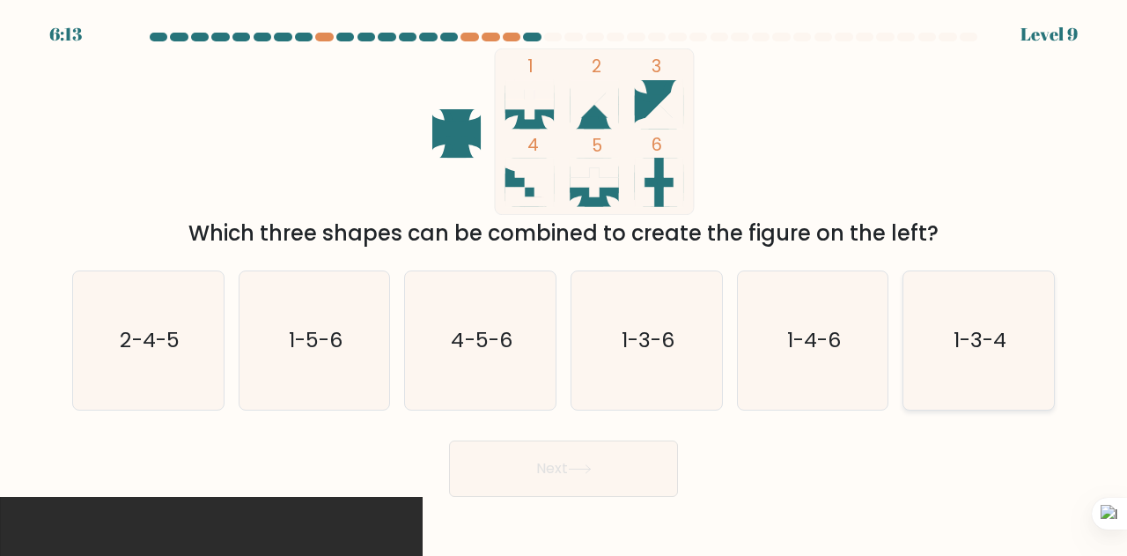
click at [1048, 299] on icon "1-3-4" at bounding box center [979, 340] width 138 height 138
click at [565, 283] on input "f. 1-3-4" at bounding box center [564, 280] width 1 height 4
radio input "true"
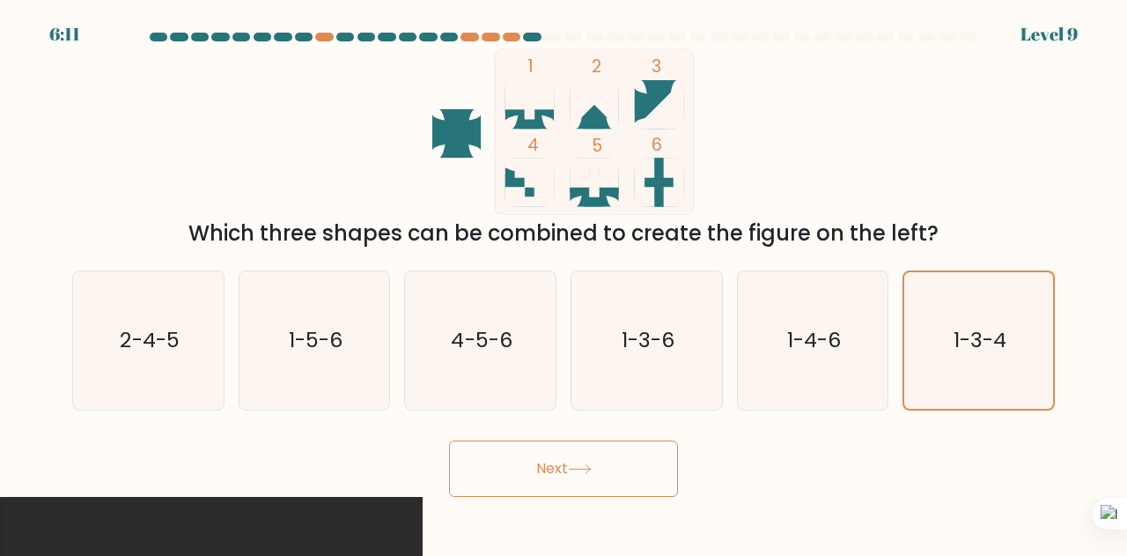
click at [631, 477] on button "Next" at bounding box center [563, 468] width 229 height 56
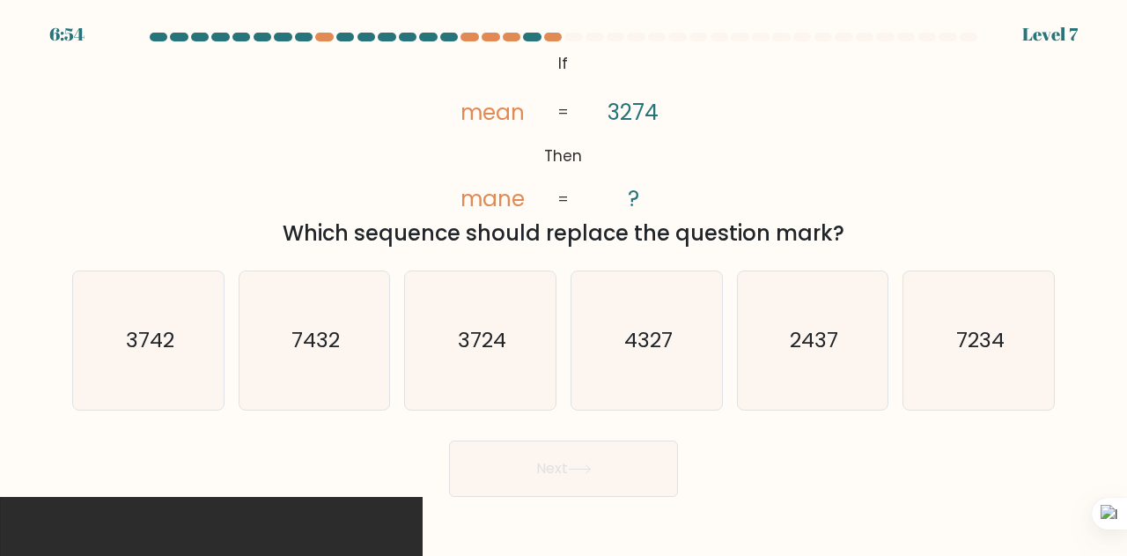
click at [854, 65] on div "@import url('https://fonts.googleapis.com/css?family=Abril+Fatface:400,100,100i…" at bounding box center [564, 148] width 1004 height 201
click at [166, 371] on icon "3742" at bounding box center [148, 340] width 138 height 138
click at [564, 283] on input "a. 3742" at bounding box center [564, 280] width 1 height 4
radio input "true"
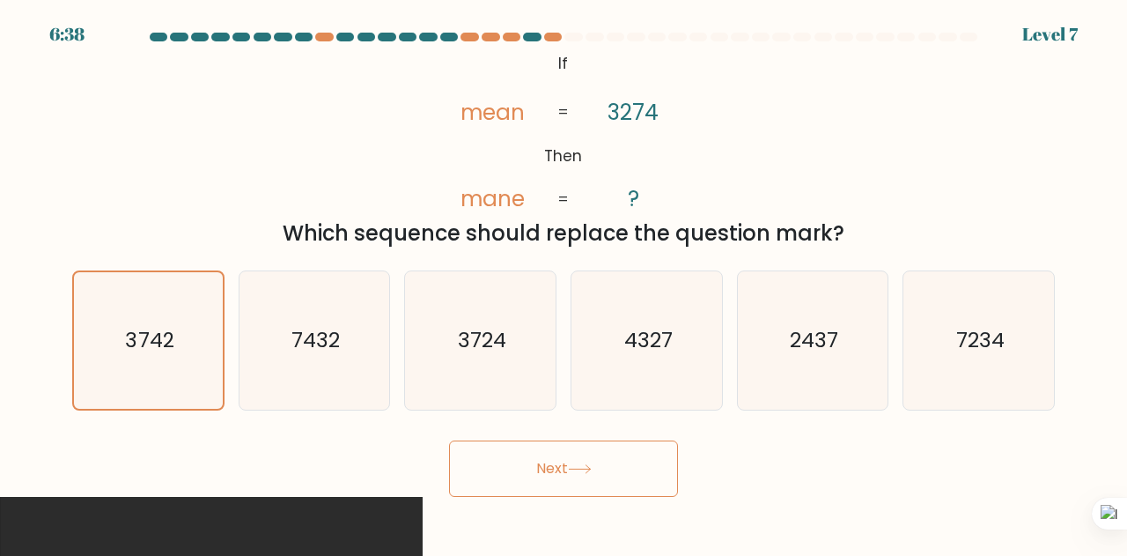
click at [563, 452] on button "Next" at bounding box center [563, 468] width 229 height 56
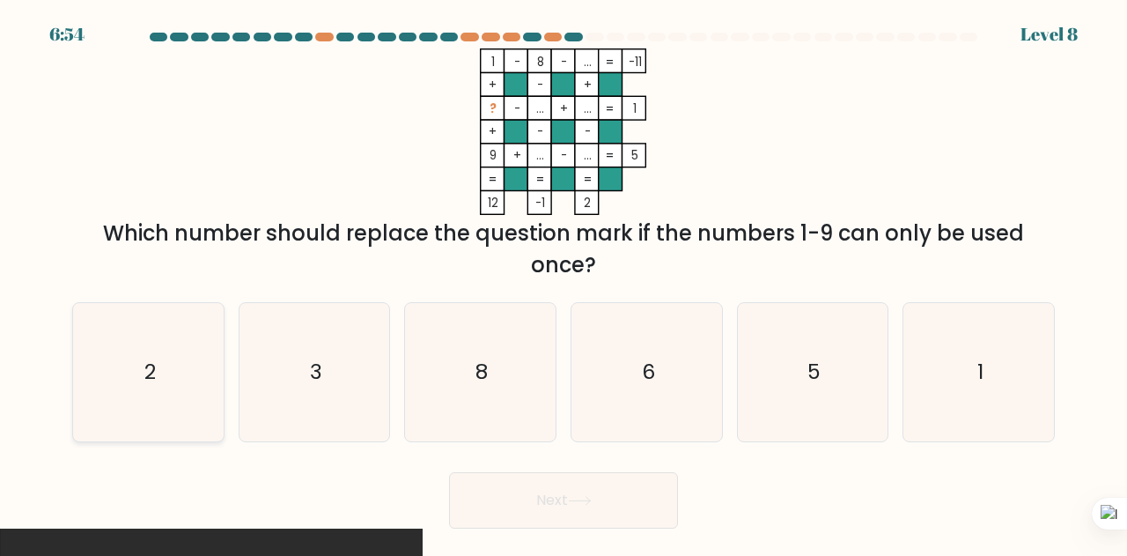
click at [204, 411] on icon "2" at bounding box center [148, 372] width 138 height 138
click at [564, 283] on input "a. 2" at bounding box center [564, 280] width 1 height 4
radio input "true"
click at [513, 486] on button "Next" at bounding box center [563, 500] width 229 height 56
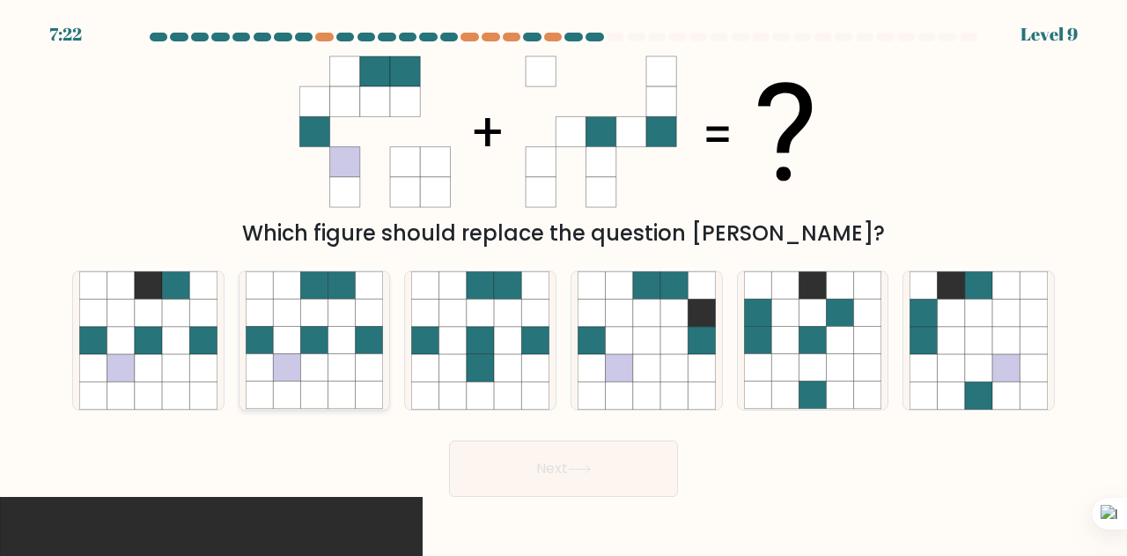
click at [333, 347] on icon at bounding box center [342, 340] width 27 height 27
click at [564, 283] on input "b." at bounding box center [564, 280] width 1 height 4
radio input "true"
click at [580, 463] on button "Next" at bounding box center [563, 468] width 229 height 56
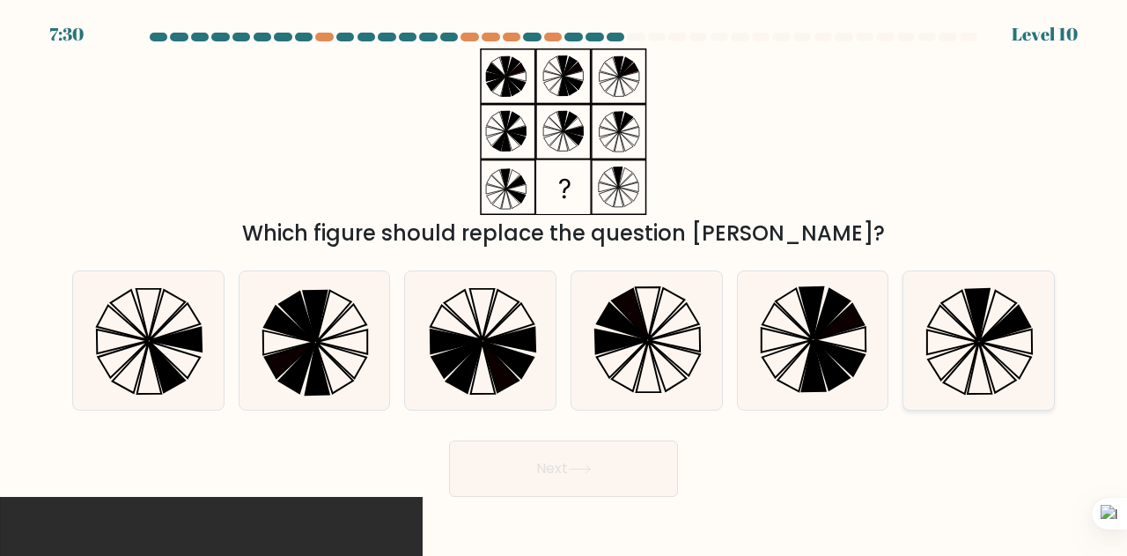
click at [1002, 308] on icon at bounding box center [979, 340] width 138 height 138
click at [565, 283] on input "f." at bounding box center [564, 280] width 1 height 4
radio input "true"
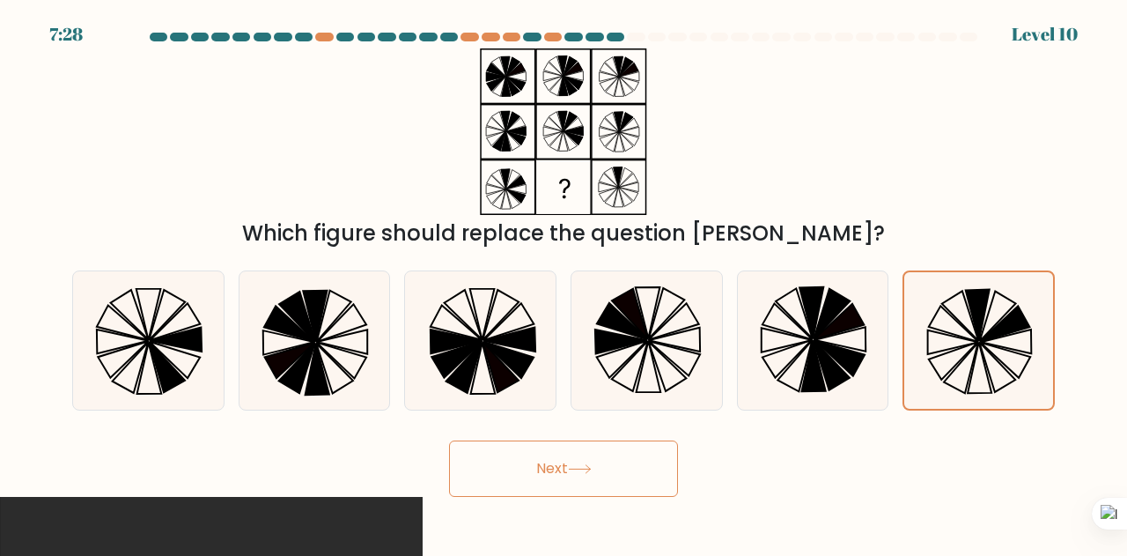
click at [560, 481] on button "Next" at bounding box center [563, 468] width 229 height 56
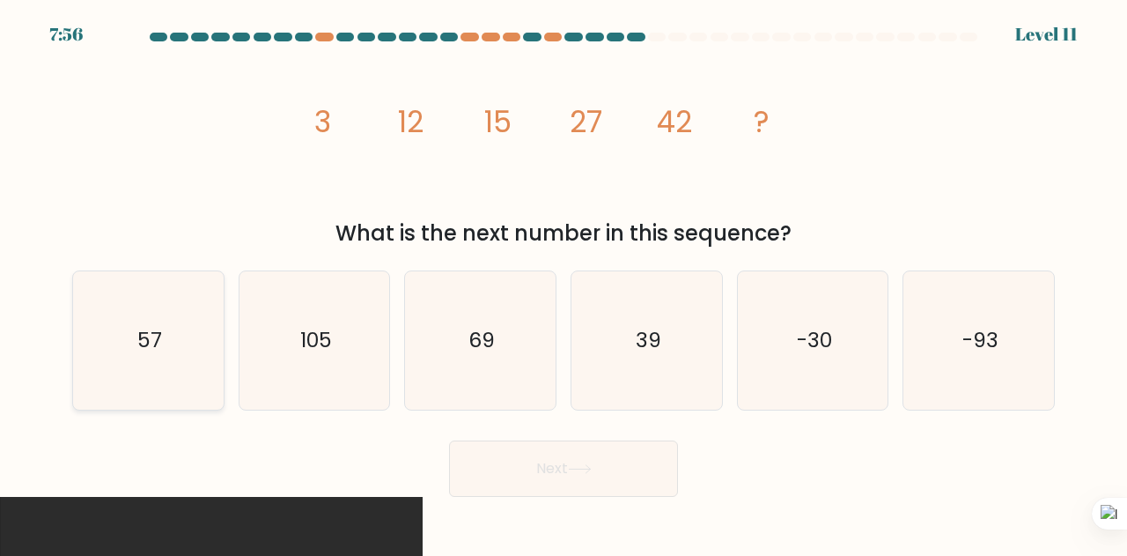
click at [174, 350] on icon "57" at bounding box center [148, 340] width 138 height 138
click at [564, 283] on input "a. 57" at bounding box center [564, 280] width 1 height 4
radio input "true"
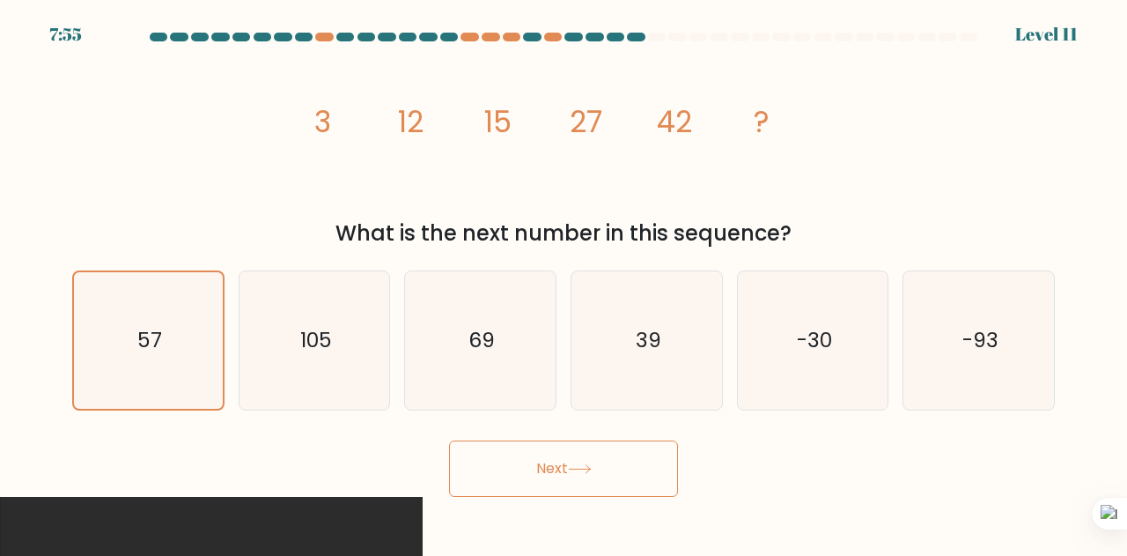
click at [512, 480] on button "Next" at bounding box center [563, 468] width 229 height 56
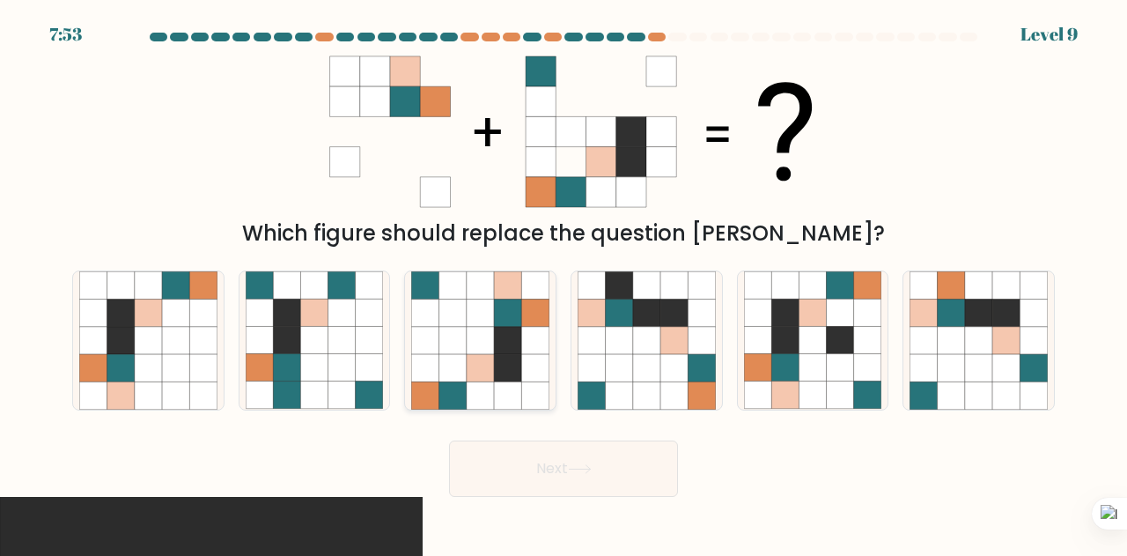
click at [426, 328] on icon at bounding box center [425, 340] width 27 height 27
click at [564, 283] on input "c." at bounding box center [564, 280] width 1 height 4
radio input "true"
click at [535, 474] on button "Next" at bounding box center [563, 468] width 229 height 56
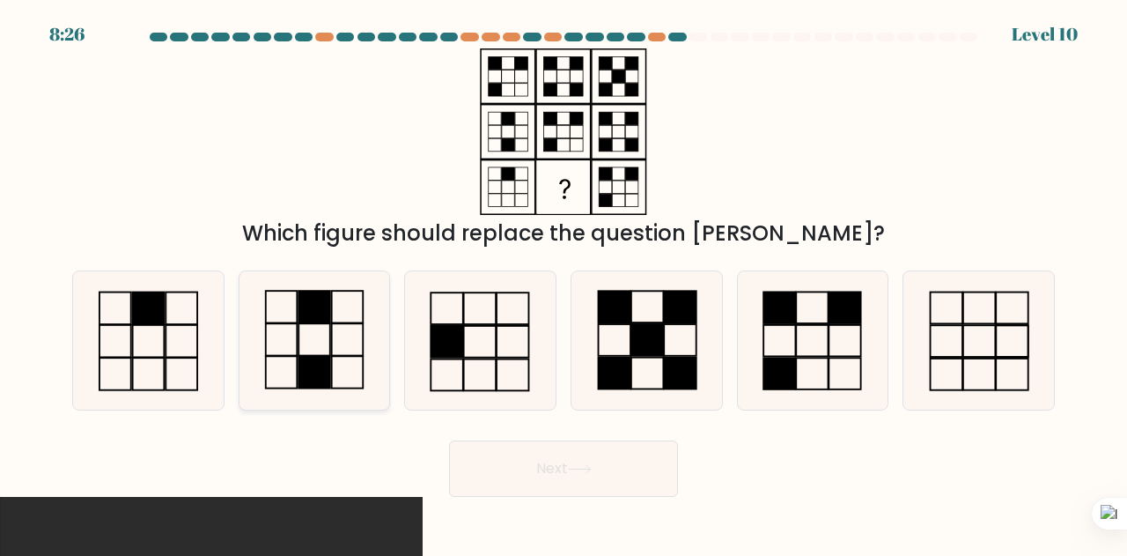
click at [317, 366] on rect at bounding box center [315, 373] width 32 height 32
click at [564, 283] on input "b." at bounding box center [564, 280] width 1 height 4
radio input "true"
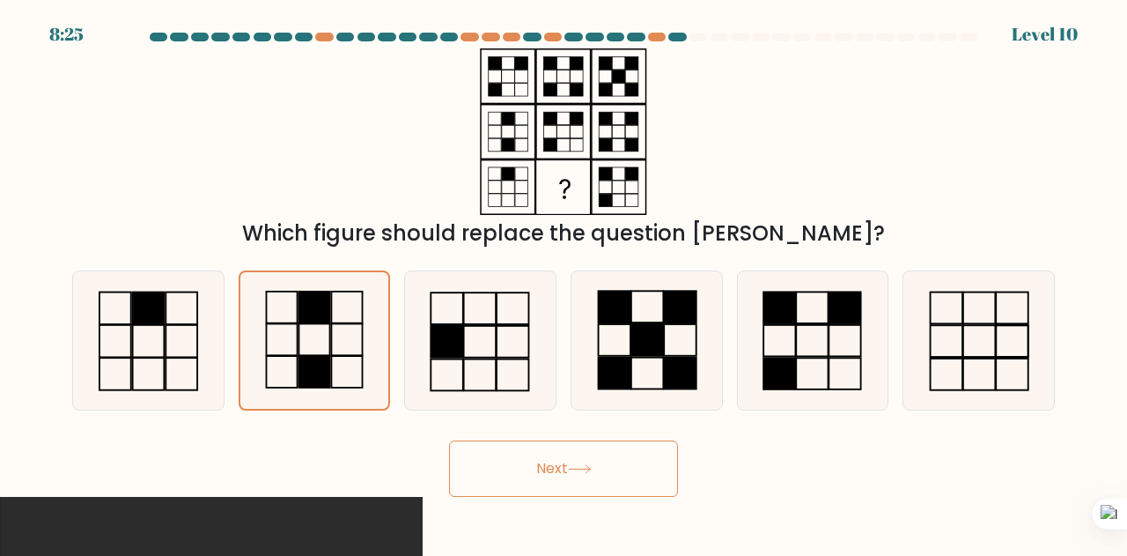
click at [501, 477] on button "Next" at bounding box center [563, 468] width 229 height 56
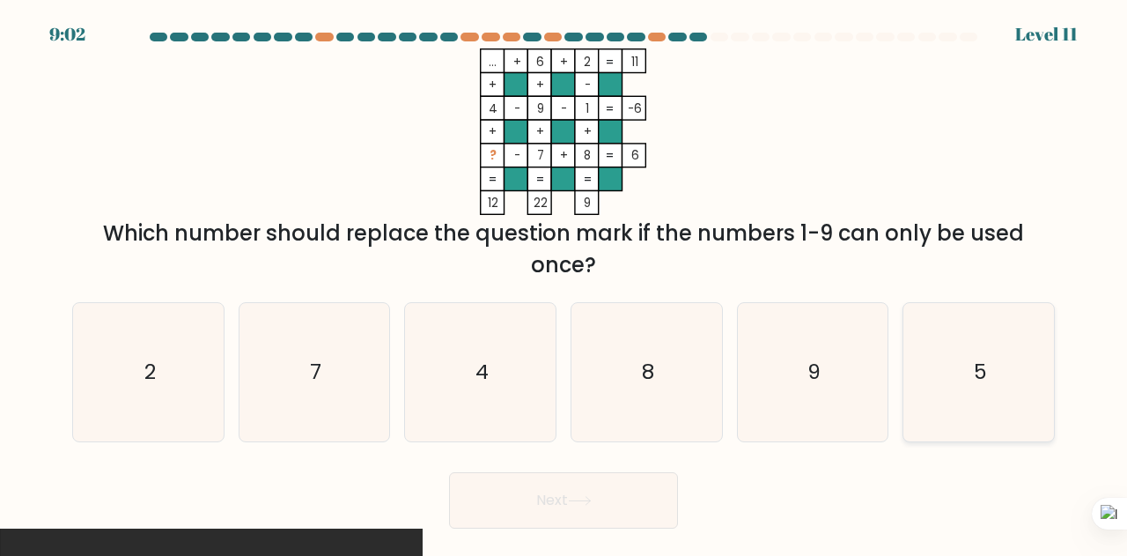
click at [907, 344] on div "5" at bounding box center [979, 372] width 152 height 140
click at [565, 283] on input "f. 5" at bounding box center [564, 280] width 1 height 4
radio input "true"
click at [590, 499] on icon at bounding box center [579, 501] width 21 height 8
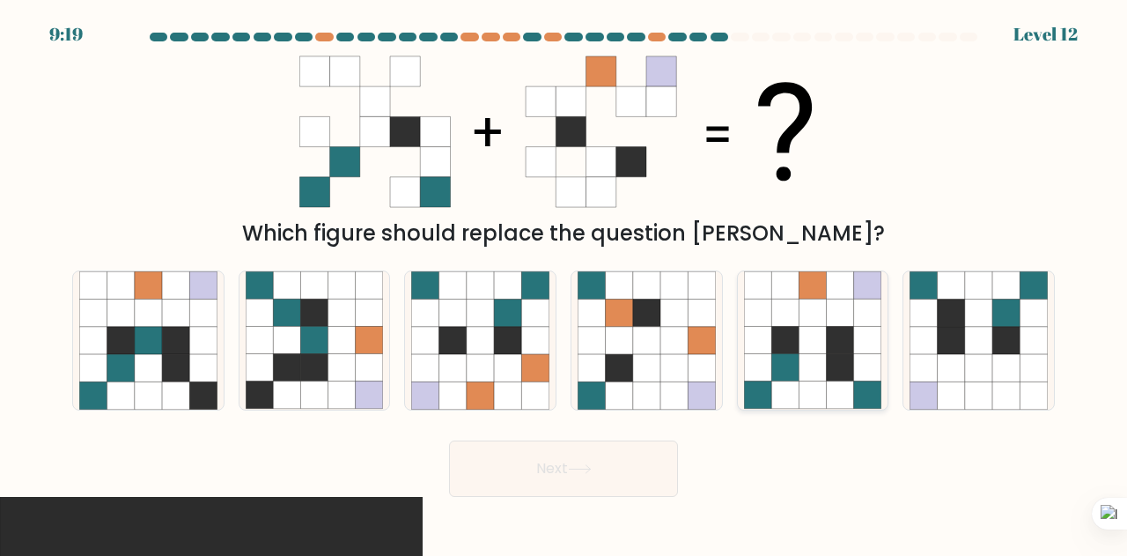
click at [798, 316] on icon at bounding box center [785, 312] width 27 height 27
click at [565, 283] on input "e." at bounding box center [564, 280] width 1 height 4
radio input "true"
click at [582, 455] on button "Next" at bounding box center [563, 468] width 229 height 56
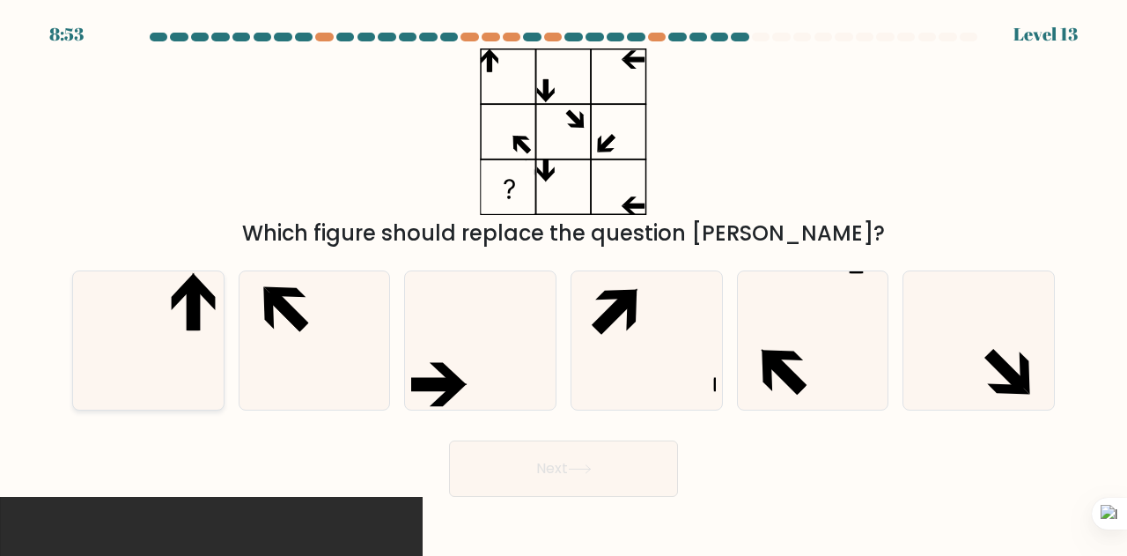
click at [183, 318] on icon at bounding box center [148, 340] width 138 height 138
click at [564, 283] on input "a." at bounding box center [564, 280] width 1 height 4
radio input "true"
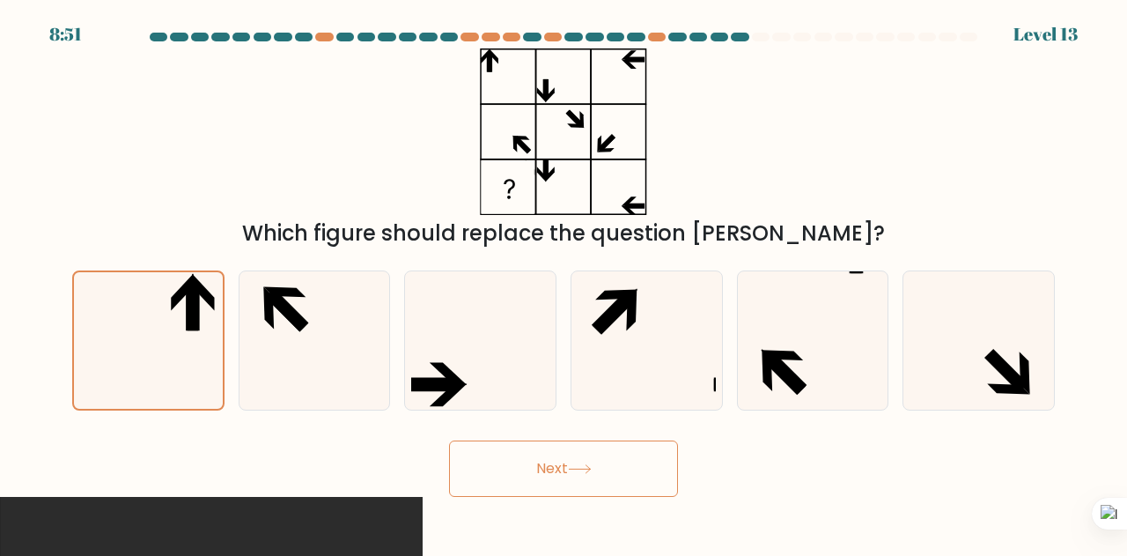
click at [495, 454] on button "Next" at bounding box center [563, 468] width 229 height 56
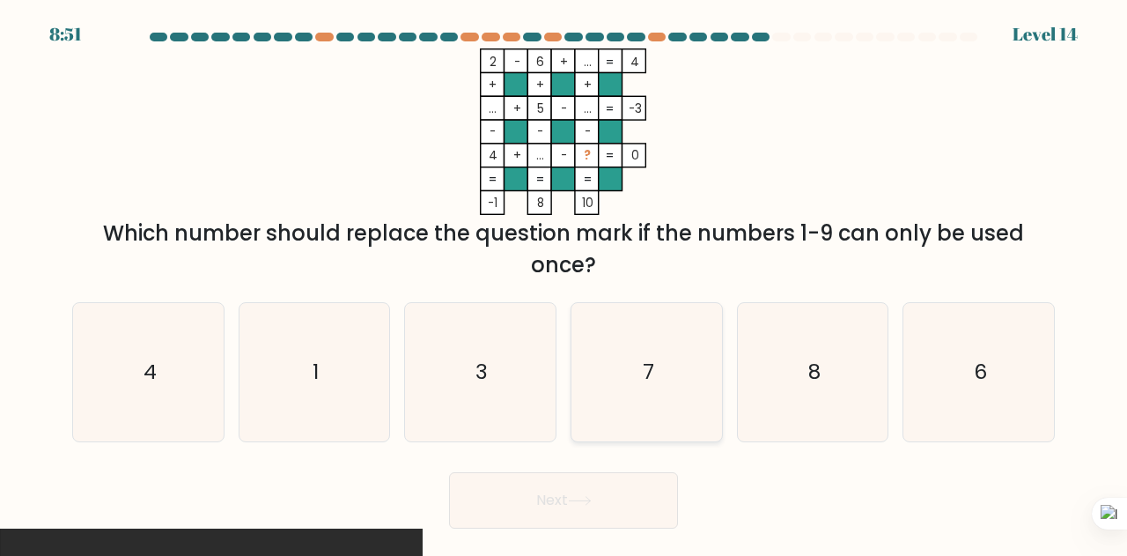
click at [637, 327] on icon "7" at bounding box center [647, 372] width 138 height 138
click at [565, 283] on input "d. 7" at bounding box center [564, 280] width 1 height 4
radio input "true"
click at [641, 498] on button "Next" at bounding box center [563, 500] width 229 height 56
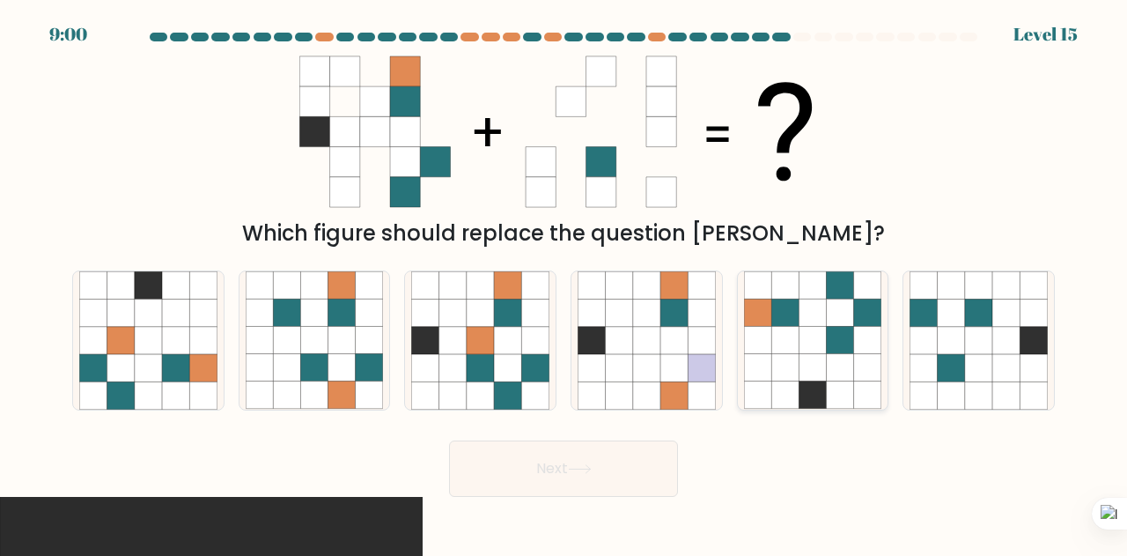
click at [834, 311] on icon at bounding box center [840, 312] width 27 height 27
click at [565, 283] on input "e." at bounding box center [564, 280] width 1 height 4
radio input "true"
click at [618, 466] on button "Next" at bounding box center [563, 468] width 229 height 56
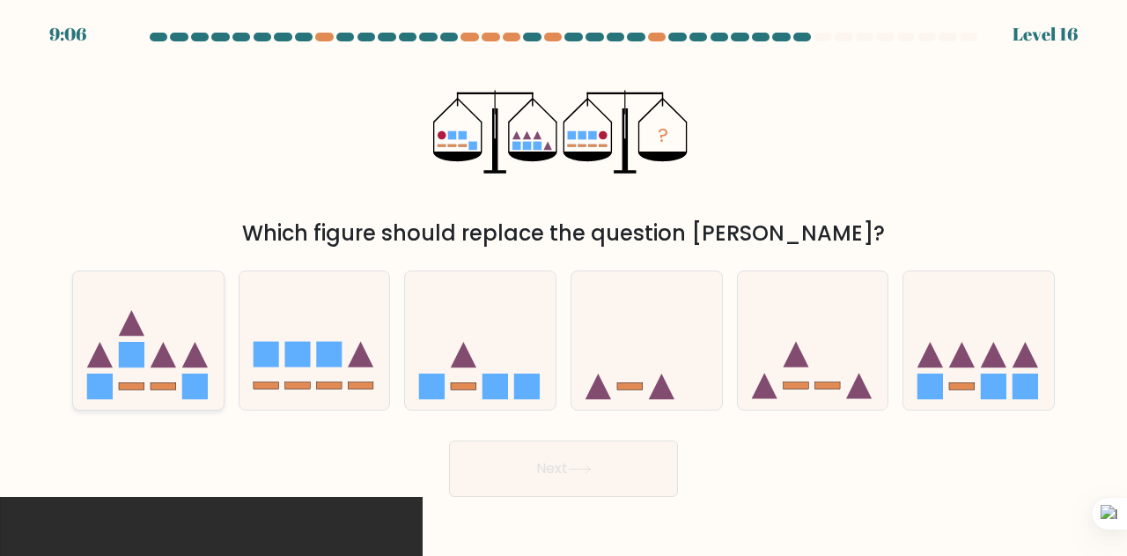
click at [190, 341] on icon at bounding box center [148, 340] width 151 height 124
click at [564, 283] on input "a." at bounding box center [564, 280] width 1 height 4
radio input "true"
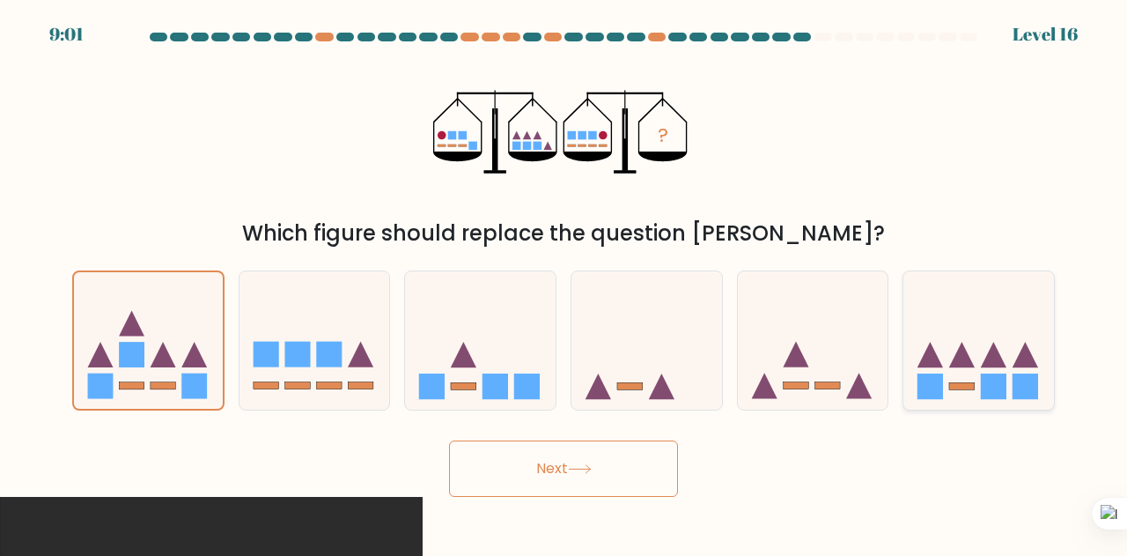
click at [985, 348] on icon at bounding box center [979, 340] width 151 height 124
click at [565, 283] on input "f." at bounding box center [564, 280] width 1 height 4
radio input "true"
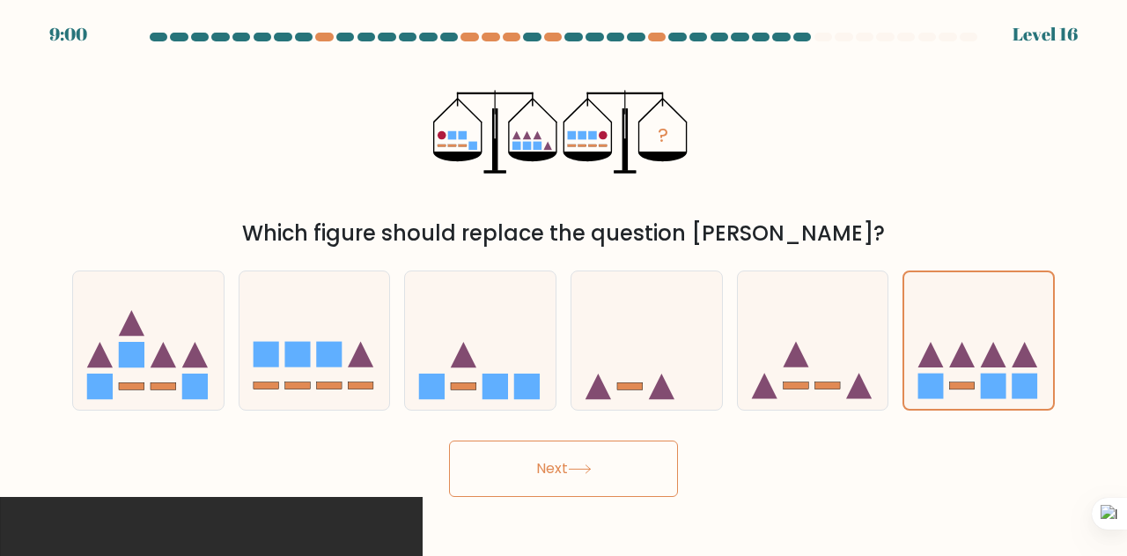
click at [597, 475] on button "Next" at bounding box center [563, 468] width 229 height 56
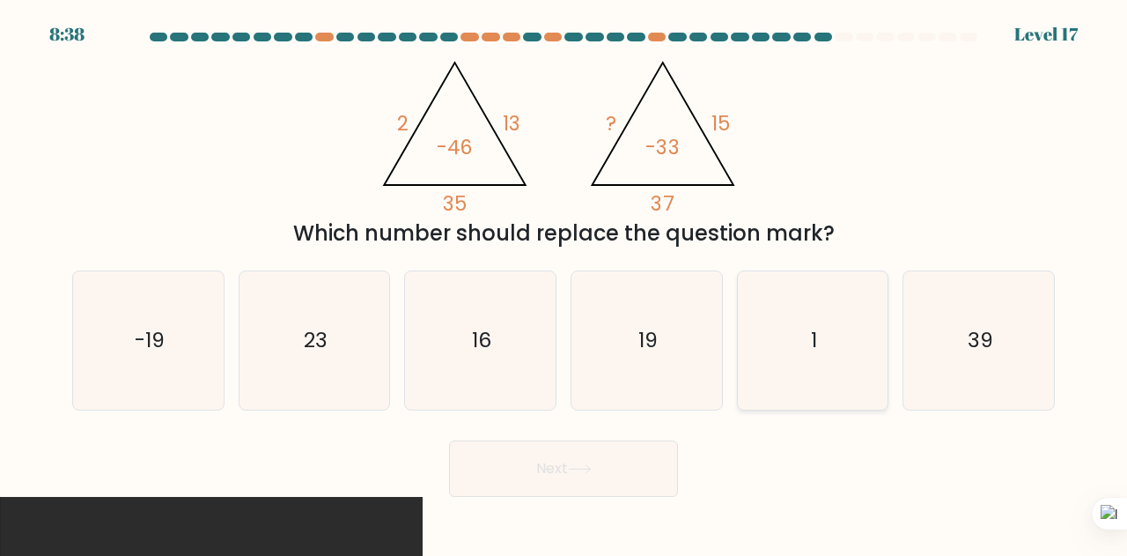
click at [798, 343] on icon "1" at bounding box center [813, 340] width 138 height 138
click at [565, 283] on input "e. 1" at bounding box center [564, 280] width 1 height 4
radio input "true"
click at [618, 464] on button "Next" at bounding box center [563, 468] width 229 height 56
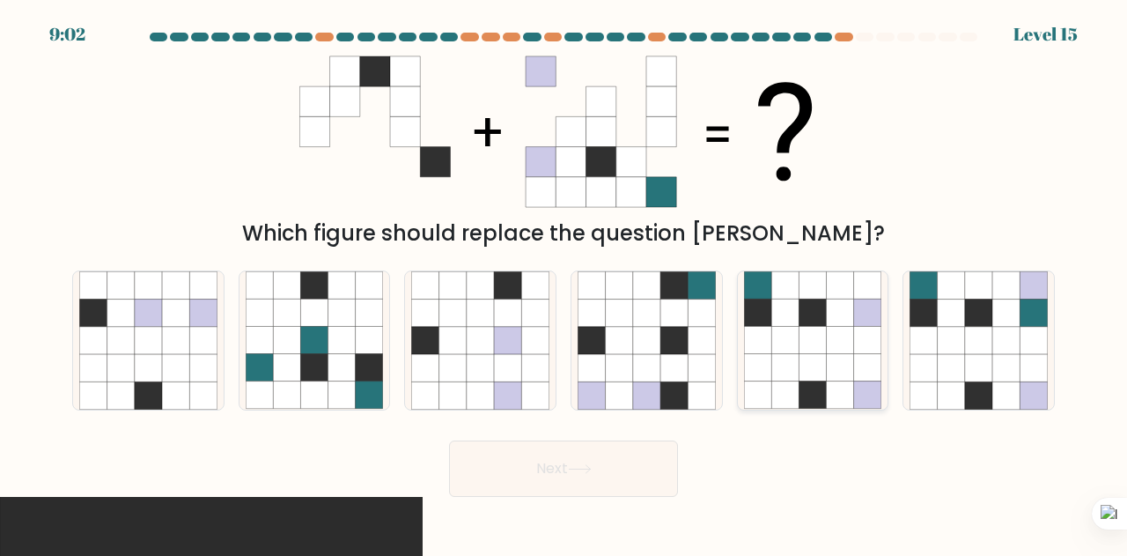
click at [830, 336] on icon at bounding box center [840, 340] width 27 height 27
click at [565, 283] on input "e." at bounding box center [564, 280] width 1 height 4
radio input "true"
click at [590, 484] on button "Next" at bounding box center [563, 468] width 229 height 56
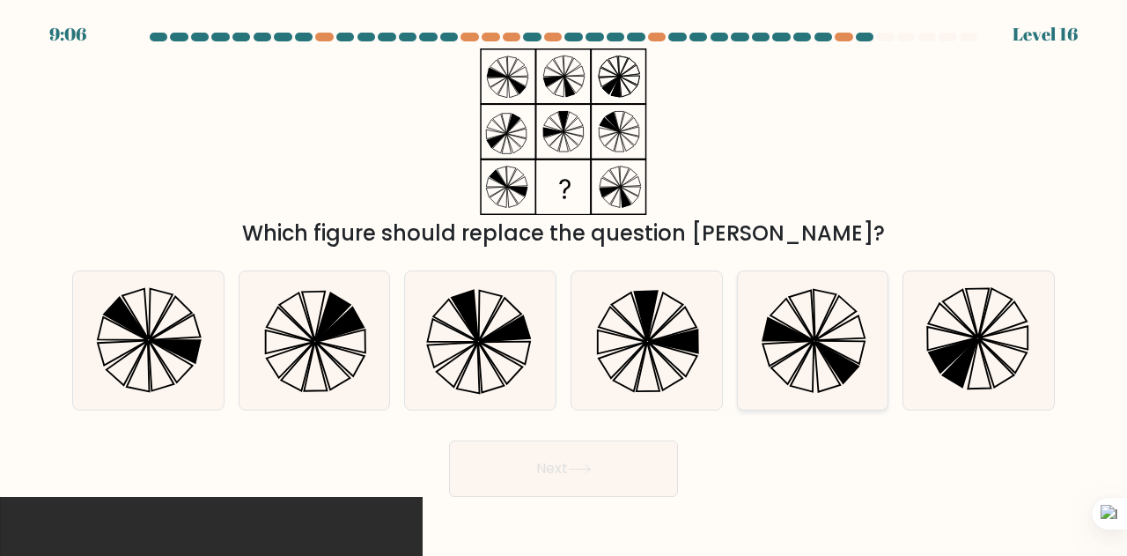
click at [803, 348] on icon at bounding box center [788, 355] width 50 height 26
click at [565, 283] on input "e." at bounding box center [564, 280] width 1 height 4
radio input "true"
click at [553, 475] on button "Next" at bounding box center [563, 468] width 229 height 56
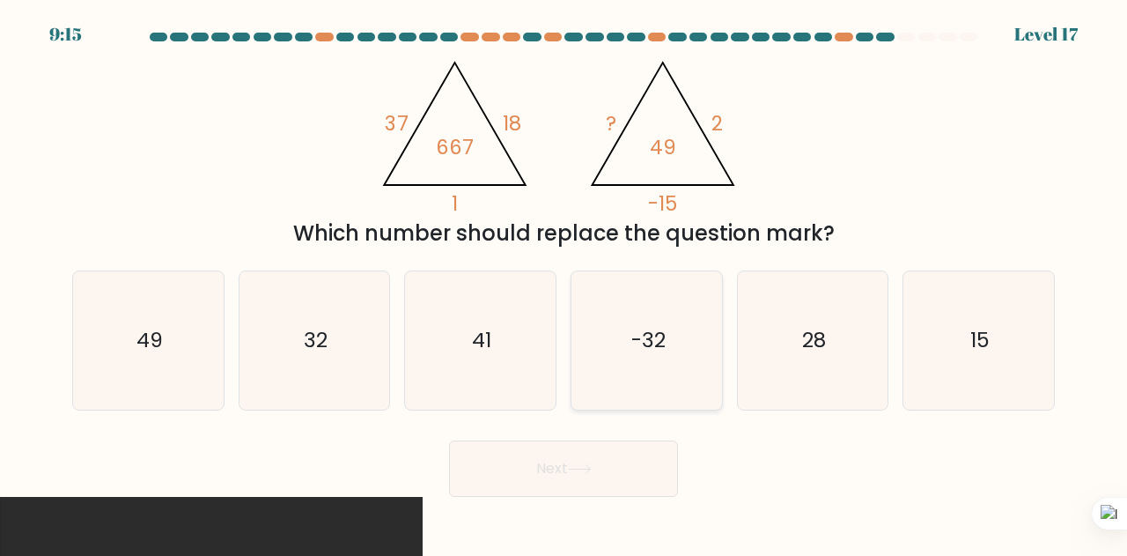
click at [672, 292] on icon "-32" at bounding box center [647, 340] width 138 height 138
click at [565, 283] on input "d. -32" at bounding box center [564, 280] width 1 height 4
radio input "true"
click at [583, 457] on button "Next" at bounding box center [563, 468] width 229 height 56
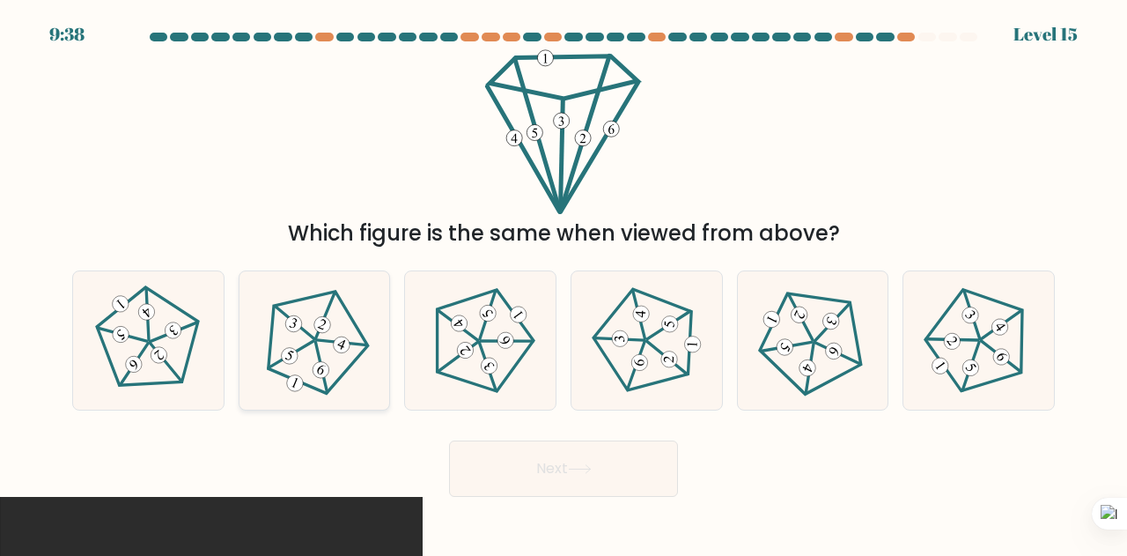
click at [277, 371] on 227 at bounding box center [316, 336] width 131 height 129
click at [564, 283] on input "b." at bounding box center [564, 280] width 1 height 4
radio input "true"
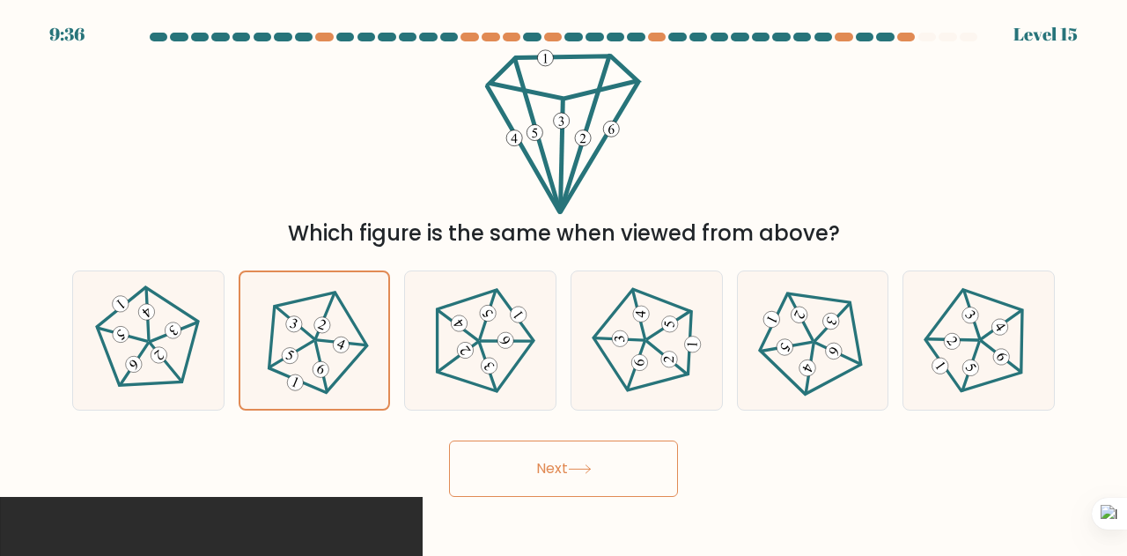
click at [579, 468] on icon at bounding box center [580, 469] width 24 height 10
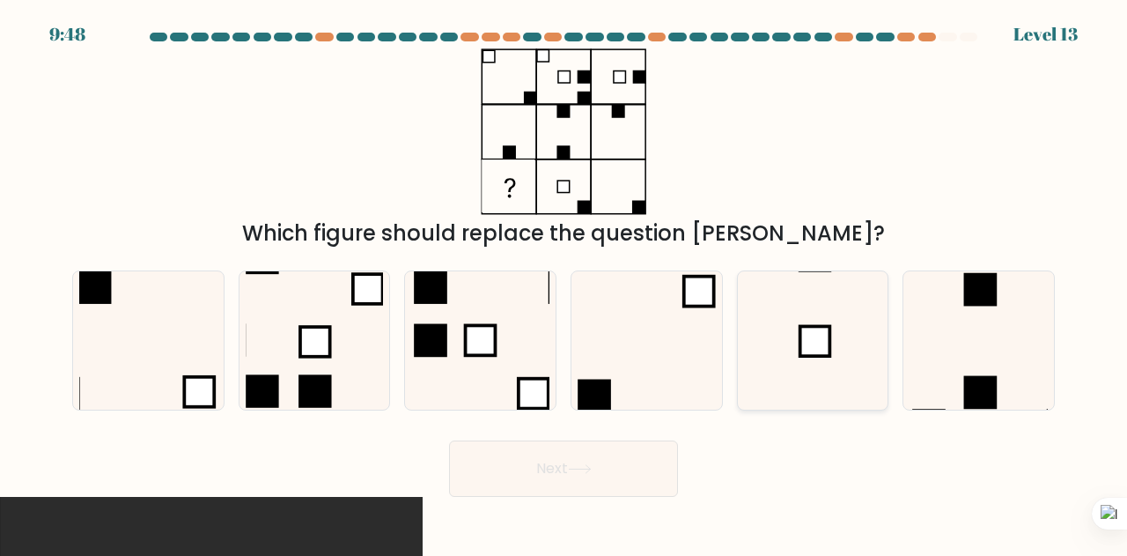
click at [872, 333] on icon at bounding box center [813, 340] width 138 height 138
click at [565, 283] on input "e." at bounding box center [564, 280] width 1 height 4
radio input "true"
click at [636, 459] on button "Next" at bounding box center [563, 468] width 229 height 56
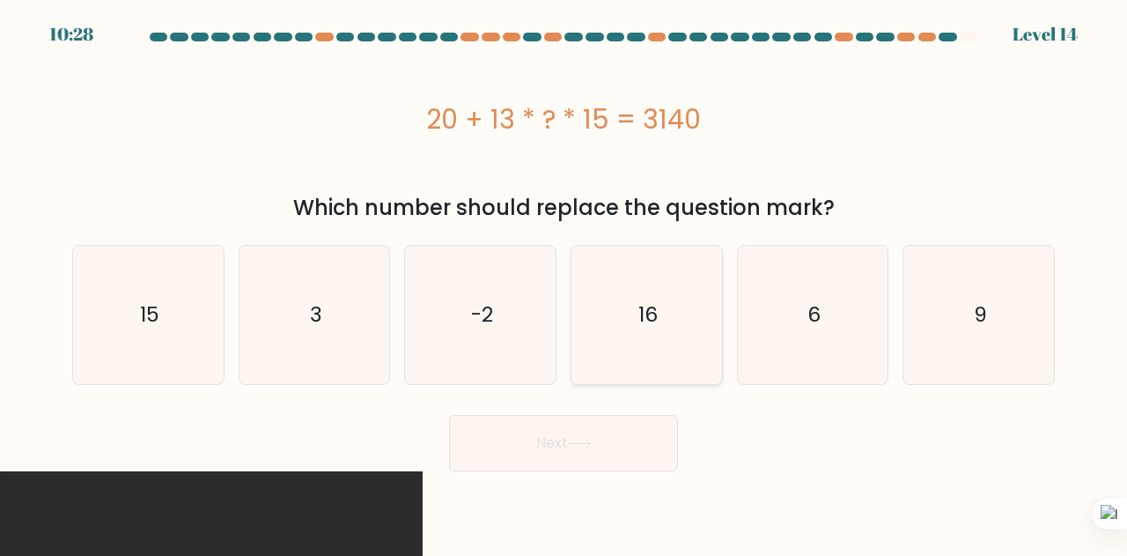
click at [662, 294] on icon "16" at bounding box center [647, 315] width 138 height 138
click at [565, 283] on input "d. 16" at bounding box center [564, 280] width 1 height 4
radio input "true"
click at [617, 438] on button "Next" at bounding box center [563, 443] width 229 height 56
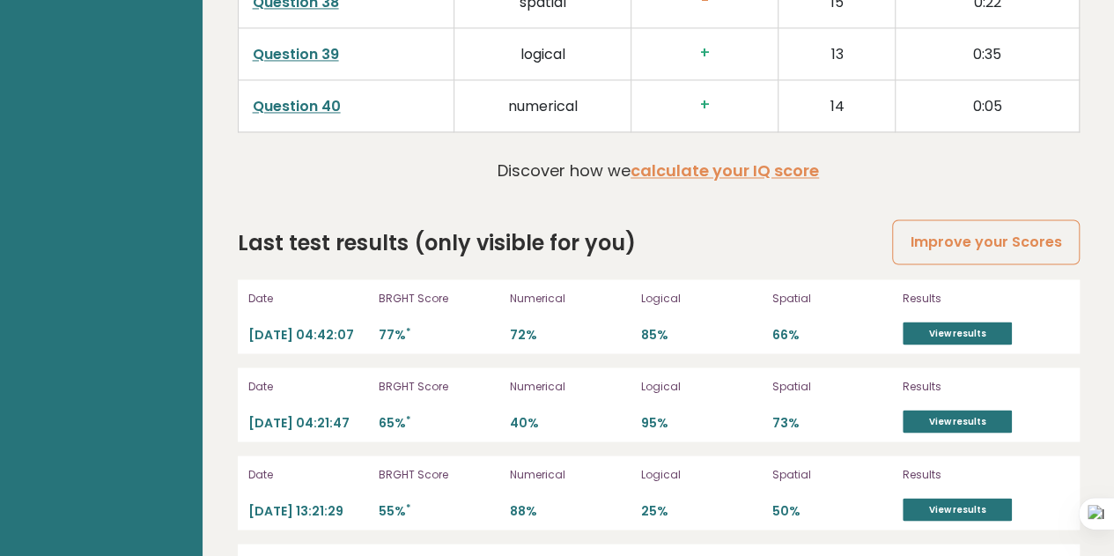
scroll to position [4813, 0]
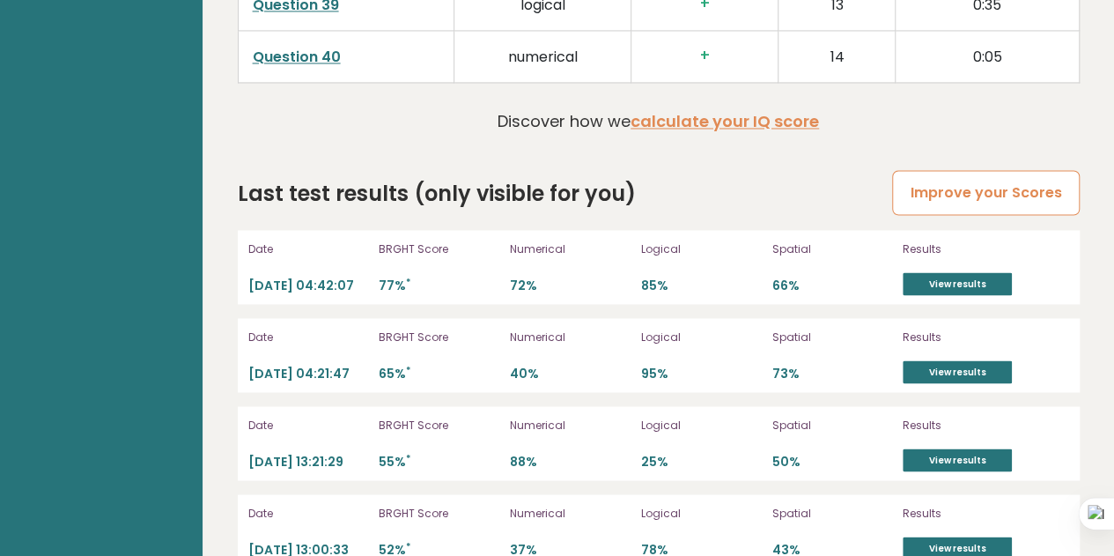
click at [1039, 170] on link "Improve your Scores" at bounding box center [985, 192] width 187 height 45
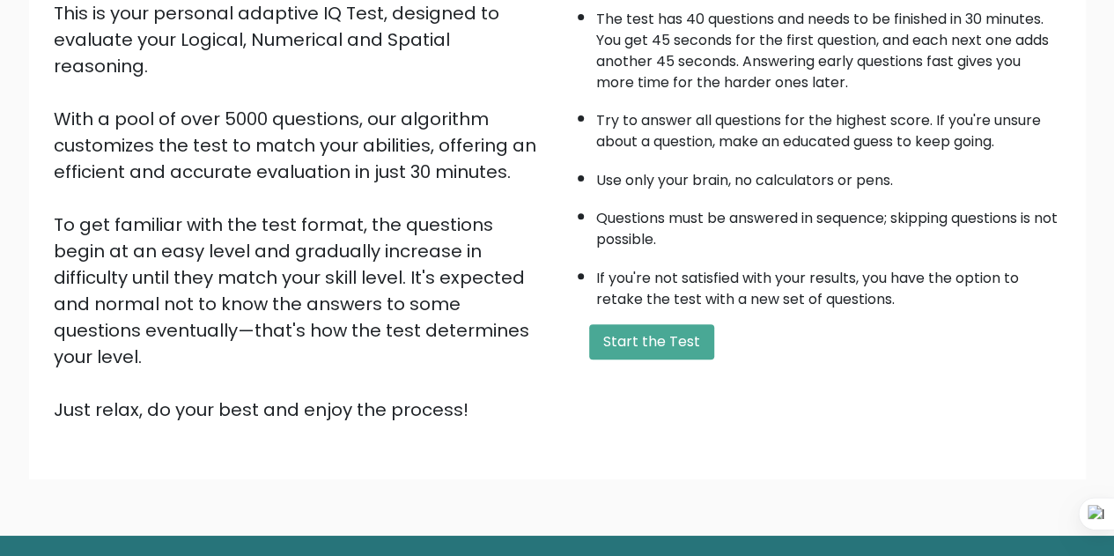
drag, startPoint x: 1127, startPoint y: 184, endPoint x: 1126, endPoint y: 327, distance: 142.7
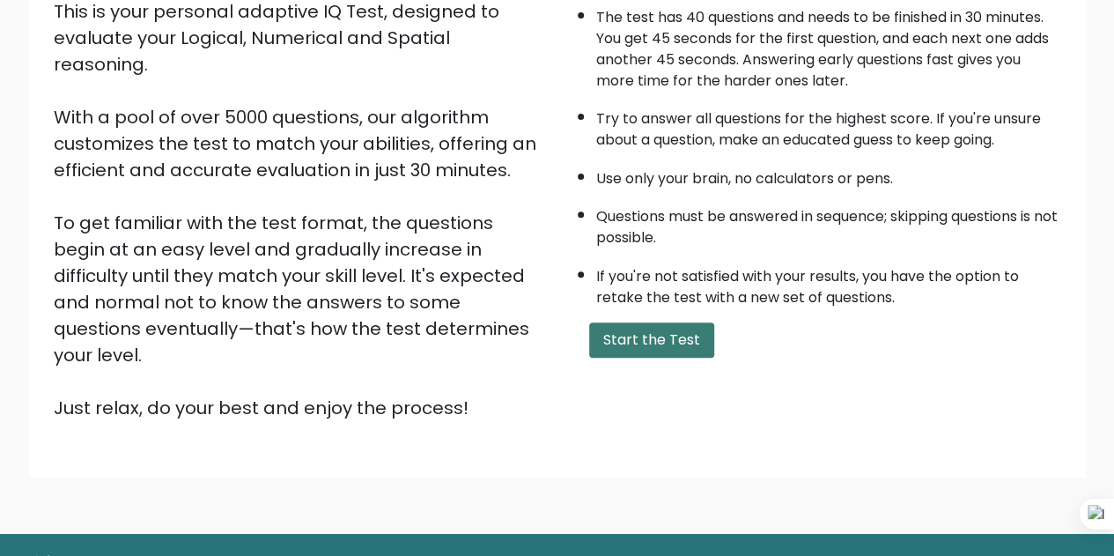
click at [694, 328] on button "Start the Test" at bounding box center [651, 339] width 125 height 35
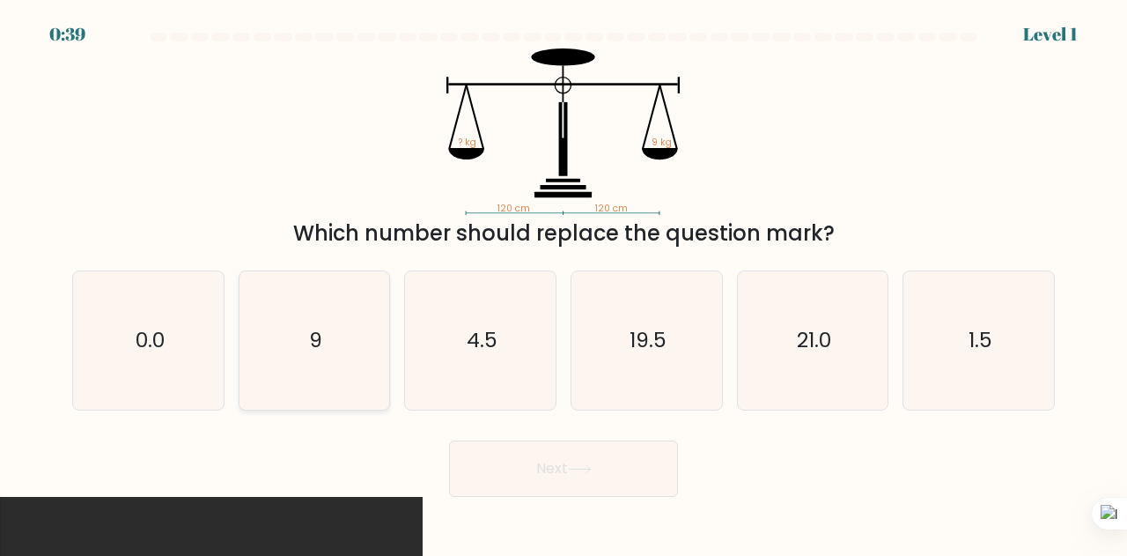
click at [322, 385] on icon "9" at bounding box center [315, 340] width 138 height 138
click at [564, 283] on input "b. 9" at bounding box center [564, 280] width 1 height 4
radio input "true"
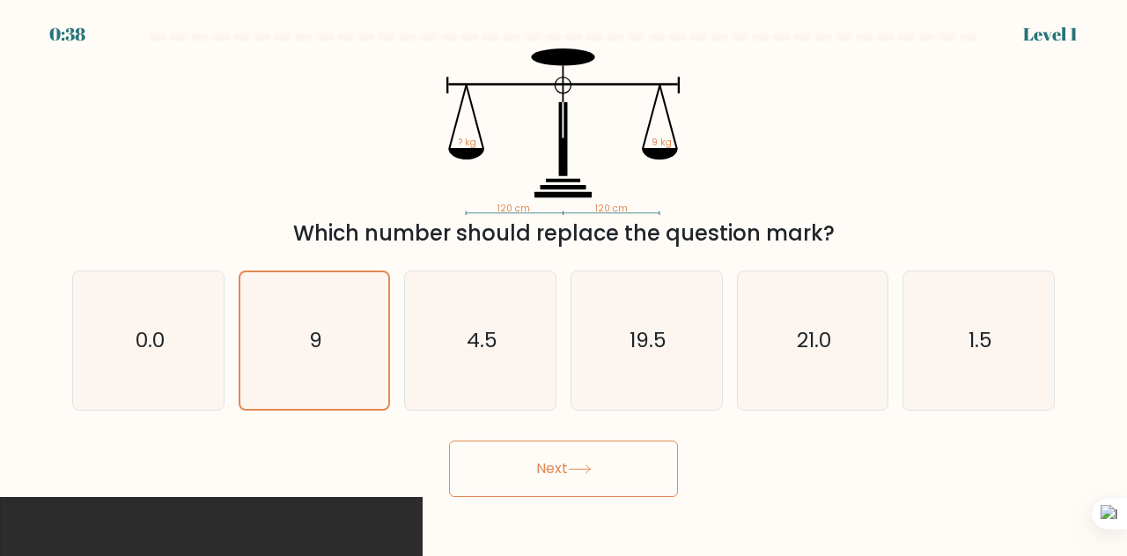
click at [525, 485] on button "Next" at bounding box center [563, 468] width 229 height 56
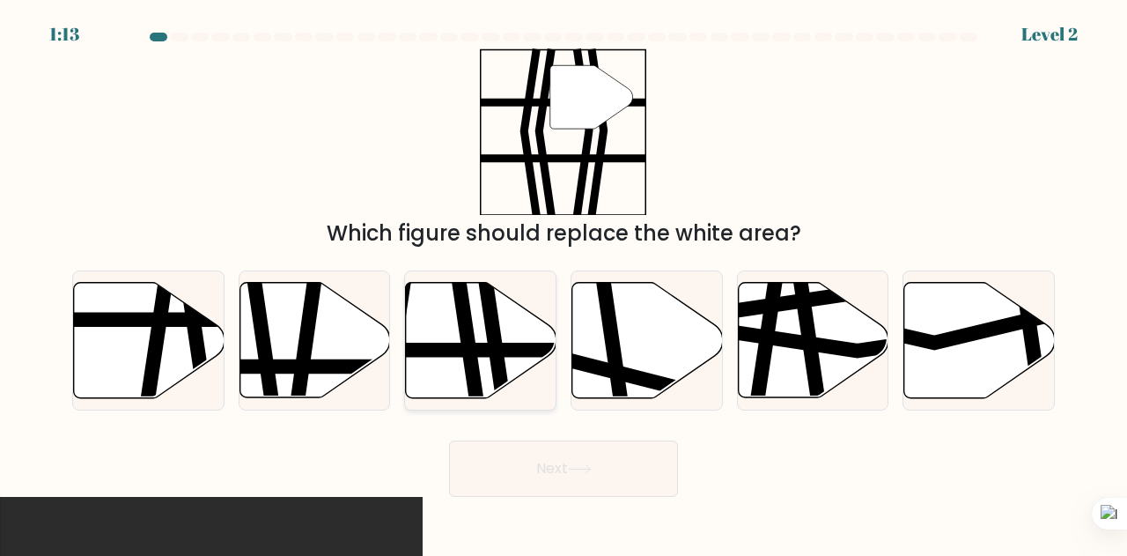
click at [440, 315] on icon at bounding box center [481, 340] width 151 height 115
click at [564, 283] on input "c." at bounding box center [564, 280] width 1 height 4
radio input "true"
click at [506, 457] on button "Next" at bounding box center [563, 468] width 229 height 56
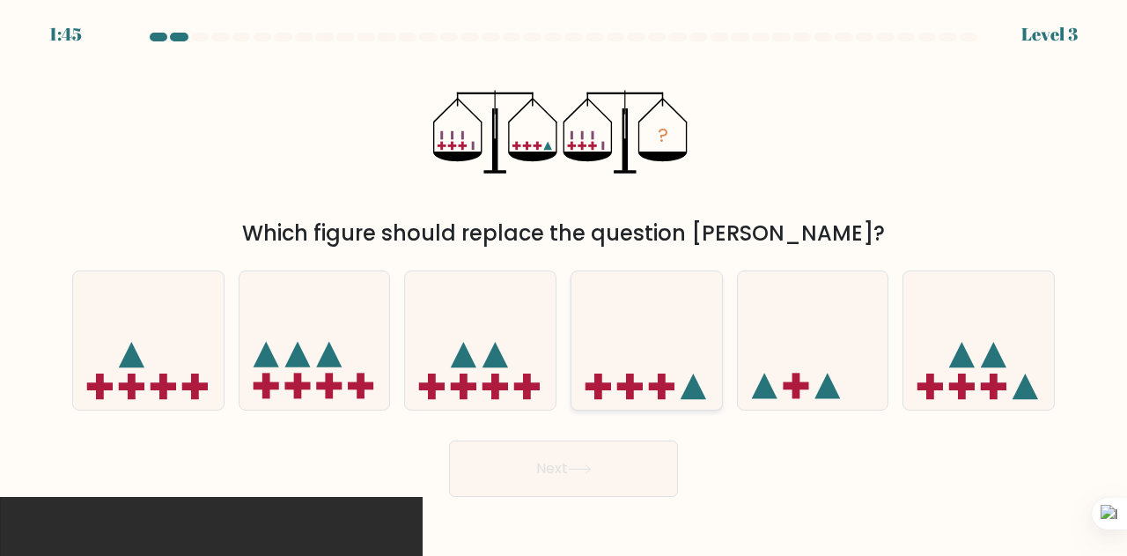
click at [654, 355] on icon at bounding box center [647, 340] width 151 height 124
click at [565, 283] on input "d." at bounding box center [564, 280] width 1 height 4
radio input "true"
click at [618, 459] on button "Next" at bounding box center [563, 468] width 229 height 56
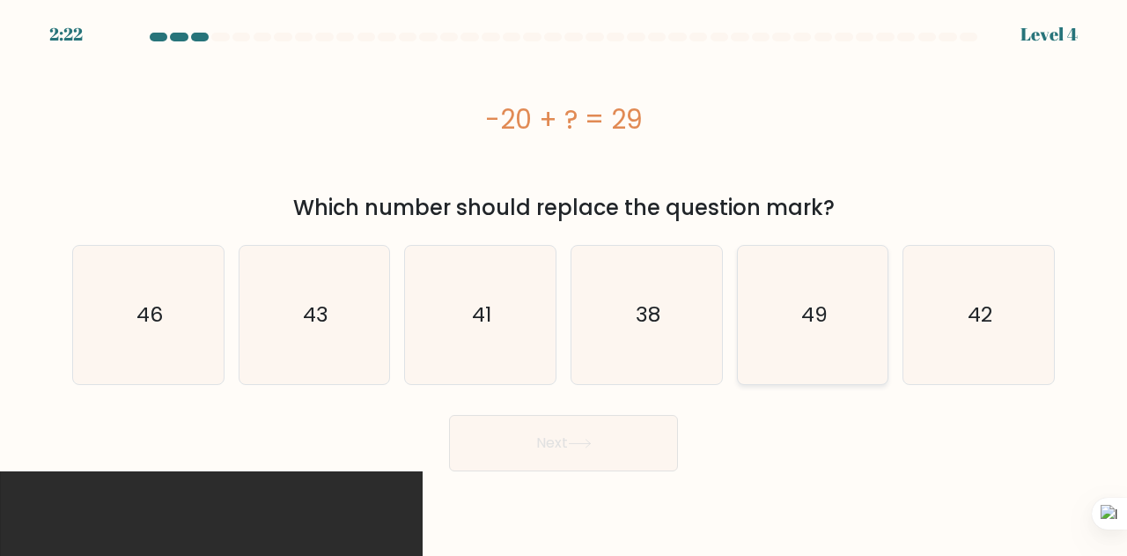
click at [795, 334] on icon "49" at bounding box center [813, 315] width 138 height 138
click at [565, 283] on input "e. 49" at bounding box center [564, 280] width 1 height 4
radio input "true"
click at [558, 440] on button "Next" at bounding box center [563, 443] width 229 height 56
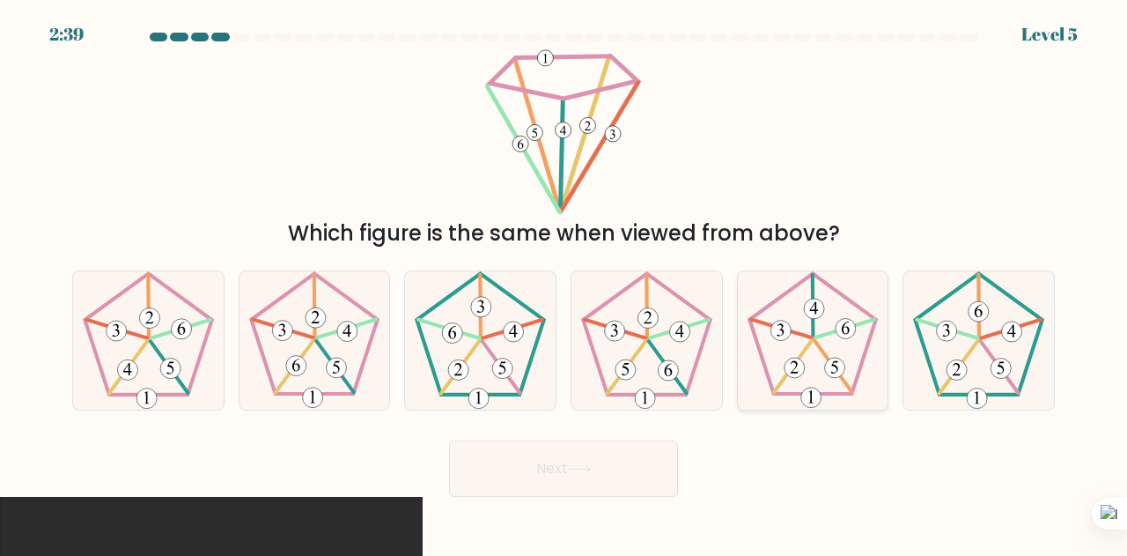
click at [813, 295] on 633 at bounding box center [813, 306] width 1 height 63
click at [565, 283] on input "e." at bounding box center [564, 280] width 1 height 4
radio input "true"
click at [596, 477] on button "Next" at bounding box center [563, 468] width 229 height 56
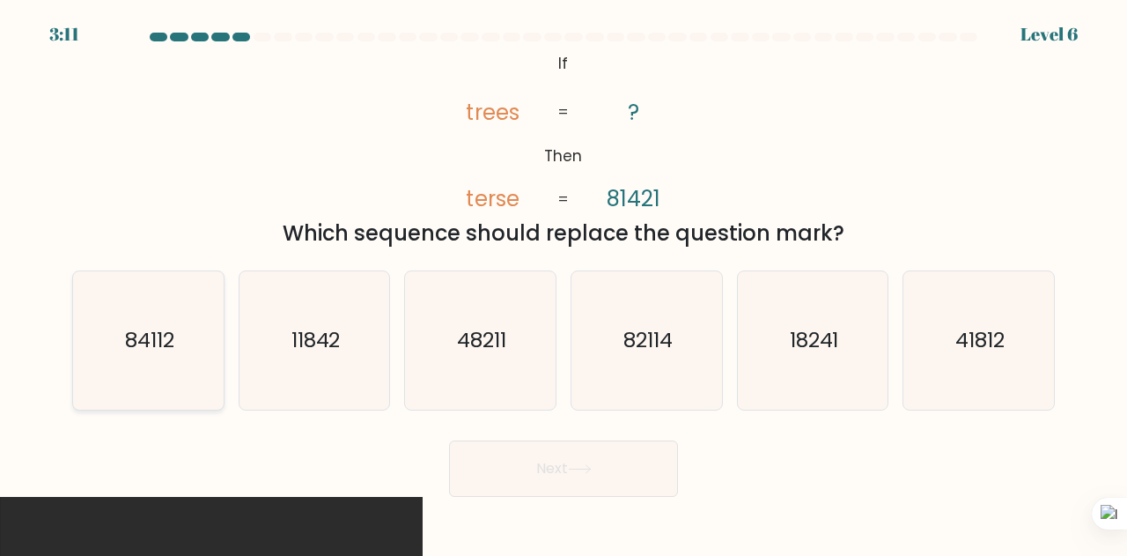
click at [155, 358] on icon "84112" at bounding box center [148, 340] width 138 height 138
click at [564, 283] on input "a. 84112" at bounding box center [564, 280] width 1 height 4
radio input "true"
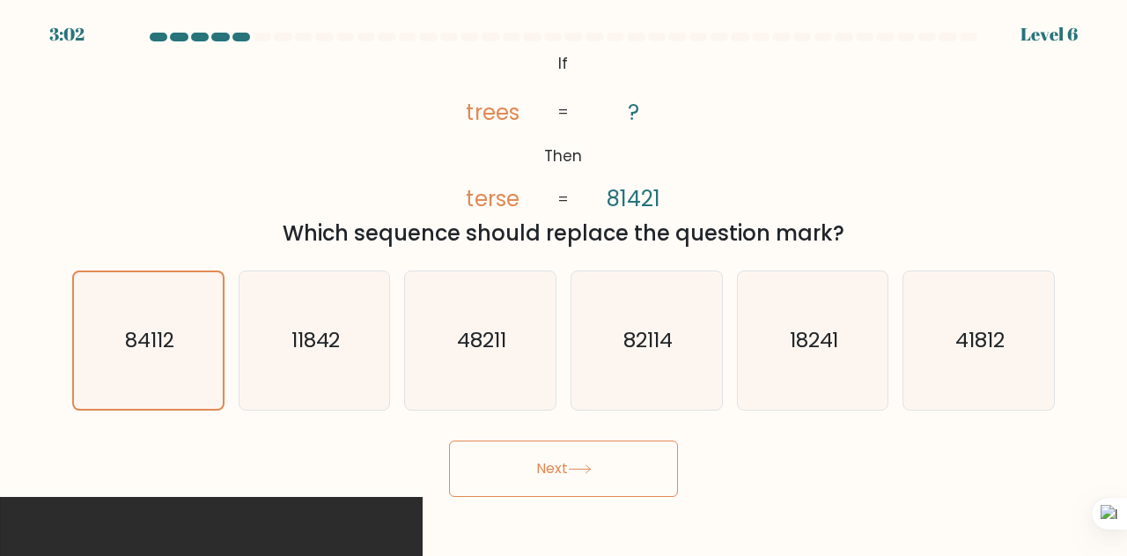
click at [514, 452] on button "Next" at bounding box center [563, 468] width 229 height 56
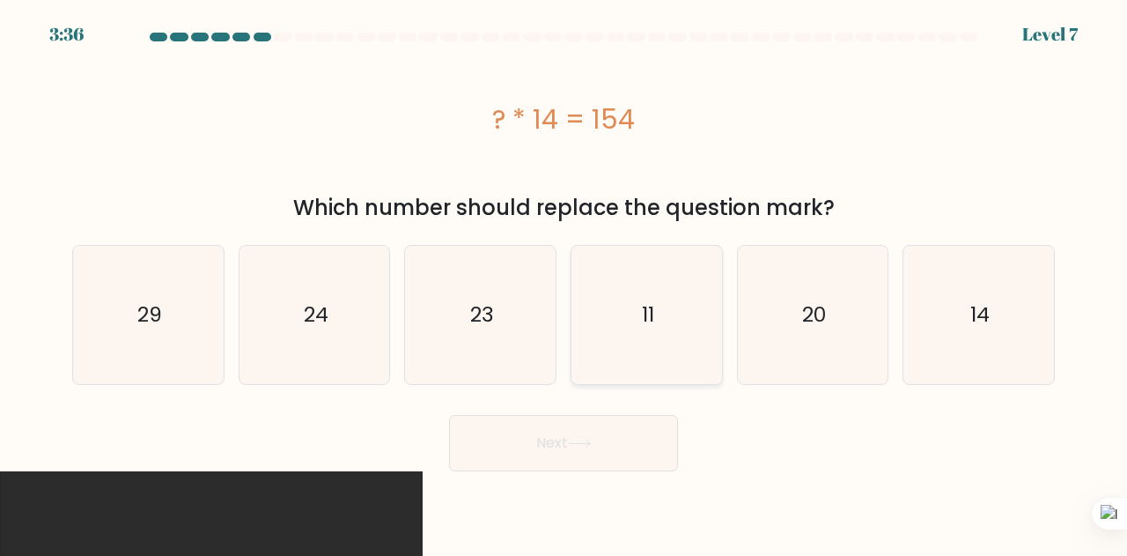
click at [652, 286] on icon "11" at bounding box center [647, 315] width 138 height 138
click at [565, 283] on input "d. 11" at bounding box center [564, 280] width 1 height 4
radio input "true"
click at [599, 447] on button "Next" at bounding box center [563, 443] width 229 height 56
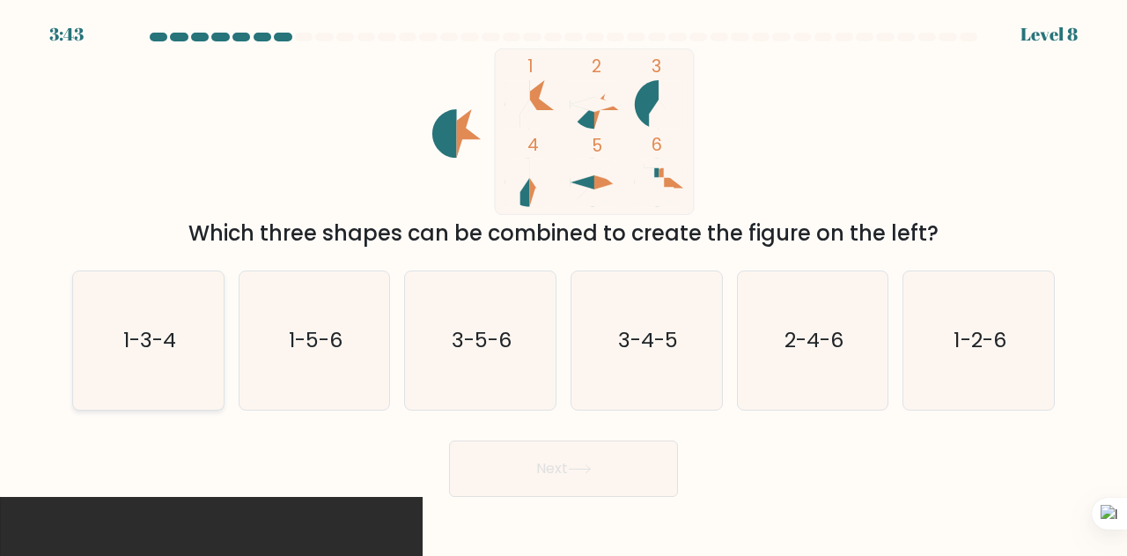
click at [181, 327] on icon "1-3-4" at bounding box center [148, 340] width 138 height 138
click at [564, 283] on input "a. 1-3-4" at bounding box center [564, 280] width 1 height 4
radio input "true"
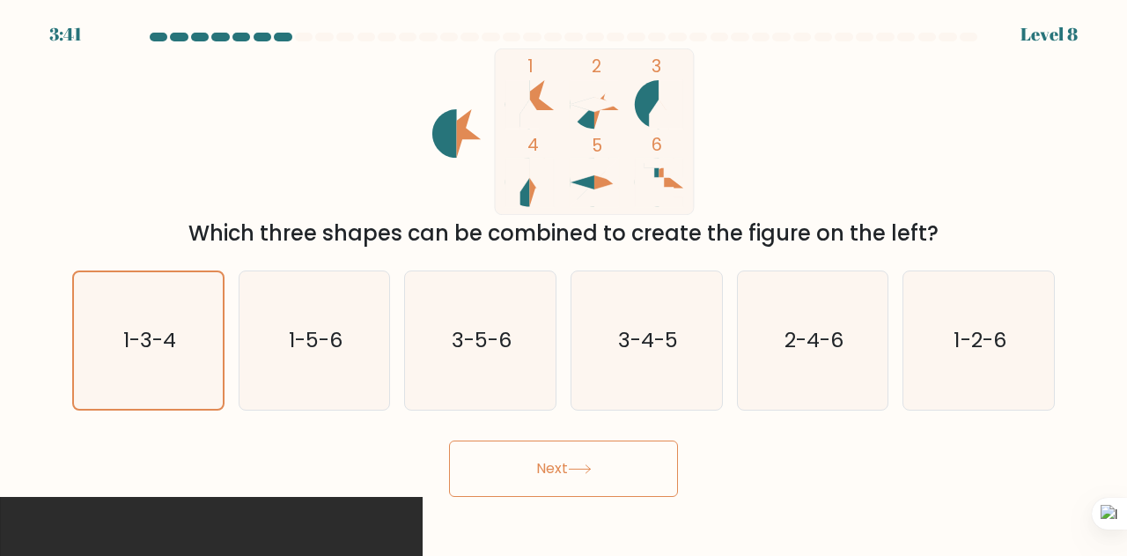
click at [530, 485] on button "Next" at bounding box center [563, 468] width 229 height 56
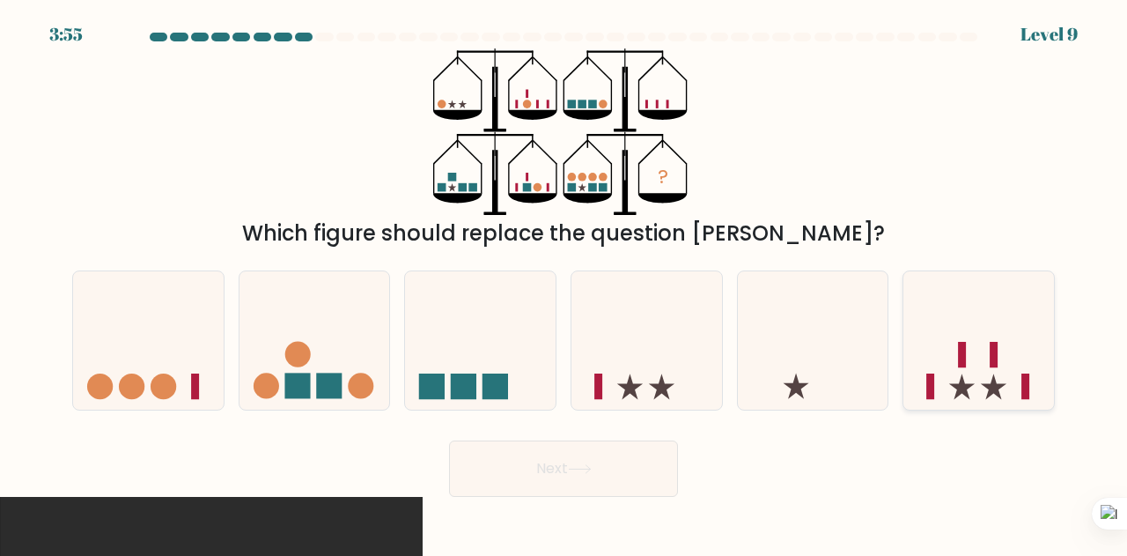
click at [934, 336] on icon at bounding box center [979, 340] width 151 height 124
click at [565, 283] on input "f." at bounding box center [564, 280] width 1 height 4
radio input "true"
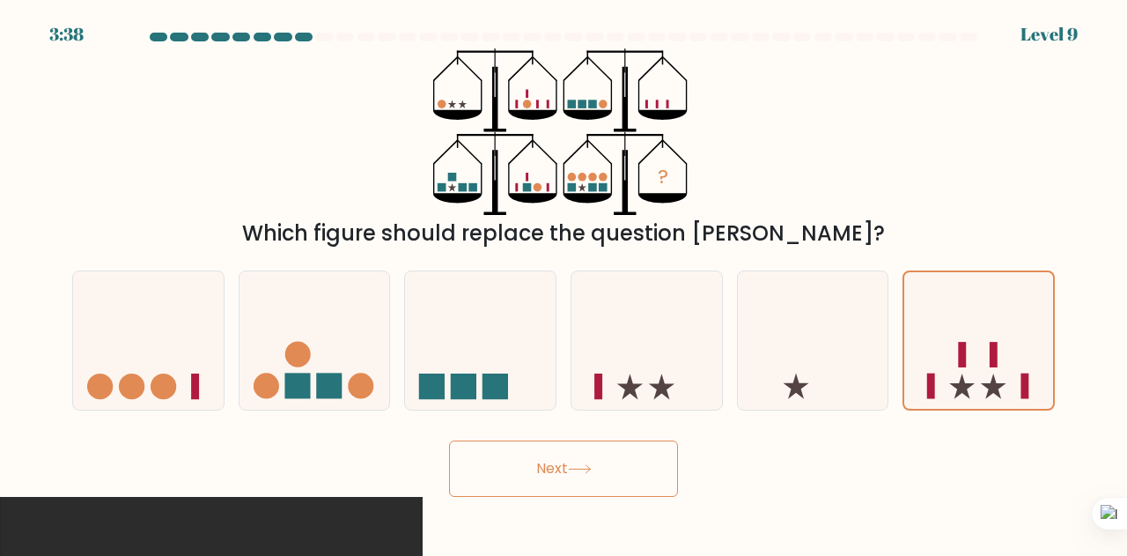
click at [602, 461] on button "Next" at bounding box center [563, 468] width 229 height 56
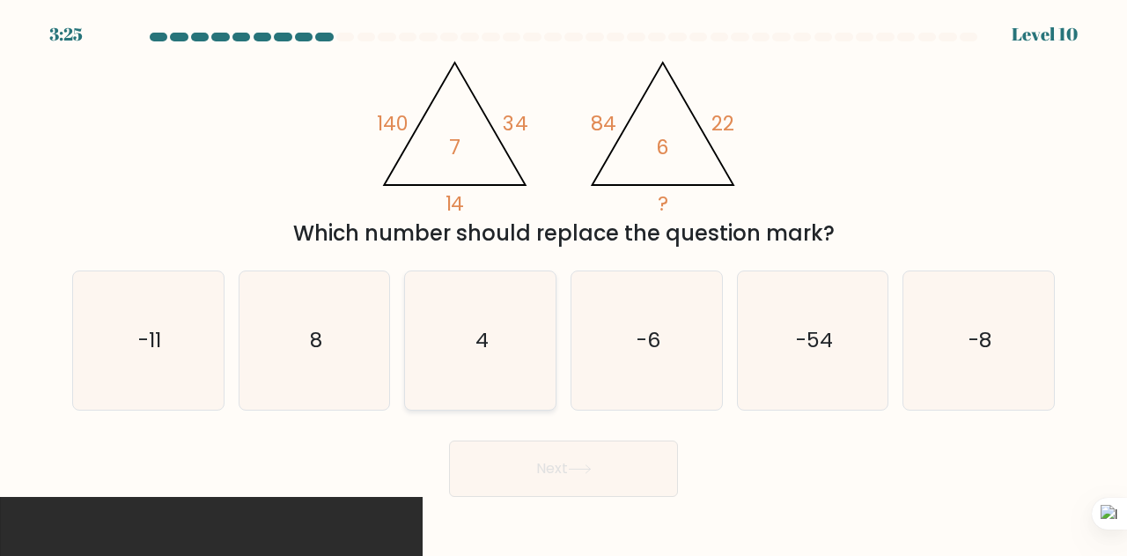
click at [443, 329] on icon "4" at bounding box center [480, 340] width 138 height 138
click at [564, 283] on input "c. 4" at bounding box center [564, 280] width 1 height 4
radio input "true"
click at [488, 469] on button "Next" at bounding box center [563, 468] width 229 height 56
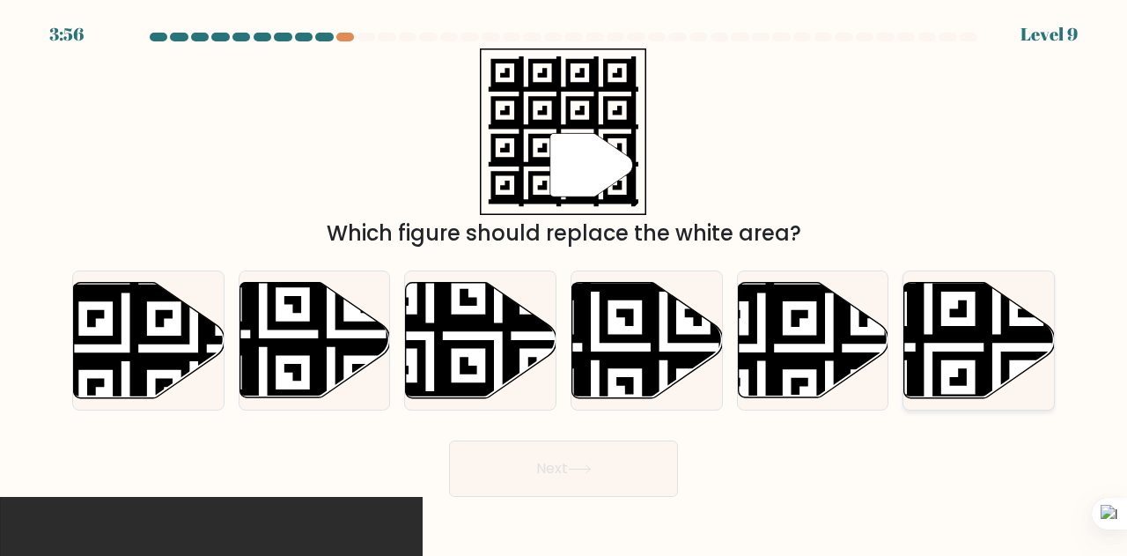
click at [969, 313] on icon at bounding box center [980, 340] width 151 height 115
click at [565, 283] on input "f." at bounding box center [564, 280] width 1 height 4
radio input "true"
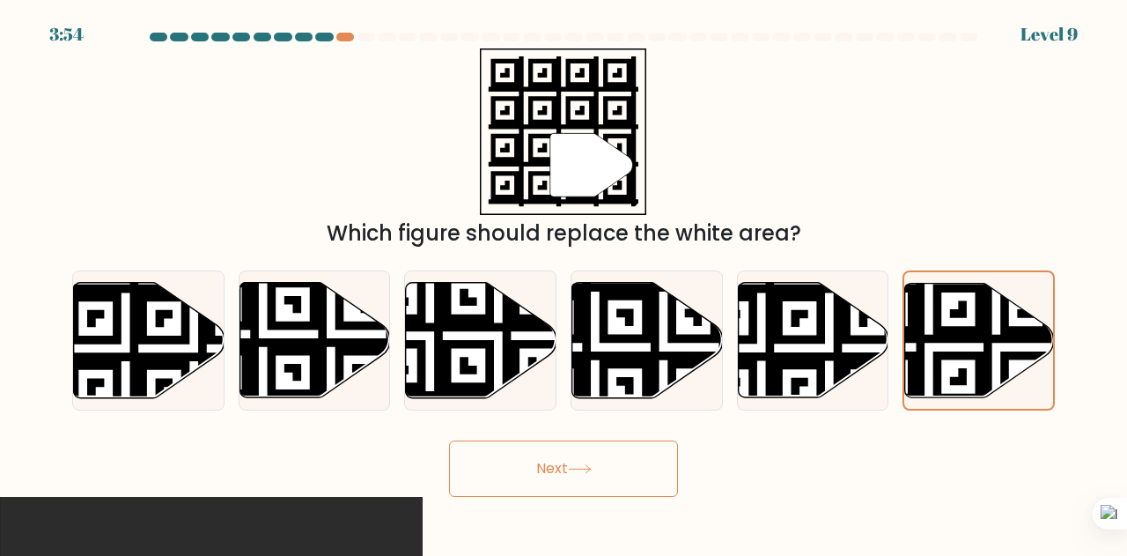
click at [610, 462] on button "Next" at bounding box center [563, 468] width 229 height 56
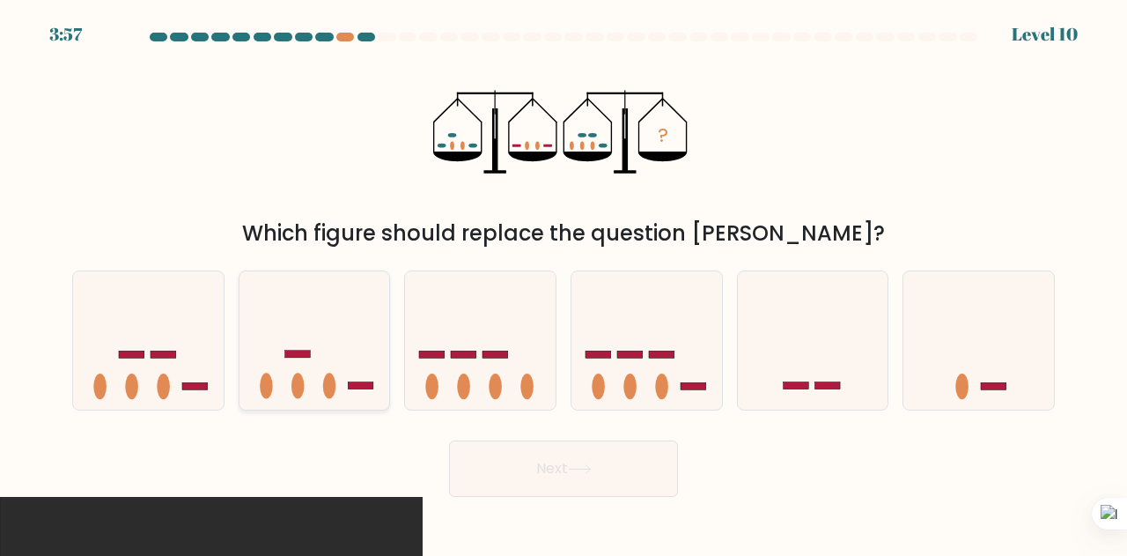
click at [317, 360] on icon at bounding box center [315, 340] width 151 height 124
click at [564, 283] on input "b." at bounding box center [564, 280] width 1 height 4
radio input "true"
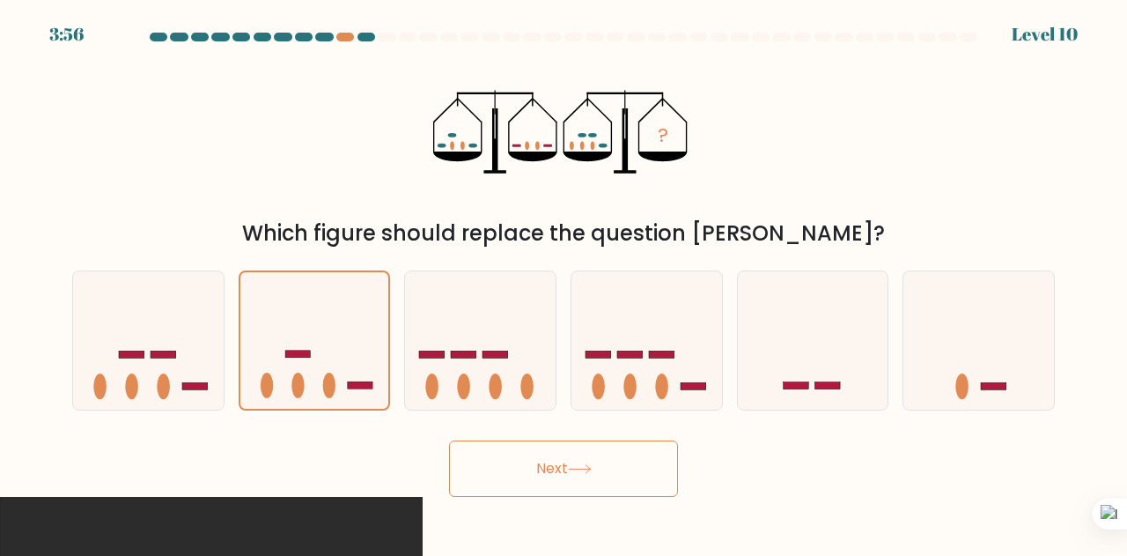
click at [523, 457] on button "Next" at bounding box center [563, 468] width 229 height 56
